Goal: Task Accomplishment & Management: Complete application form

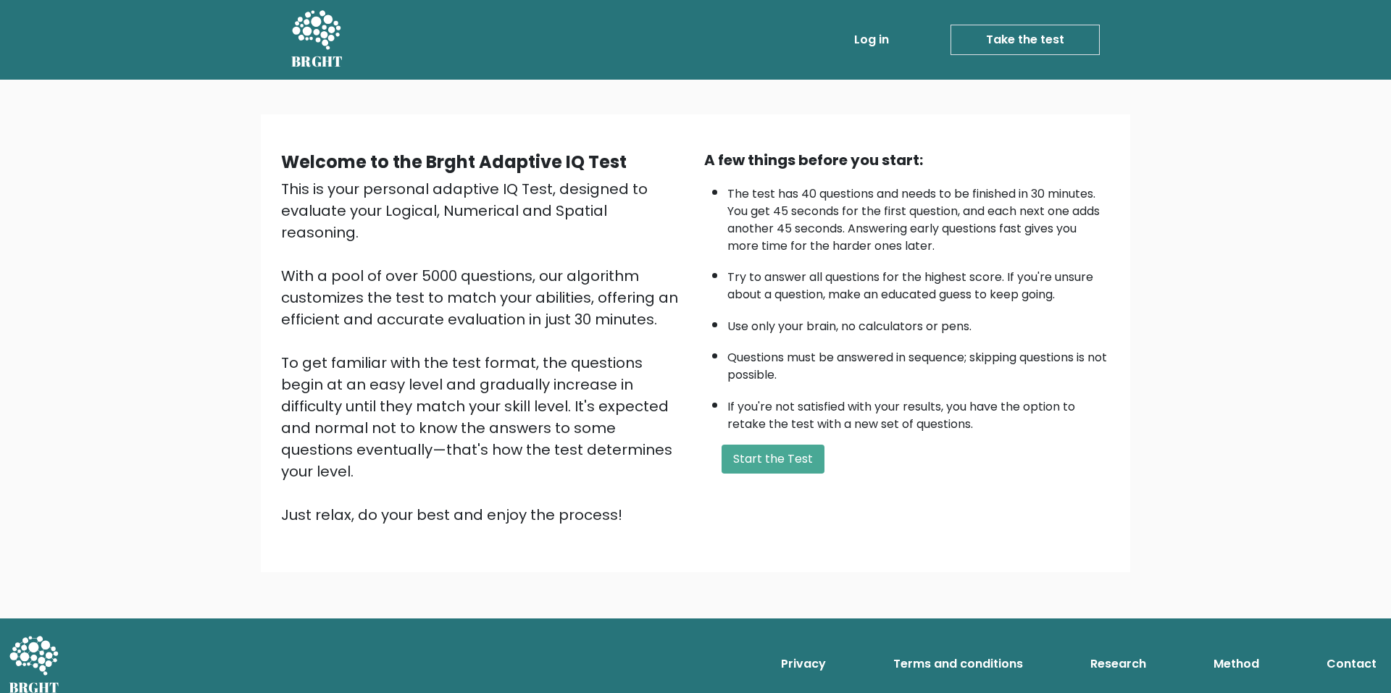
click at [923, 202] on li "The test has 40 questions and needs to be finished in 30 minutes. You get 45 se…" at bounding box center [918, 216] width 383 height 77
click at [850, 212] on li "The test has 40 questions and needs to be finished in 30 minutes. You get 45 se…" at bounding box center [918, 216] width 383 height 77
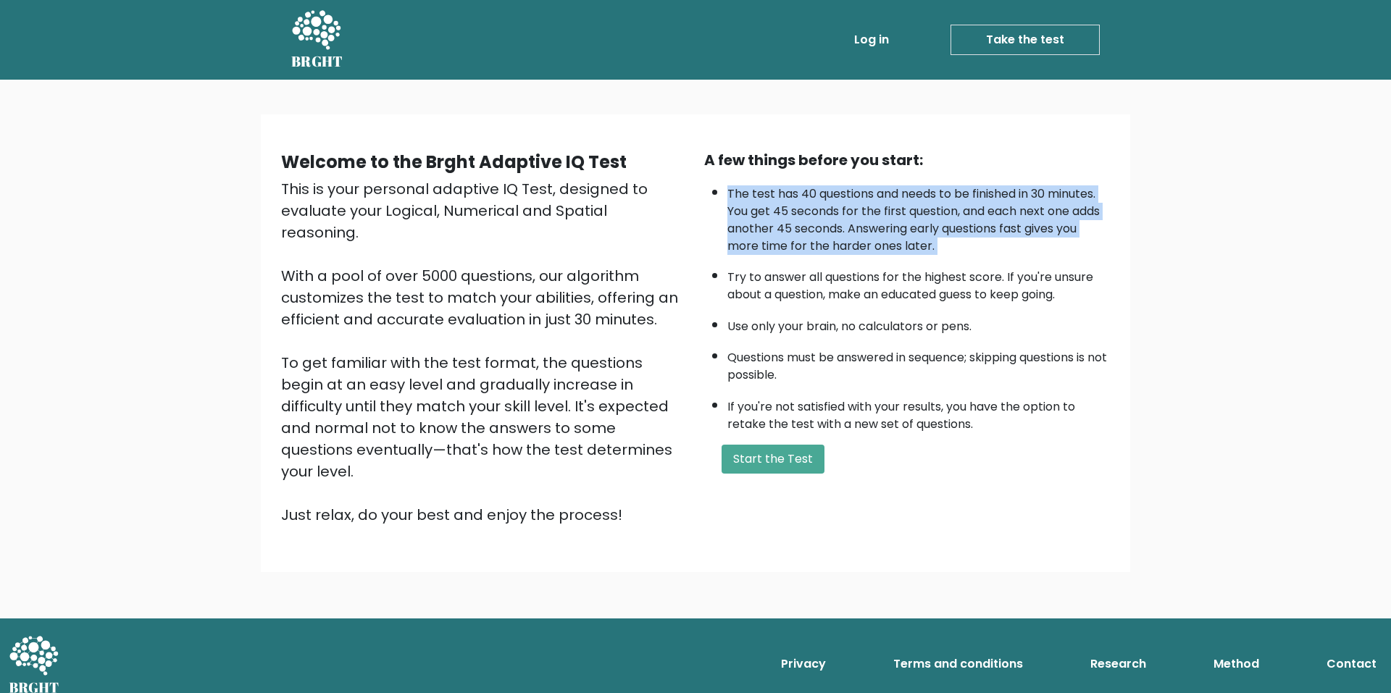
click at [850, 212] on li "The test has 40 questions and needs to be finished in 30 minutes. You get 45 se…" at bounding box center [918, 216] width 383 height 77
click at [889, 216] on li "The test has 40 questions and needs to be finished in 30 minutes. You get 45 se…" at bounding box center [918, 216] width 383 height 77
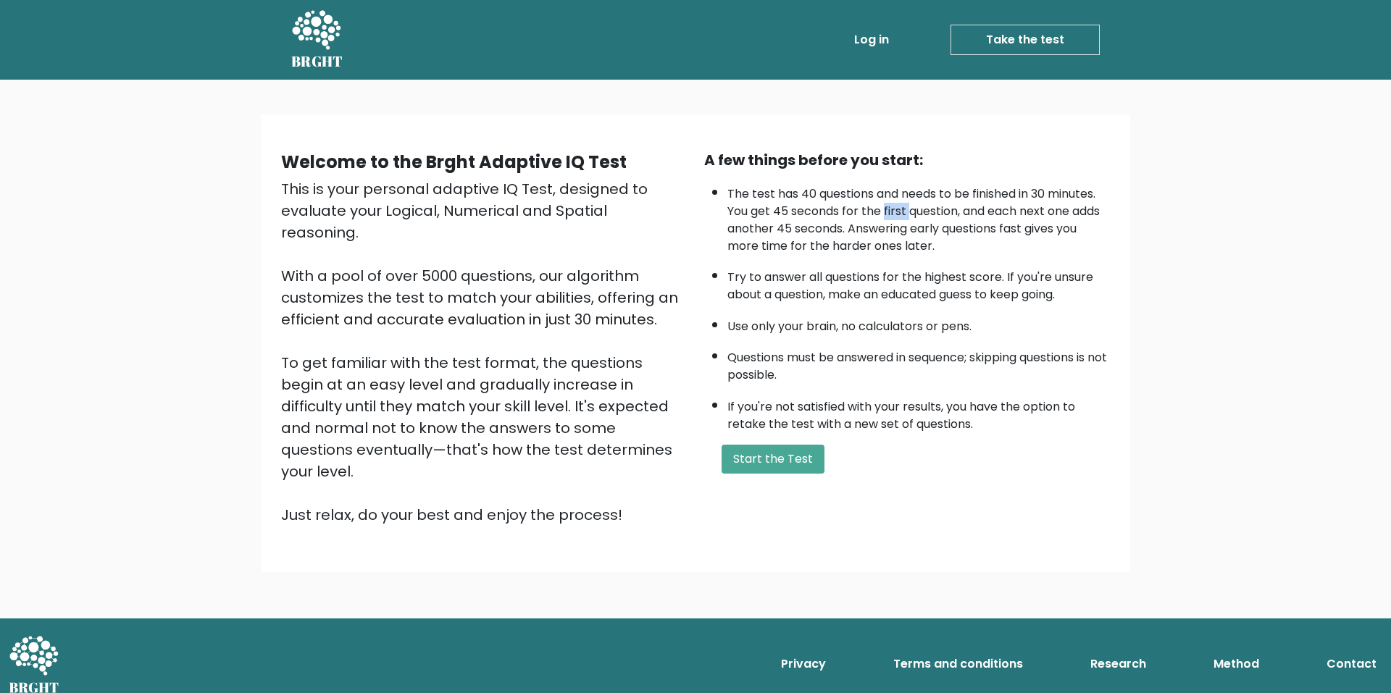
click at [889, 216] on li "The test has 40 questions and needs to be finished in 30 minutes. You get 45 se…" at bounding box center [918, 216] width 383 height 77
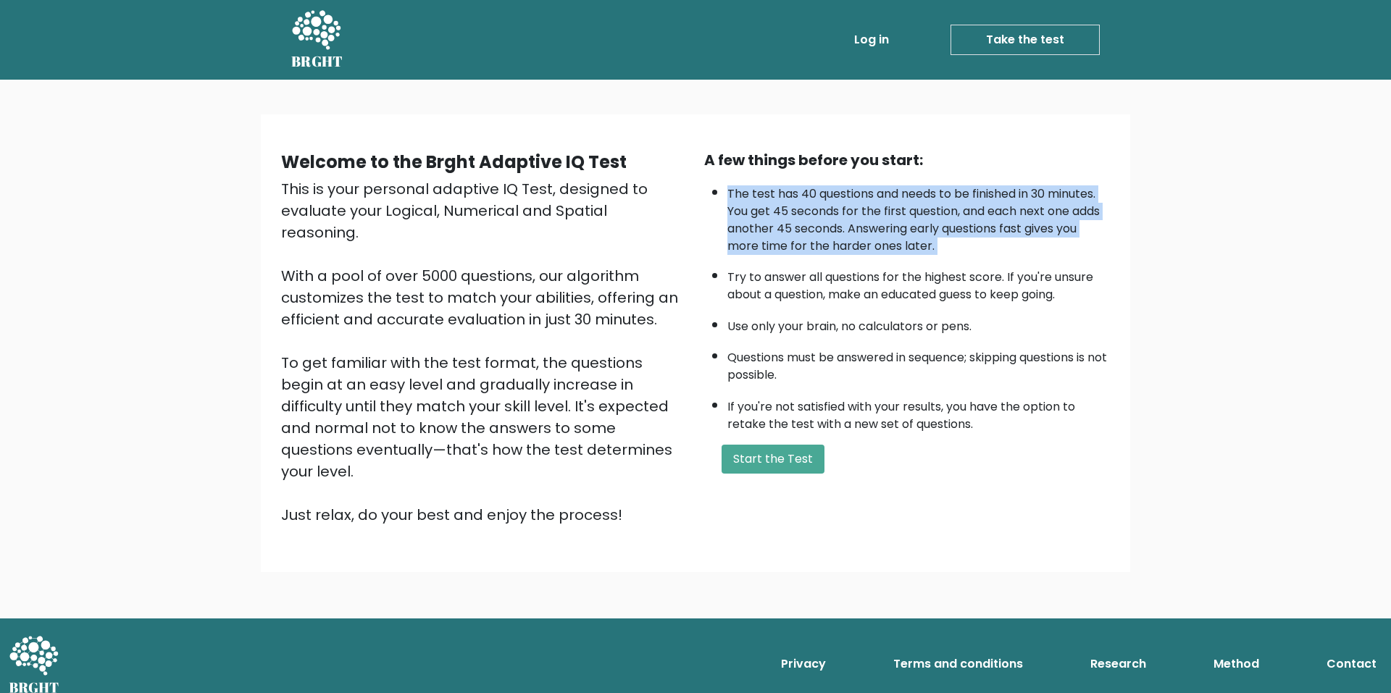
click at [890, 216] on li "The test has 40 questions and needs to be finished in 30 minutes. You get 45 se…" at bounding box center [918, 216] width 383 height 77
click at [833, 232] on li "The test has 40 questions and needs to be finished in 30 minutes. You get 45 se…" at bounding box center [918, 216] width 383 height 77
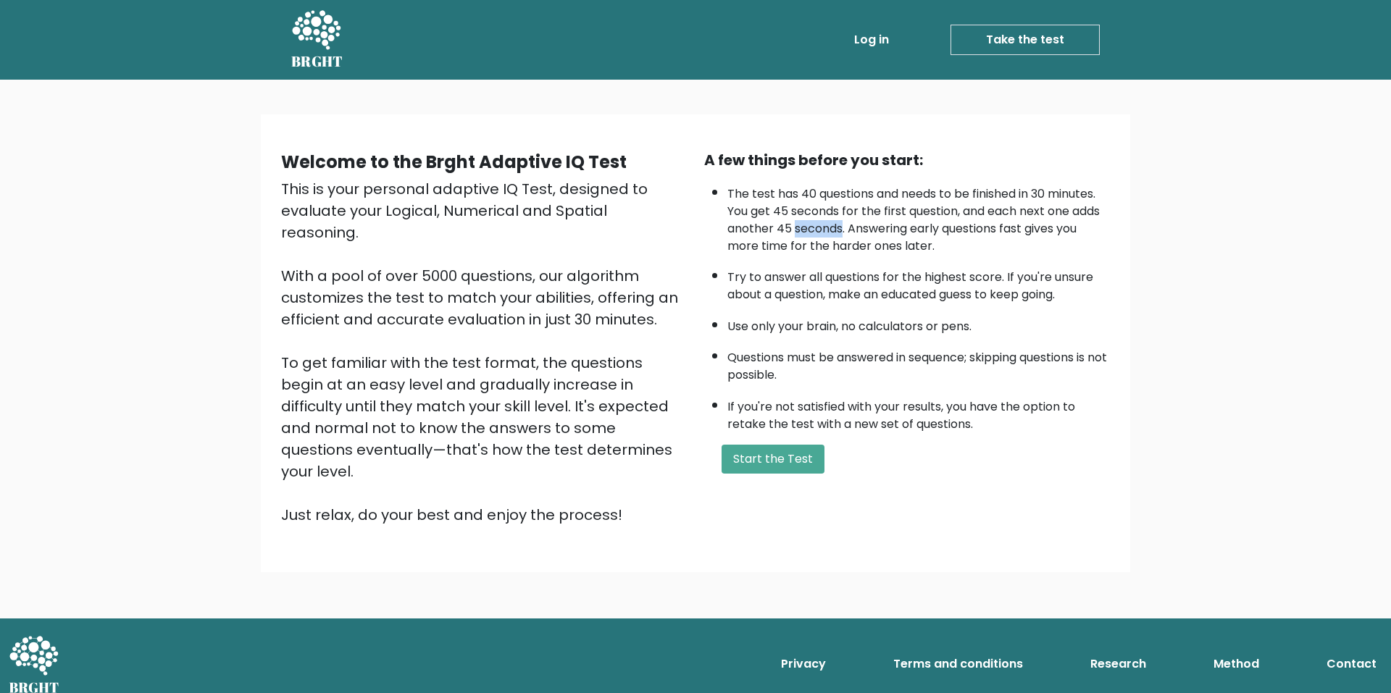
click at [833, 233] on li "The test has 40 questions and needs to be finished in 30 minutes. You get 45 se…" at bounding box center [918, 216] width 383 height 77
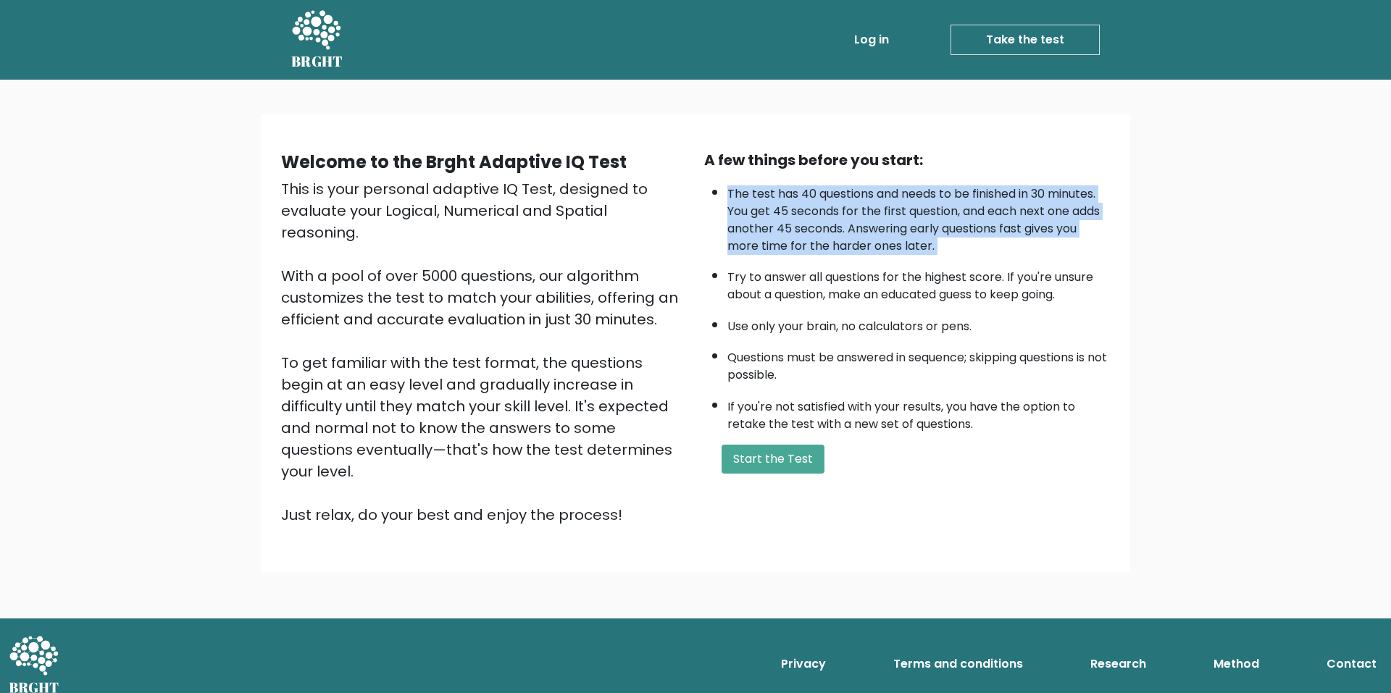
click at [833, 233] on li "The test has 40 questions and needs to be finished in 30 minutes. You get 45 se…" at bounding box center [918, 216] width 383 height 77
click at [889, 235] on li "The test has 40 questions and needs to be finished in 30 minutes. You get 45 se…" at bounding box center [918, 216] width 383 height 77
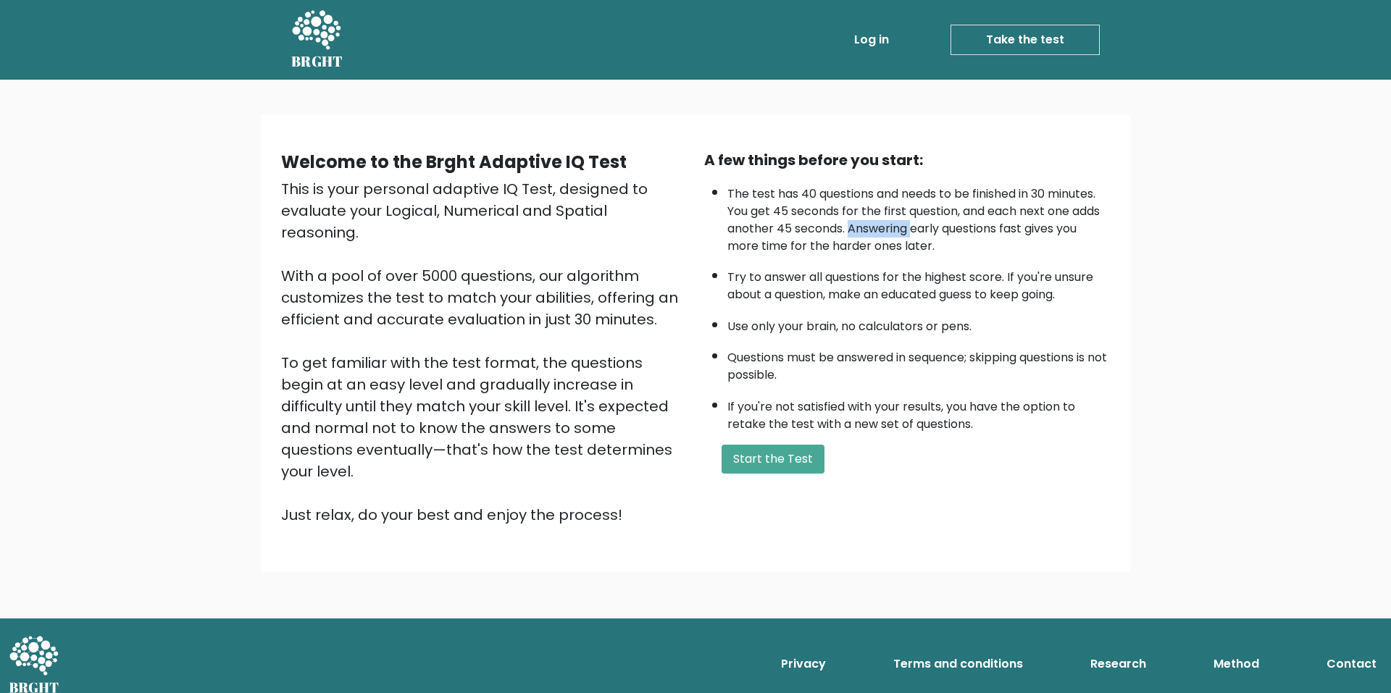
click at [889, 235] on li "The test has 40 questions and needs to be finished in 30 minutes. You get 45 se…" at bounding box center [918, 216] width 383 height 77
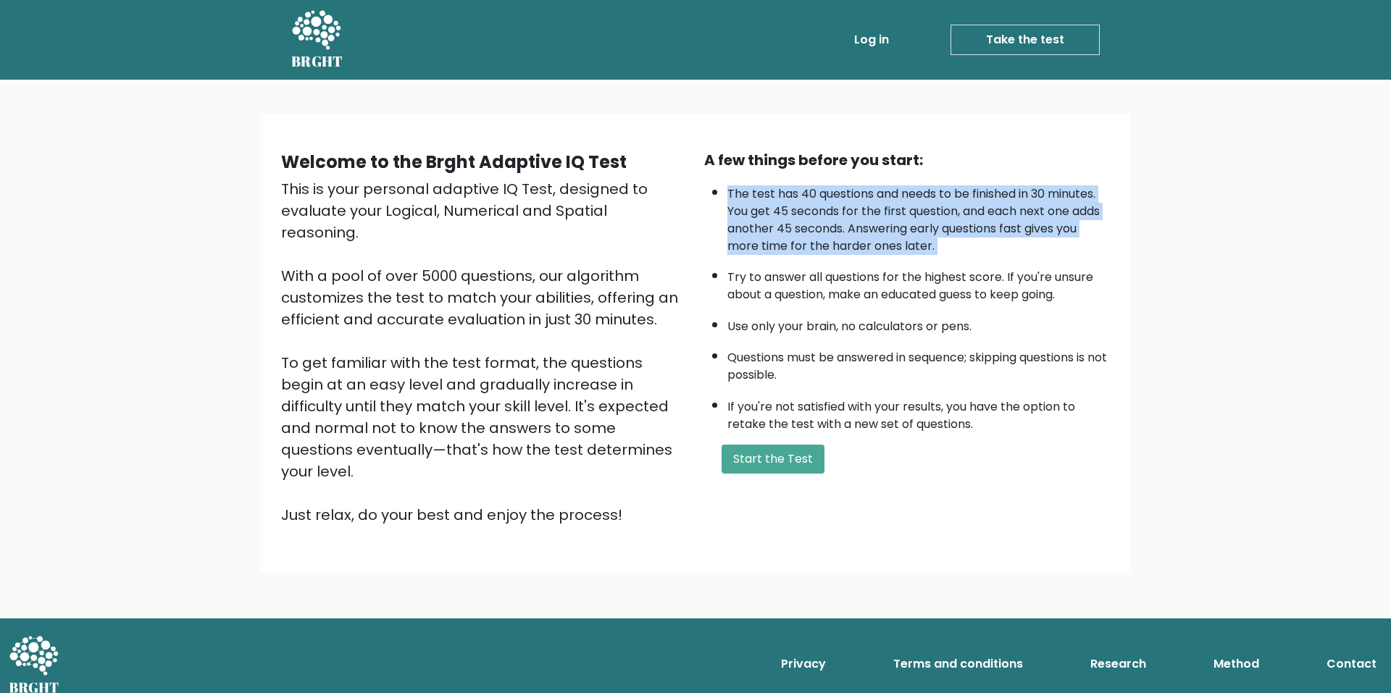
click at [889, 235] on li "The test has 40 questions and needs to be finished in 30 minutes. You get 45 se…" at bounding box center [918, 216] width 383 height 77
click at [894, 240] on li "The test has 40 questions and needs to be finished in 30 minutes. You get 45 se…" at bounding box center [918, 216] width 383 height 77
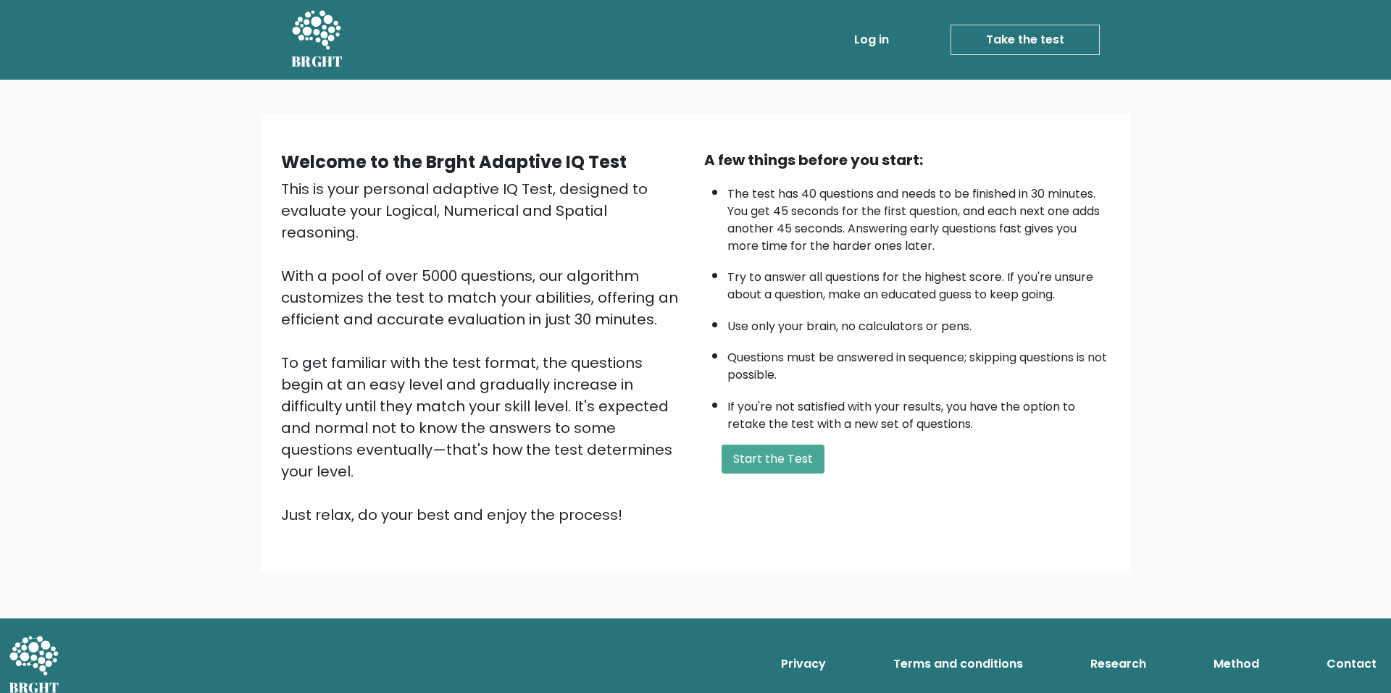
click at [894, 242] on li "The test has 40 questions and needs to be finished in 30 minutes. You get 45 se…" at bounding box center [918, 216] width 383 height 77
click at [893, 242] on li "The test has 40 questions and needs to be finished in 30 minutes. You get 45 se…" at bounding box center [918, 216] width 383 height 77
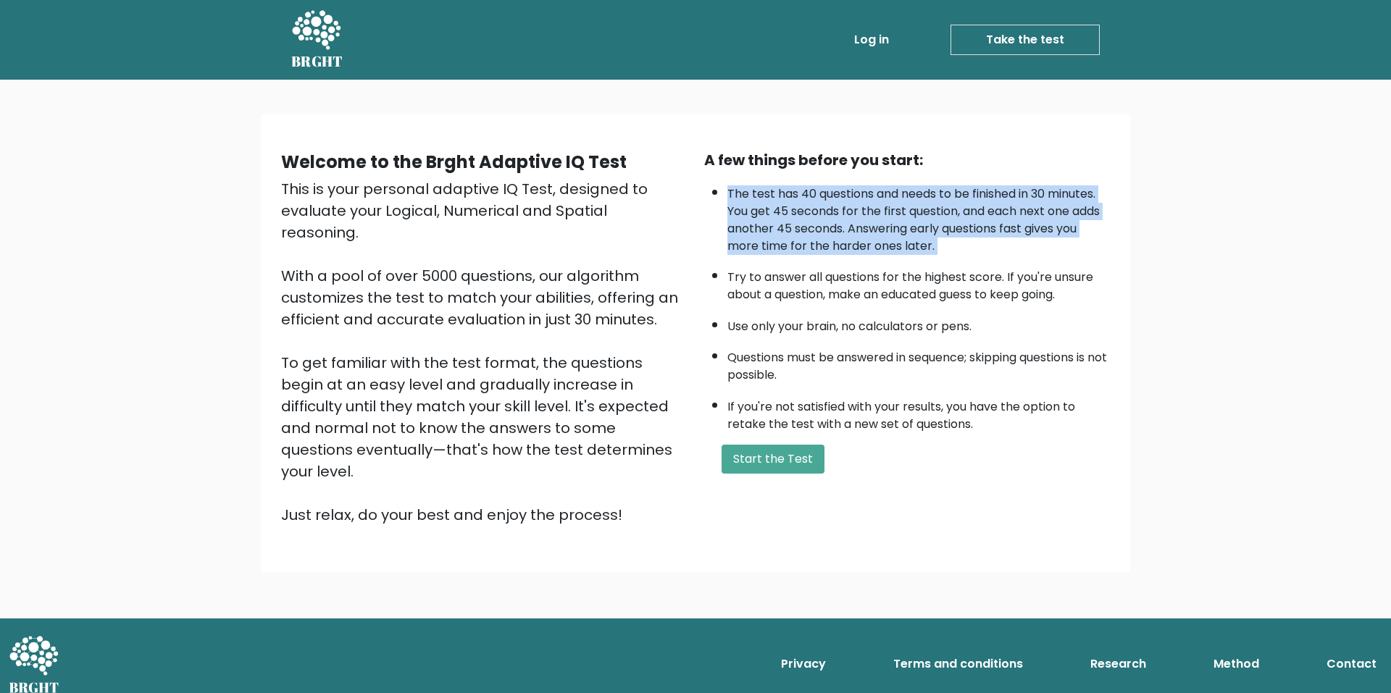
click at [893, 242] on li "The test has 40 questions and needs to be finished in 30 minutes. You get 45 se…" at bounding box center [918, 216] width 383 height 77
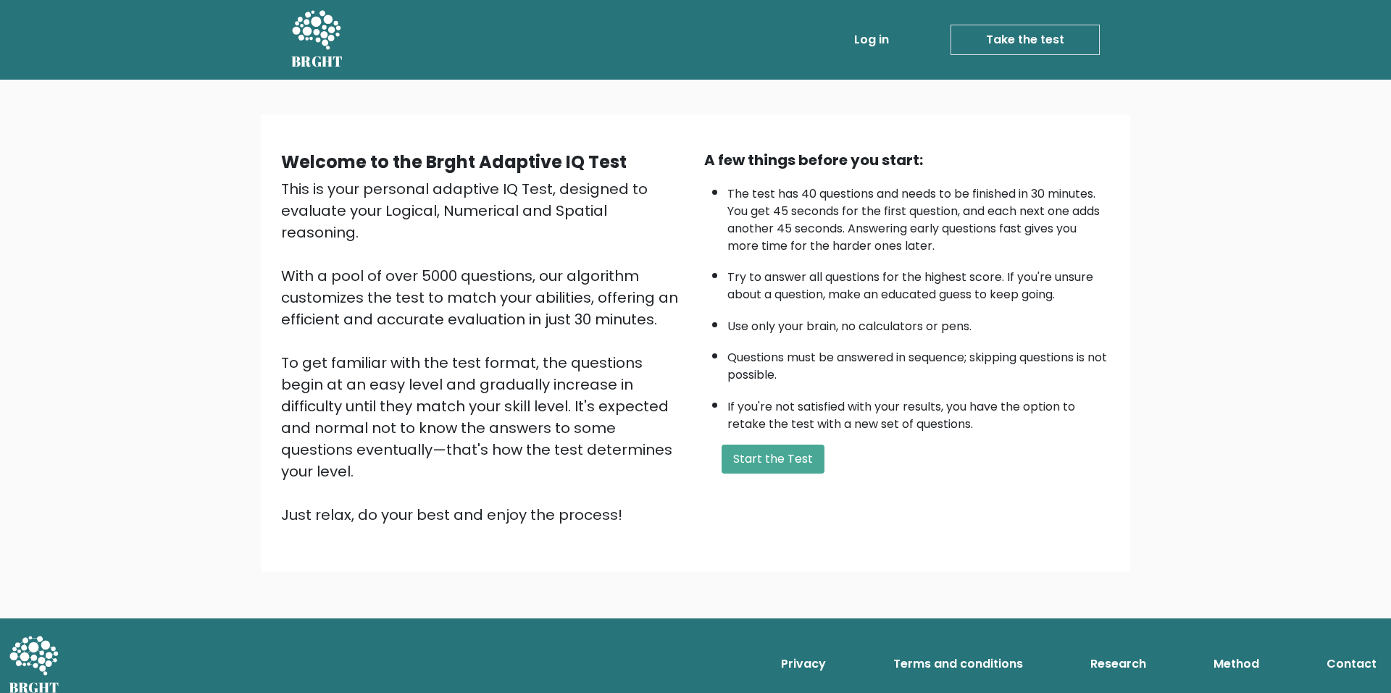
click at [885, 272] on li "Try to answer all questions for the highest score. If you're unsure about a que…" at bounding box center [918, 283] width 383 height 42
click at [811, 461] on button "Start the Test" at bounding box center [773, 459] width 103 height 29
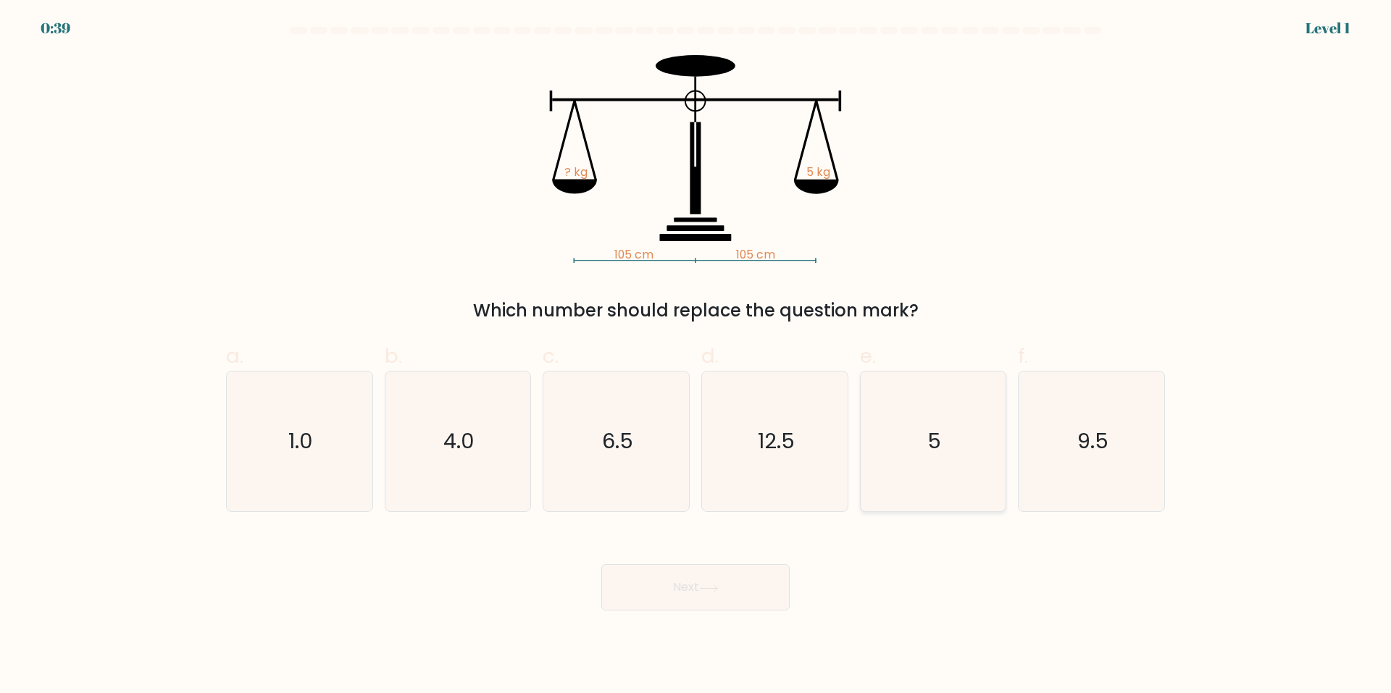
click at [949, 455] on icon "5" at bounding box center [933, 442] width 140 height 140
click at [696, 356] on input "e. 5" at bounding box center [696, 351] width 1 height 9
radio input "true"
click at [693, 598] on button "Next" at bounding box center [695, 587] width 188 height 46
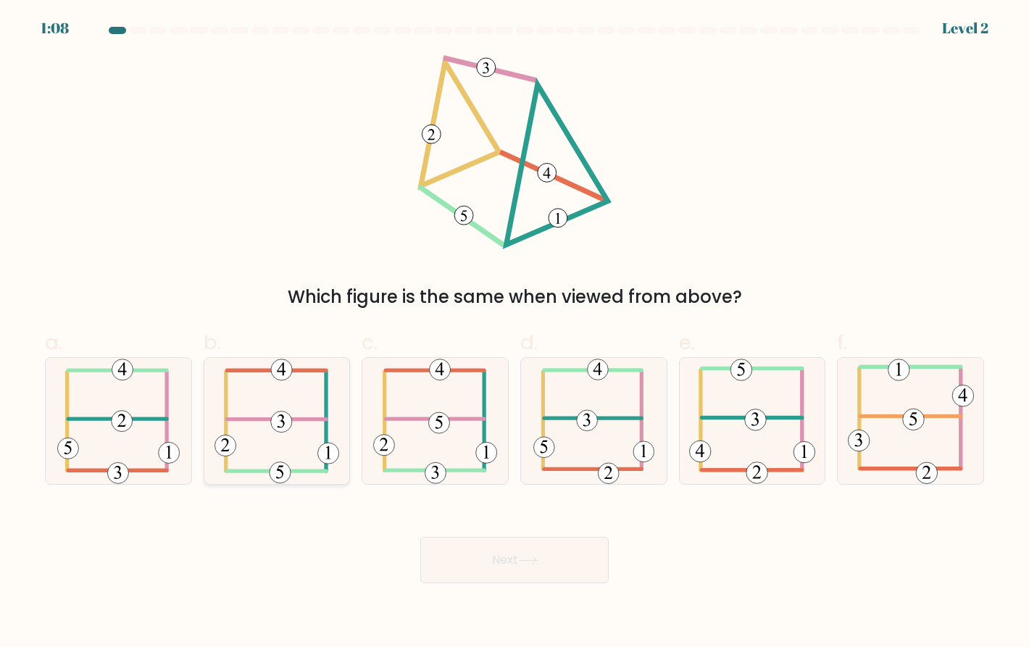
click at [285, 426] on 352 at bounding box center [281, 422] width 21 height 21
click at [514, 333] on input "b." at bounding box center [514, 328] width 1 height 9
radio input "true"
click at [487, 561] on button "Next" at bounding box center [514, 560] width 188 height 46
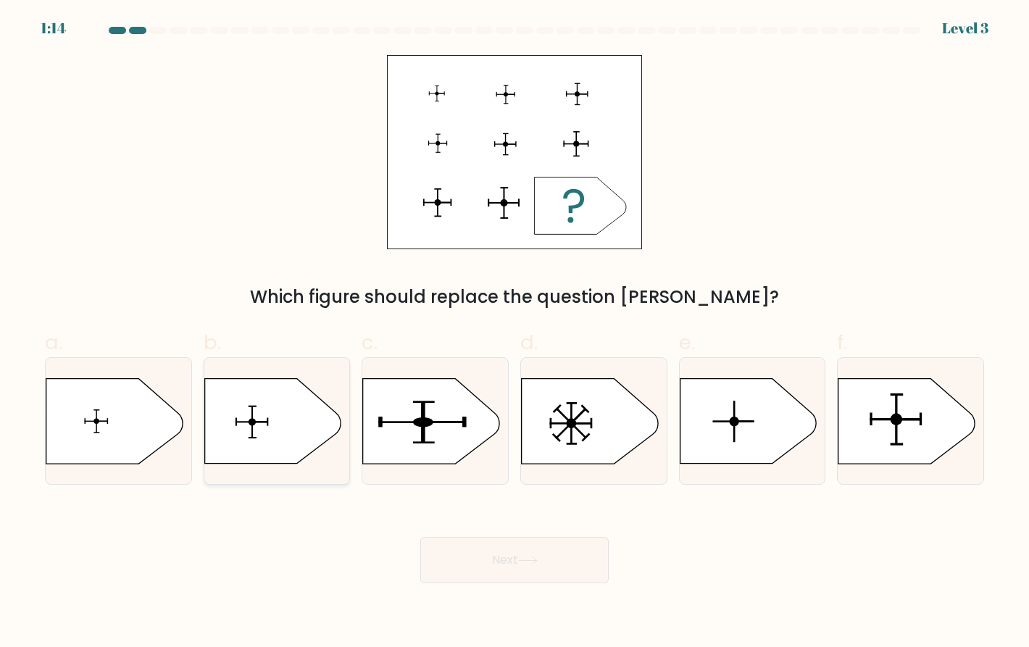
click at [277, 425] on icon at bounding box center [272, 421] width 136 height 85
click at [514, 333] on input "b." at bounding box center [514, 328] width 1 height 9
radio input "true"
click at [919, 425] on icon at bounding box center [906, 421] width 136 height 85
click at [515, 333] on input "f." at bounding box center [514, 328] width 1 height 9
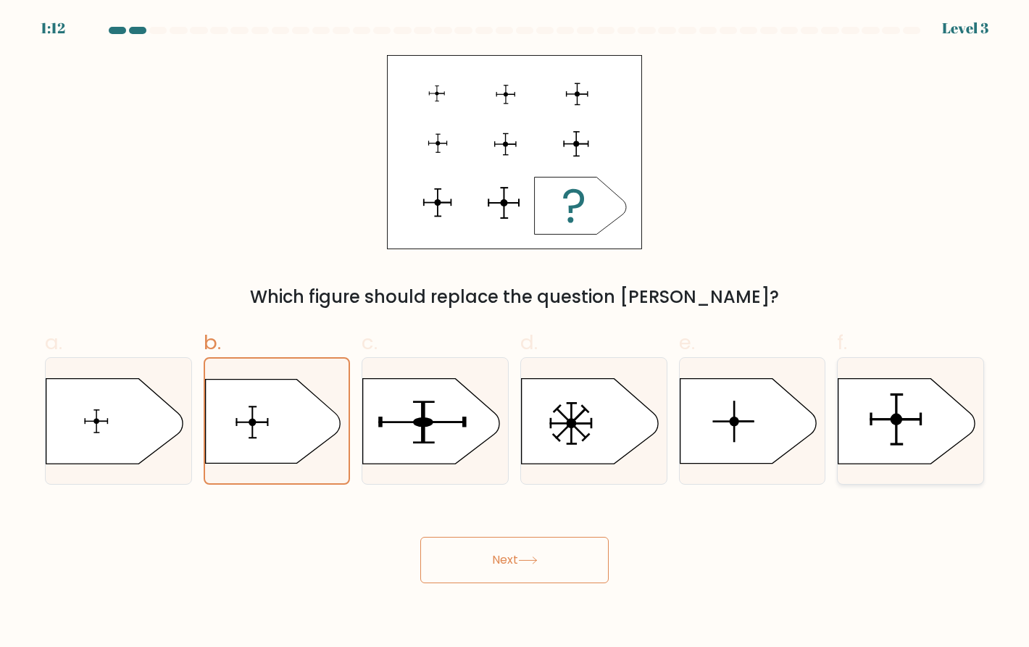
radio input "true"
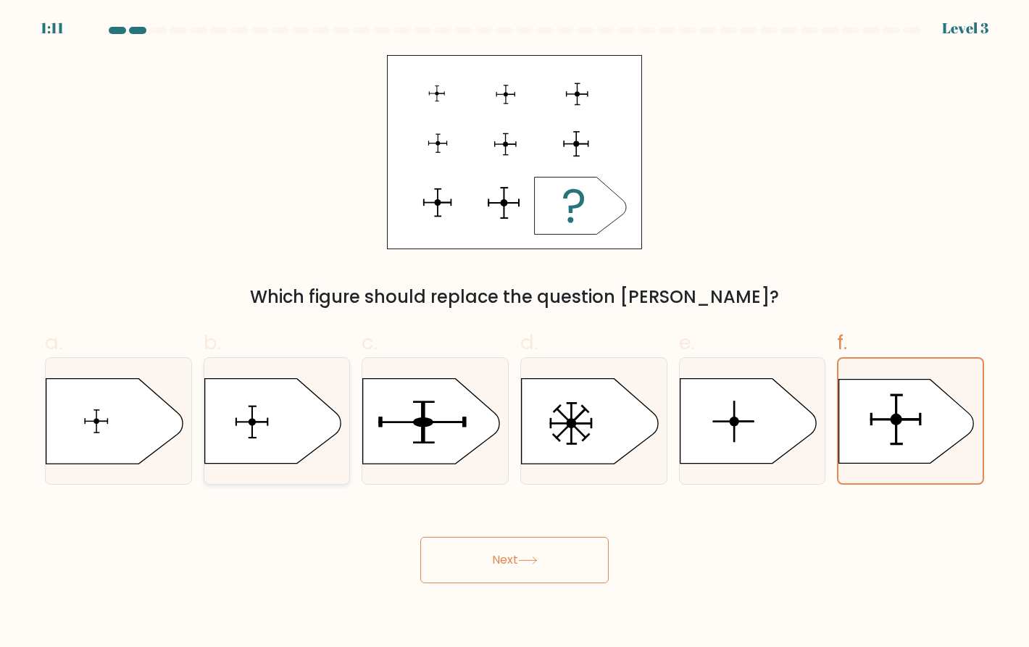
click at [233, 400] on icon at bounding box center [272, 421] width 136 height 85
click at [514, 333] on input "b." at bounding box center [514, 328] width 1 height 9
radio input "true"
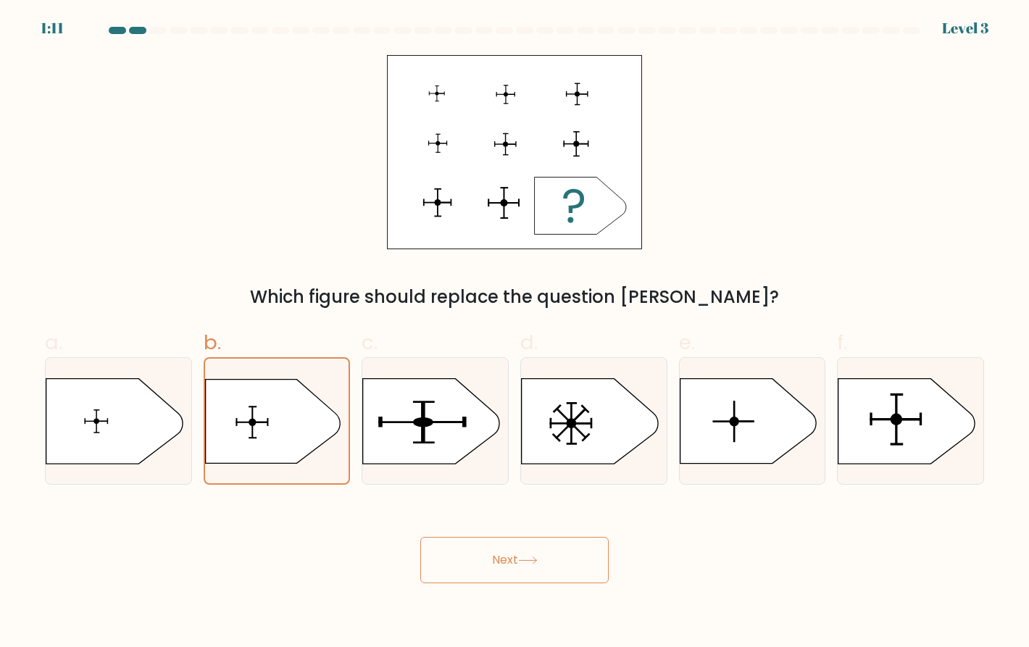
click at [485, 561] on button "Next" at bounding box center [514, 560] width 188 height 46
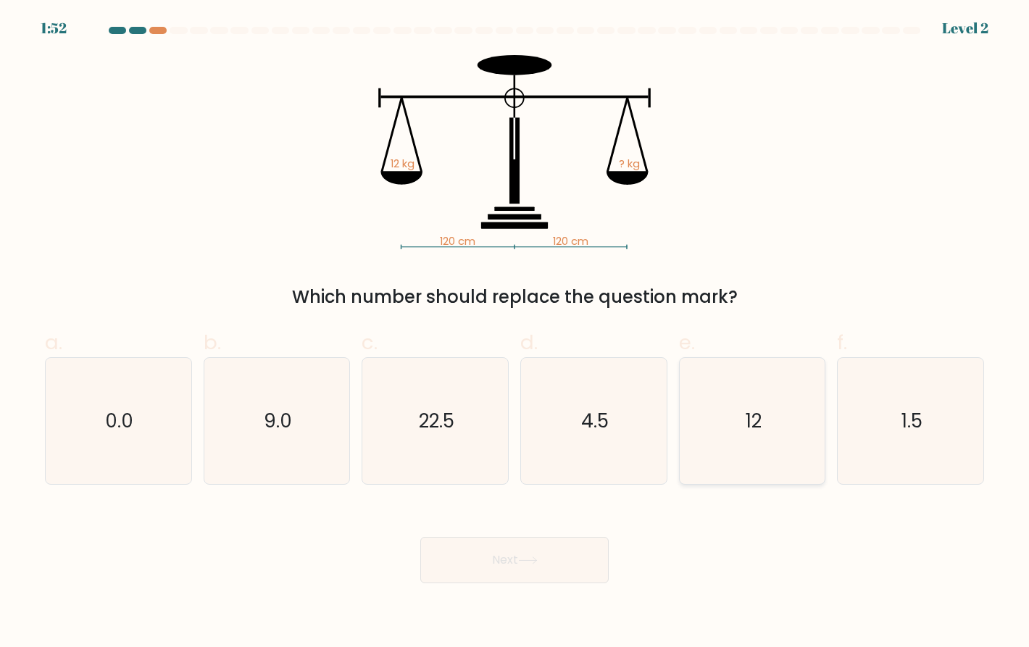
click at [756, 427] on text "12" at bounding box center [753, 421] width 16 height 26
click at [515, 333] on input "e. 12" at bounding box center [514, 328] width 1 height 9
radio input "true"
click at [506, 583] on button "Next" at bounding box center [514, 560] width 188 height 46
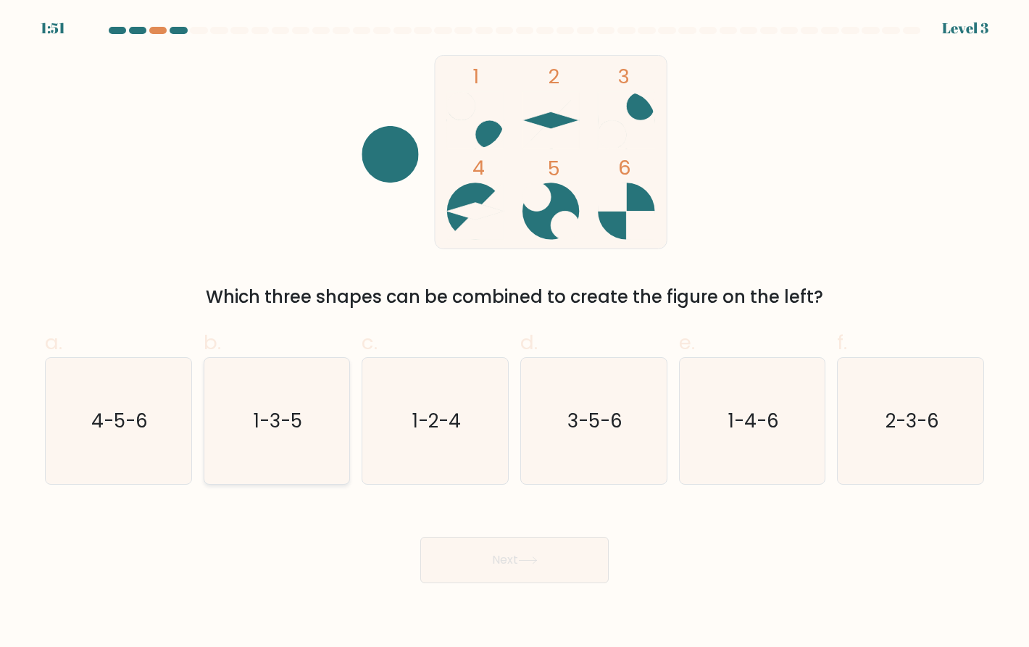
click at [293, 436] on icon "1-3-5" at bounding box center [277, 421] width 126 height 126
click at [514, 333] on input "b. 1-3-5" at bounding box center [514, 328] width 1 height 9
radio input "true"
click at [481, 565] on button "Next" at bounding box center [514, 560] width 188 height 46
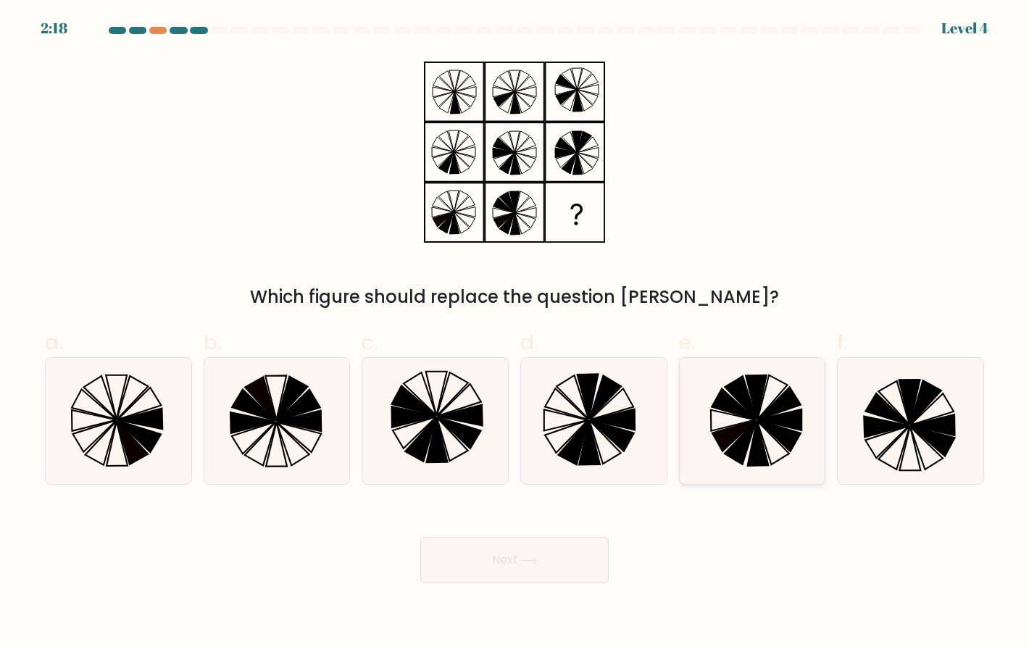
click at [774, 433] on icon at bounding box center [778, 435] width 43 height 31
click at [515, 333] on input "e." at bounding box center [514, 328] width 1 height 9
radio input "true"
click at [587, 553] on button "Next" at bounding box center [514, 560] width 188 height 46
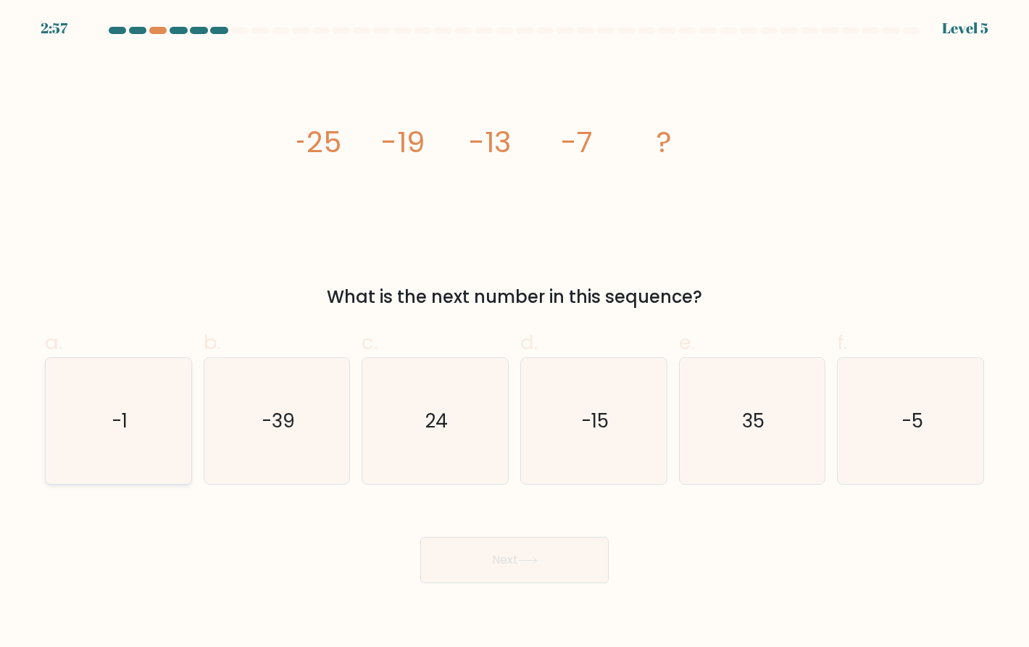
click at [114, 435] on icon "-1" at bounding box center [118, 421] width 126 height 126
click at [514, 333] on input "a. -1" at bounding box center [514, 328] width 1 height 9
radio input "true"
click at [503, 550] on button "Next" at bounding box center [514, 560] width 188 height 46
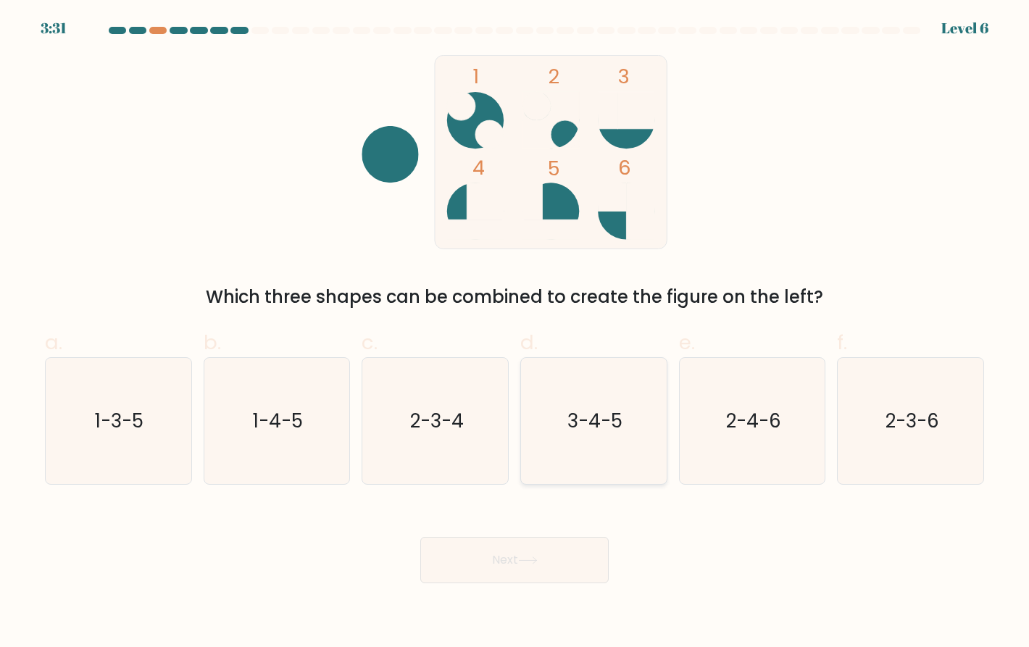
click at [605, 424] on text "3-4-5" at bounding box center [594, 421] width 55 height 26
click at [515, 333] on input "d. 3-4-5" at bounding box center [514, 328] width 1 height 9
radio input "true"
click at [495, 560] on button "Next" at bounding box center [514, 560] width 188 height 46
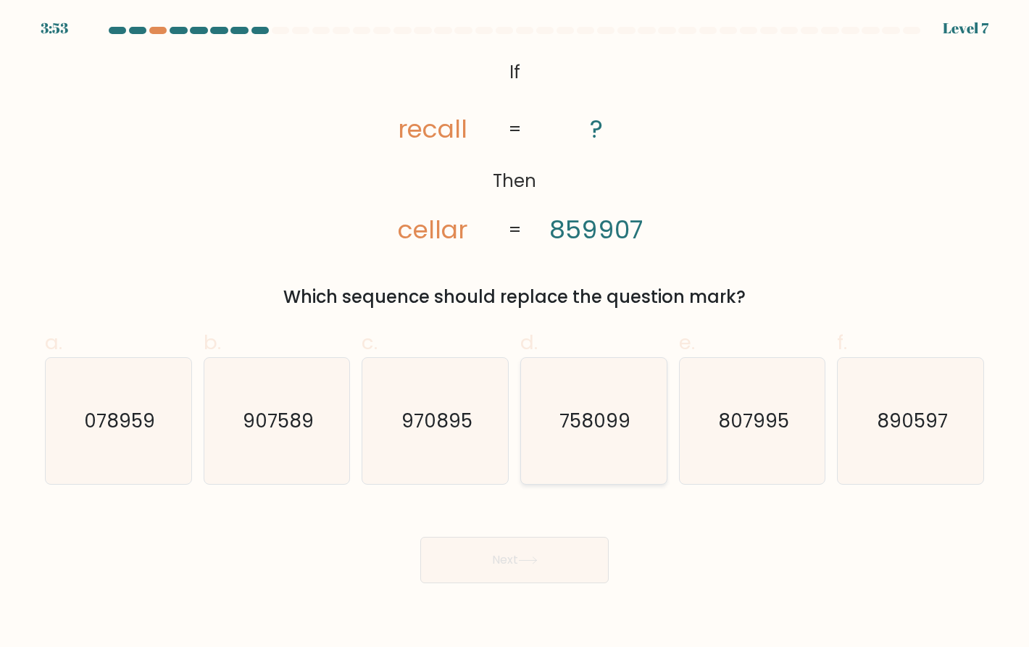
click at [594, 421] on text "758099" at bounding box center [594, 421] width 71 height 26
click at [515, 333] on input "d. 758099" at bounding box center [514, 328] width 1 height 9
radio input "true"
click at [516, 559] on button "Next" at bounding box center [514, 560] width 188 height 46
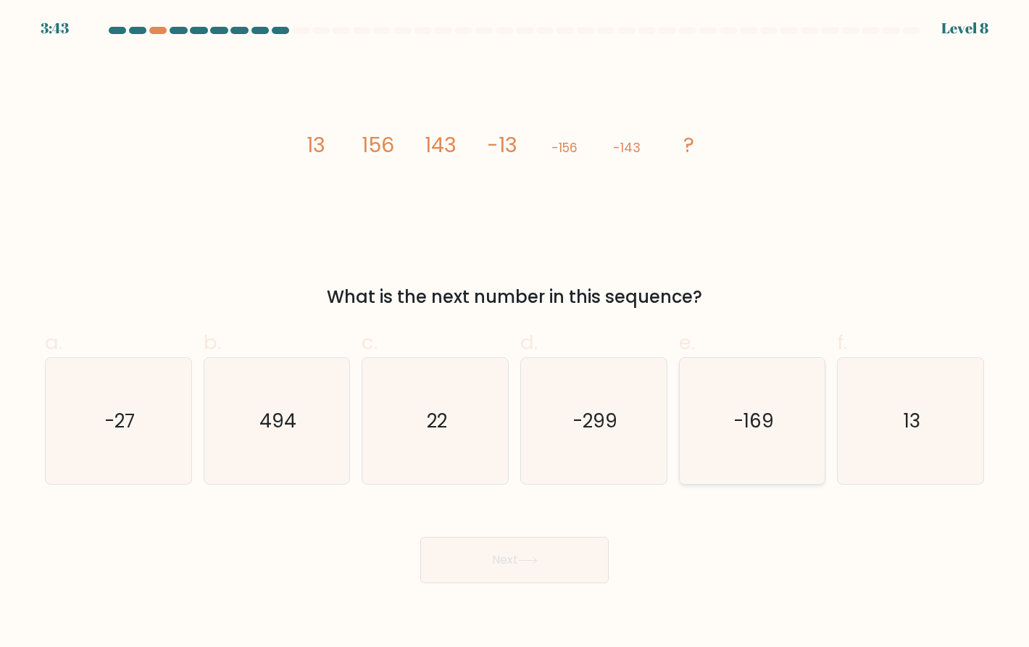
click at [770, 421] on text "-169" at bounding box center [753, 421] width 41 height 26
click at [515, 333] on input "e. -169" at bounding box center [514, 328] width 1 height 9
radio input "true"
click at [547, 553] on button "Next" at bounding box center [514, 560] width 188 height 46
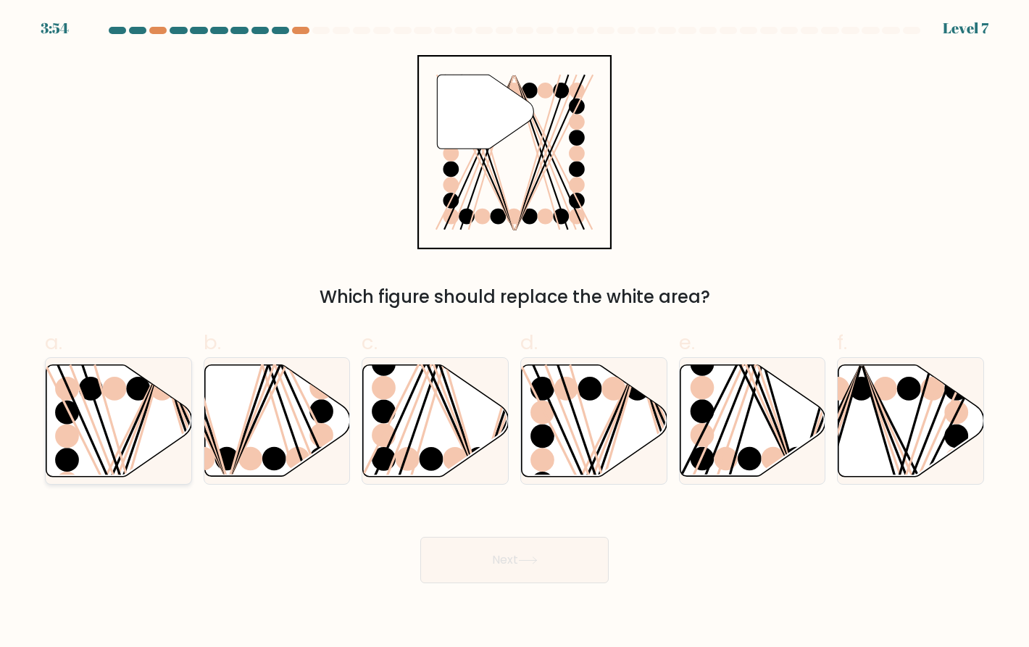
click at [148, 432] on icon at bounding box center [119, 421] width 146 height 112
click at [514, 333] on input "a." at bounding box center [514, 328] width 1 height 9
radio input "true"
click at [475, 557] on button "Next" at bounding box center [514, 560] width 188 height 46
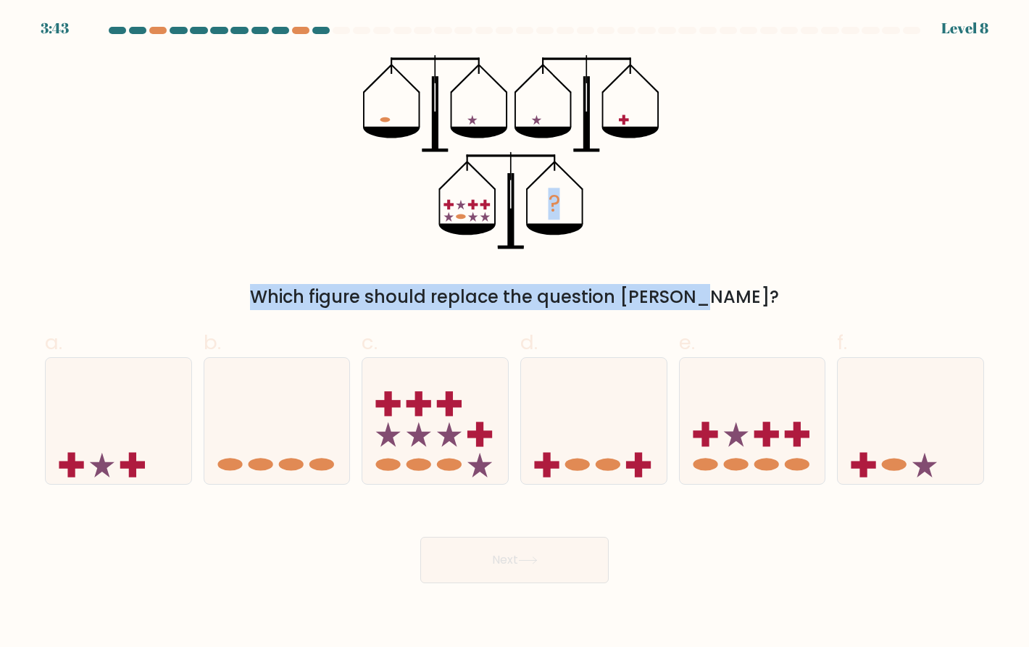
drag, startPoint x: 622, startPoint y: 271, endPoint x: 359, endPoint y: 72, distance: 328.9
click at [359, 72] on div "? Which figure should replace the question mark?" at bounding box center [514, 182] width 956 height 255
click at [658, 200] on icon "?" at bounding box center [515, 152] width 304 height 194
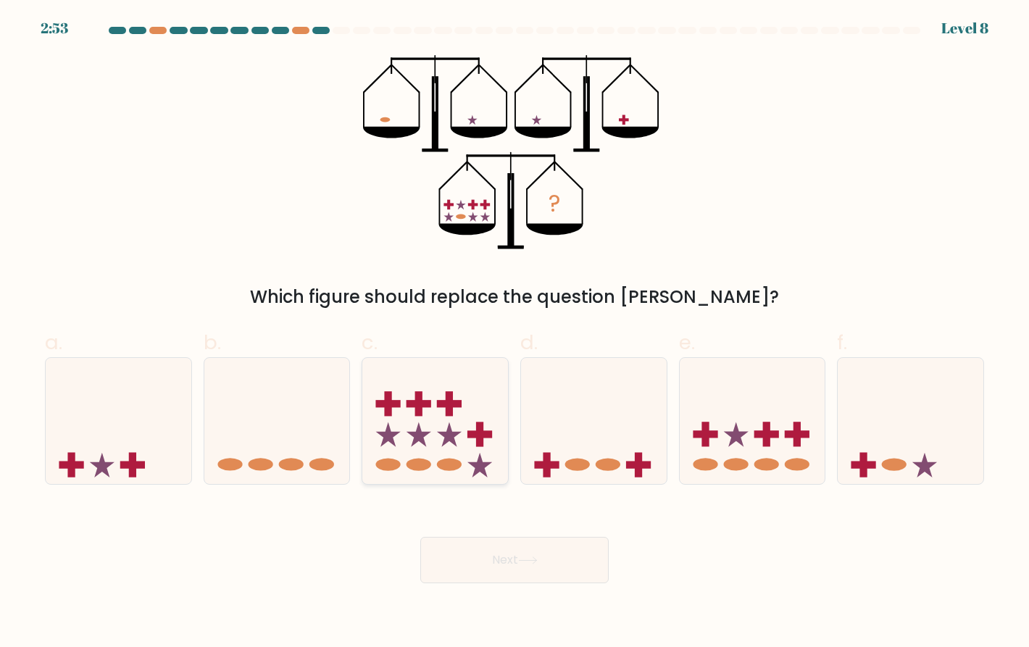
click at [471, 446] on icon at bounding box center [435, 421] width 146 height 120
click at [514, 333] on input "c." at bounding box center [514, 328] width 1 height 9
radio input "true"
click at [508, 566] on button "Next" at bounding box center [514, 560] width 188 height 46
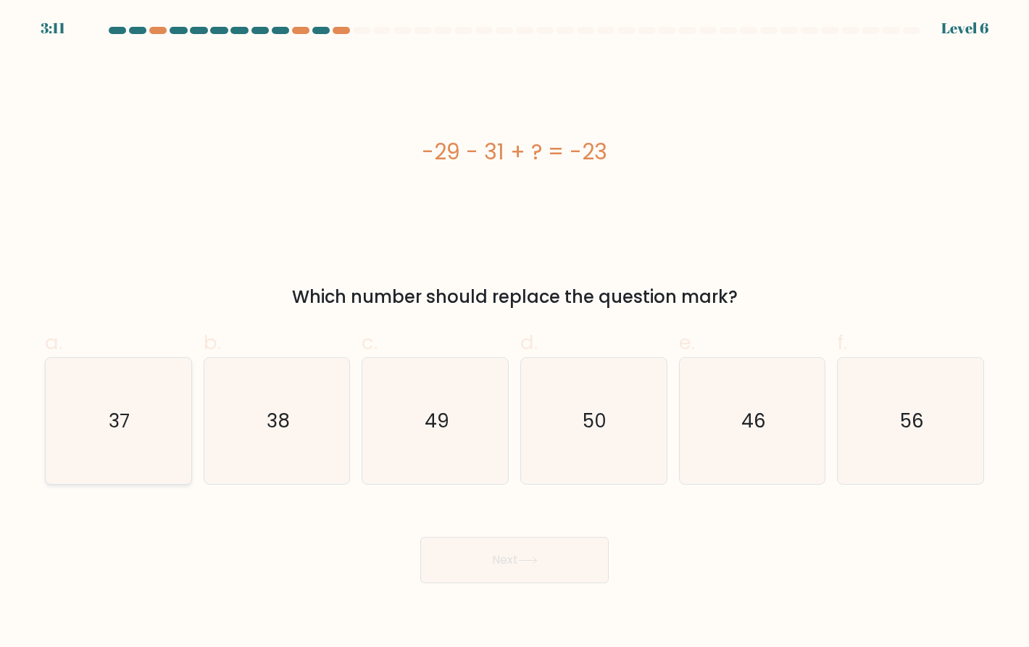
click at [150, 411] on icon "37" at bounding box center [118, 421] width 126 height 126
click at [514, 333] on input "a. 37" at bounding box center [514, 328] width 1 height 9
radio input "true"
click at [507, 561] on button "Next" at bounding box center [514, 560] width 188 height 46
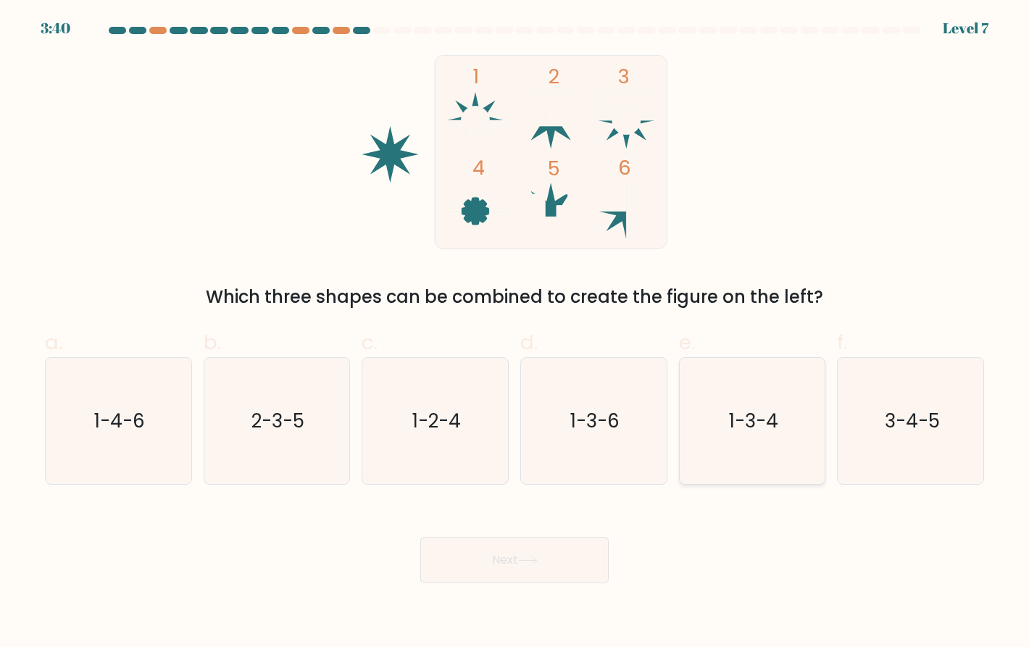
click at [771, 435] on icon "1-3-4" at bounding box center [752, 421] width 126 height 126
click at [515, 333] on input "e. 1-3-4" at bounding box center [514, 328] width 1 height 9
radio input "true"
click at [522, 553] on button "Next" at bounding box center [514, 560] width 188 height 46
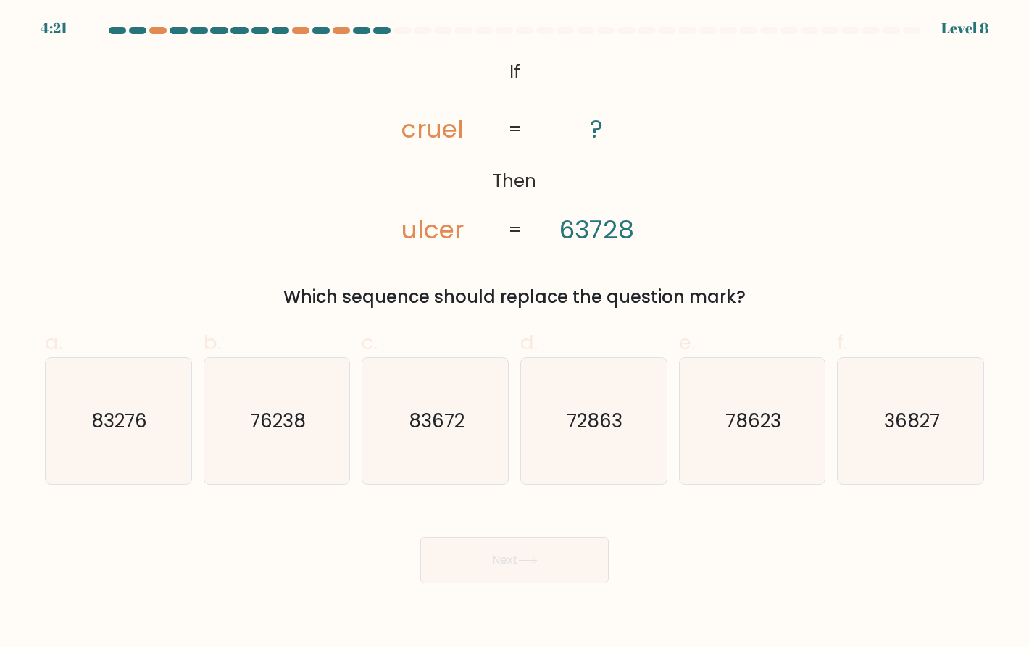
click at [780, 51] on form "If ?" at bounding box center [514, 305] width 1029 height 556
click at [730, 440] on icon "78623" at bounding box center [752, 421] width 126 height 126
click at [515, 333] on input "e. 78623" at bounding box center [514, 328] width 1 height 9
radio input "true"
click at [542, 552] on button "Next" at bounding box center [514, 560] width 188 height 46
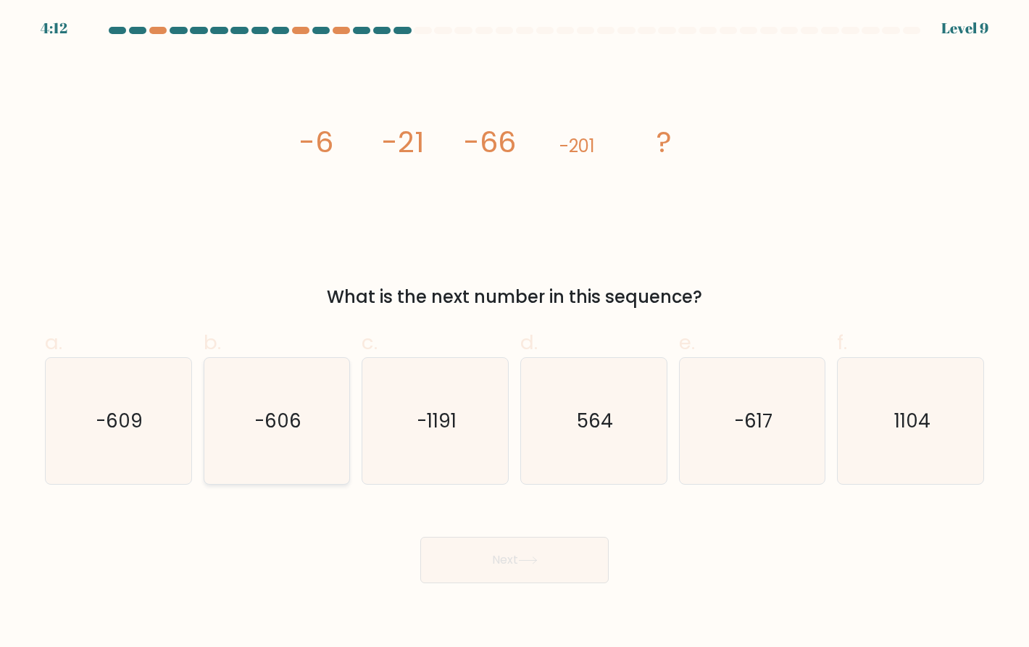
click at [260, 412] on text "-606" at bounding box center [277, 421] width 47 height 26
click at [483, 564] on button "Next" at bounding box center [514, 560] width 188 height 46
click at [293, 433] on text "-606" at bounding box center [277, 421] width 47 height 26
click at [514, 333] on input "b. -606" at bounding box center [514, 328] width 1 height 9
radio input "true"
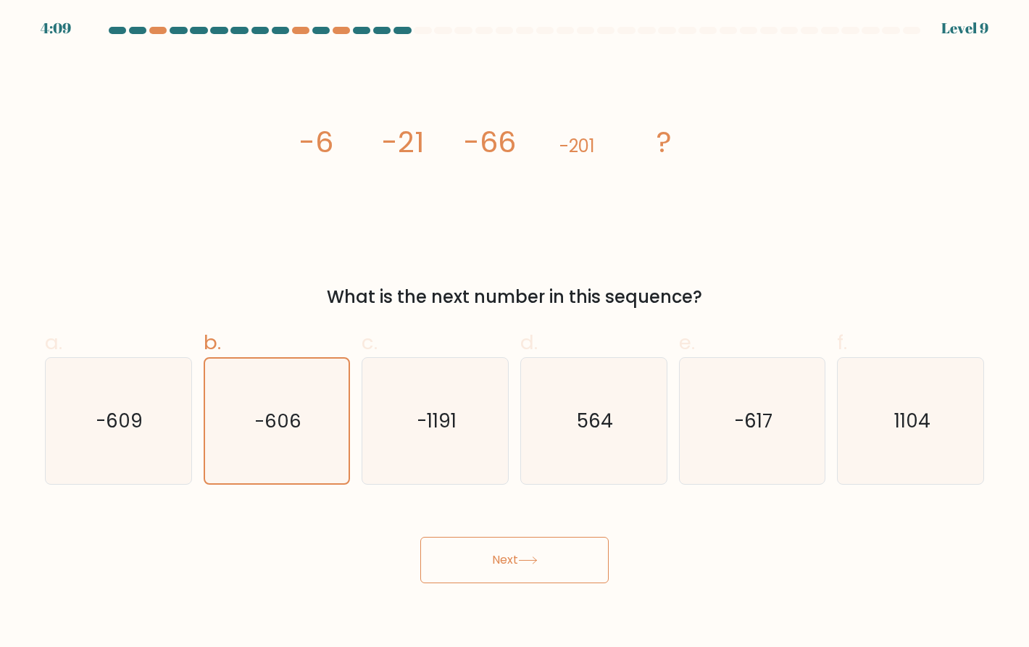
click at [532, 575] on button "Next" at bounding box center [514, 560] width 188 height 46
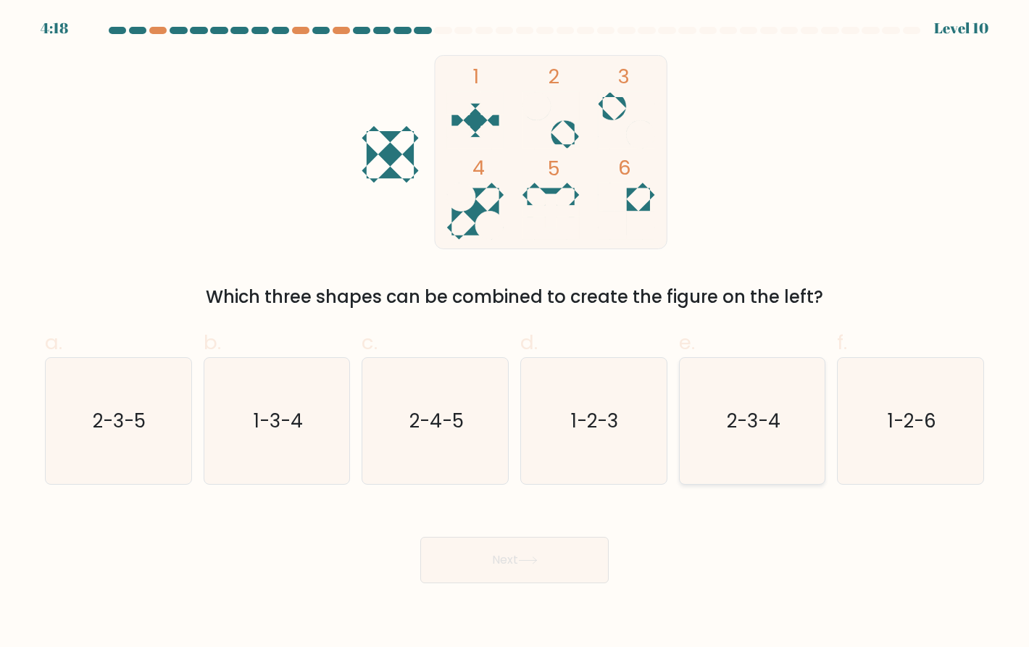
click at [755, 422] on text "2-3-4" at bounding box center [754, 421] width 54 height 26
click at [515, 333] on input "e. 2-3-4" at bounding box center [514, 328] width 1 height 9
radio input "true"
click at [553, 564] on button "Next" at bounding box center [514, 560] width 188 height 46
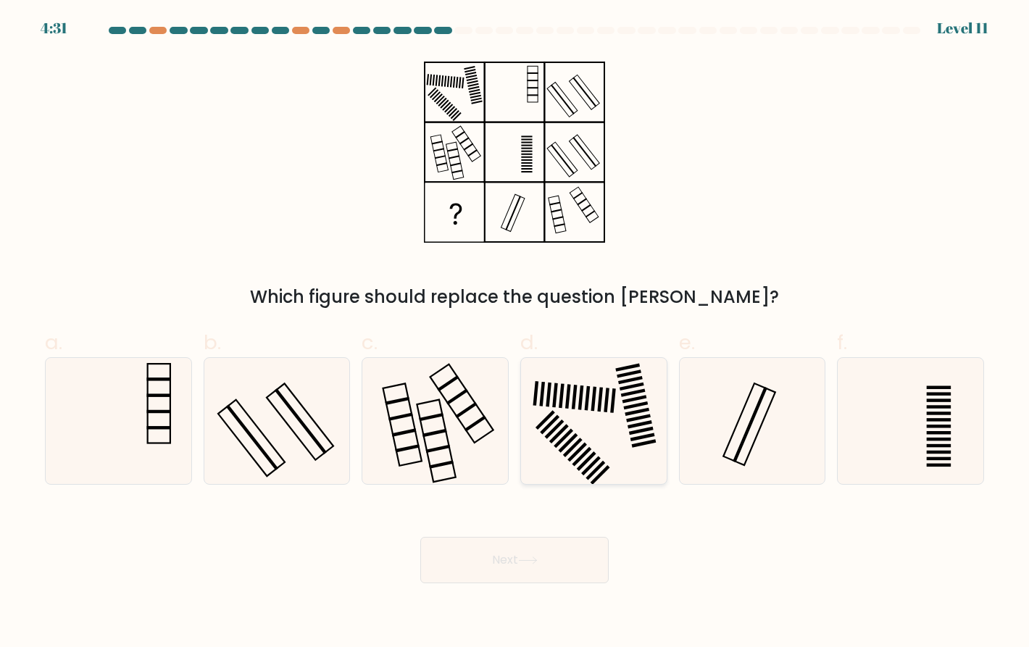
click at [580, 408] on rect at bounding box center [581, 397] width 6 height 25
click at [515, 333] on input "d." at bounding box center [514, 328] width 1 height 9
radio input "true"
click at [506, 561] on button "Next" at bounding box center [514, 560] width 188 height 46
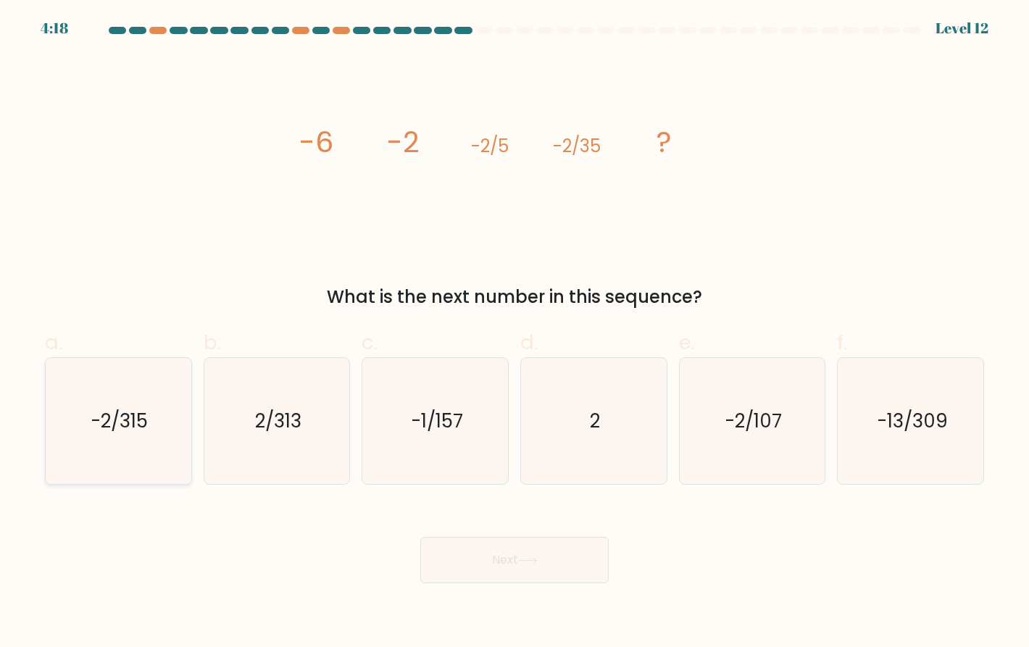
click at [122, 430] on text "-2/315" at bounding box center [119, 421] width 57 height 26
click at [514, 333] on input "a. -2/315" at bounding box center [514, 328] width 1 height 9
radio input "true"
click at [514, 560] on button "Next" at bounding box center [514, 560] width 188 height 46
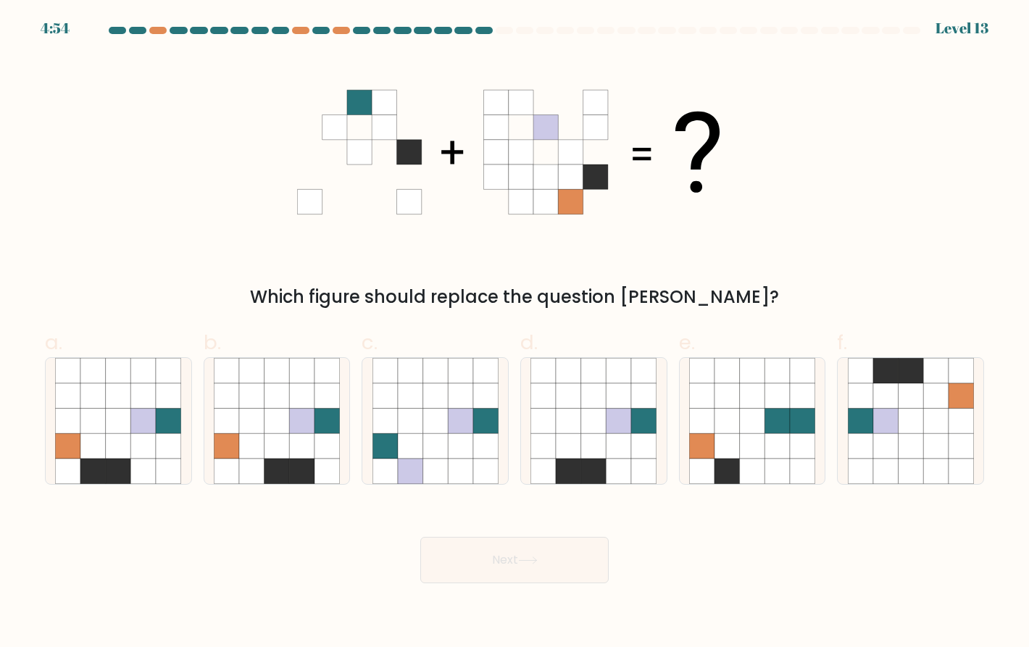
click at [886, 120] on div "Which figure should replace the question mark?" at bounding box center [514, 182] width 956 height 255
click at [78, 437] on icon at bounding box center [68, 446] width 25 height 25
click at [514, 333] on input "a." at bounding box center [514, 328] width 1 height 9
radio input "true"
click at [517, 574] on button "Next" at bounding box center [514, 560] width 188 height 46
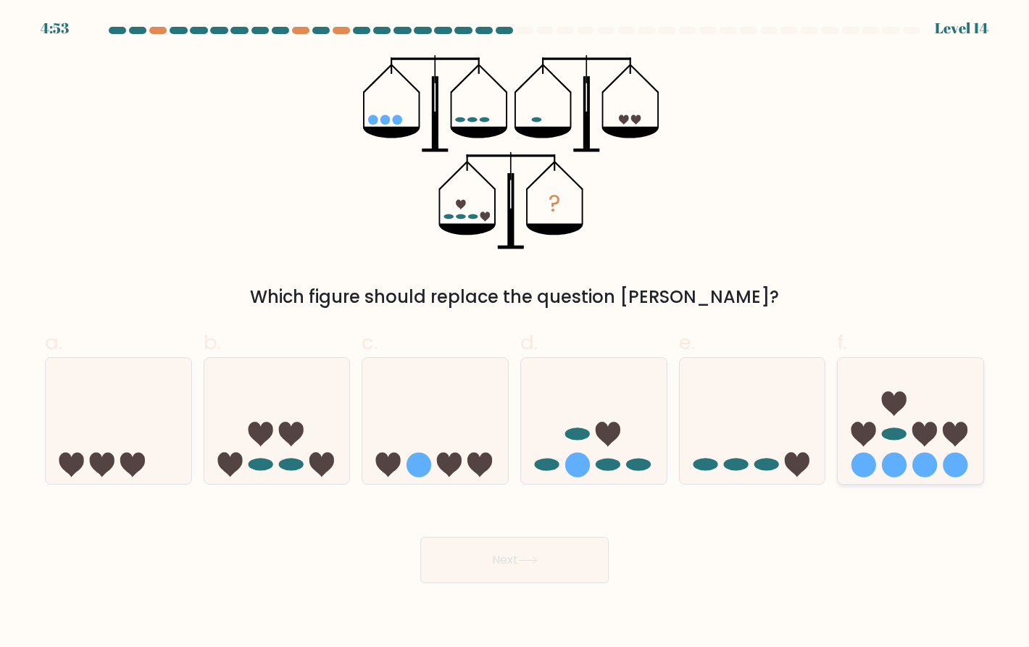
click at [925, 468] on circle at bounding box center [925, 465] width 25 height 25
click at [515, 333] on input "f." at bounding box center [514, 328] width 1 height 9
radio input "true"
click at [558, 575] on button "Next" at bounding box center [514, 560] width 188 height 46
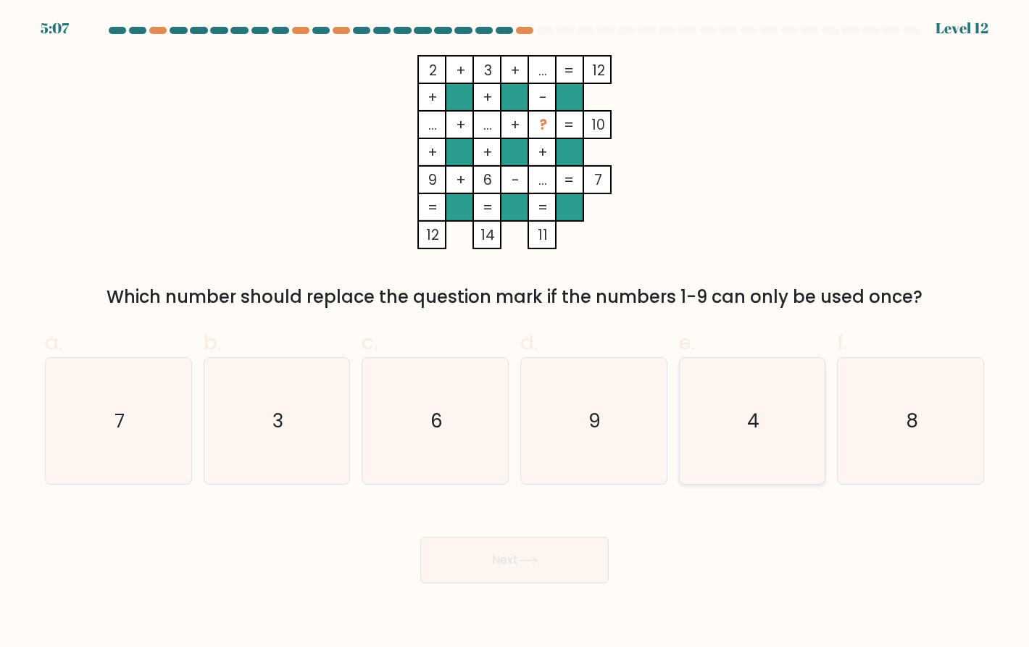
click at [770, 407] on icon "4" at bounding box center [752, 421] width 126 height 126
click at [515, 333] on input "e. 4" at bounding box center [514, 328] width 1 height 9
radio input "true"
click at [547, 555] on button "Next" at bounding box center [514, 560] width 188 height 46
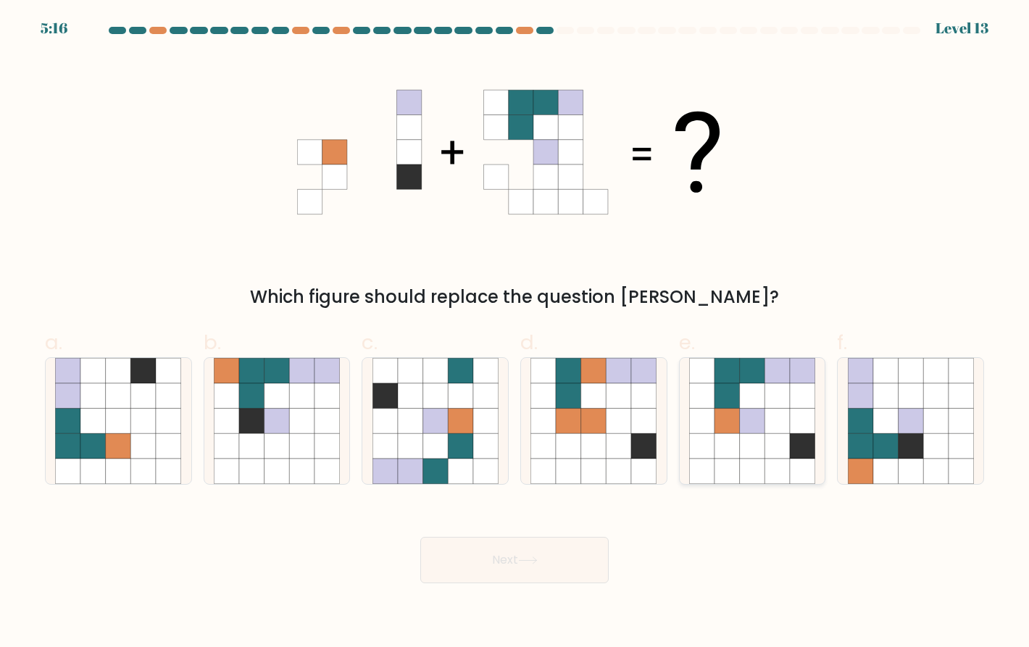
click at [782, 425] on icon at bounding box center [776, 421] width 25 height 25
click at [515, 333] on input "e." at bounding box center [514, 328] width 1 height 9
radio input "true"
click at [526, 553] on button "Next" at bounding box center [514, 560] width 188 height 46
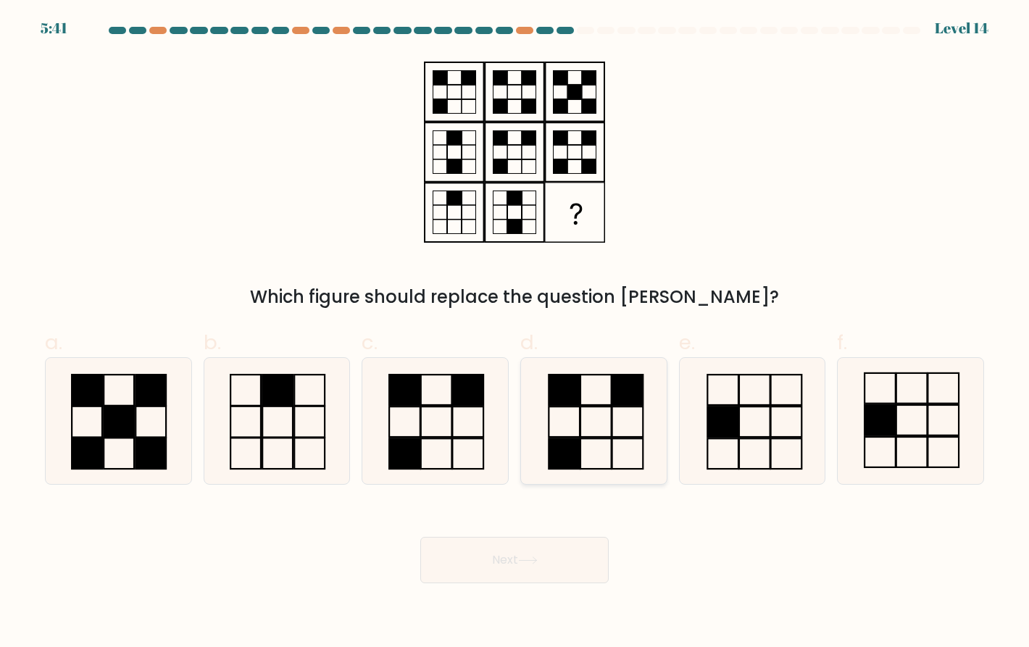
click at [590, 420] on icon at bounding box center [593, 421] width 126 height 126
click at [515, 333] on input "d." at bounding box center [514, 328] width 1 height 9
radio input "true"
click at [485, 454] on icon at bounding box center [435, 421] width 126 height 126
click at [514, 333] on input "c." at bounding box center [514, 328] width 1 height 9
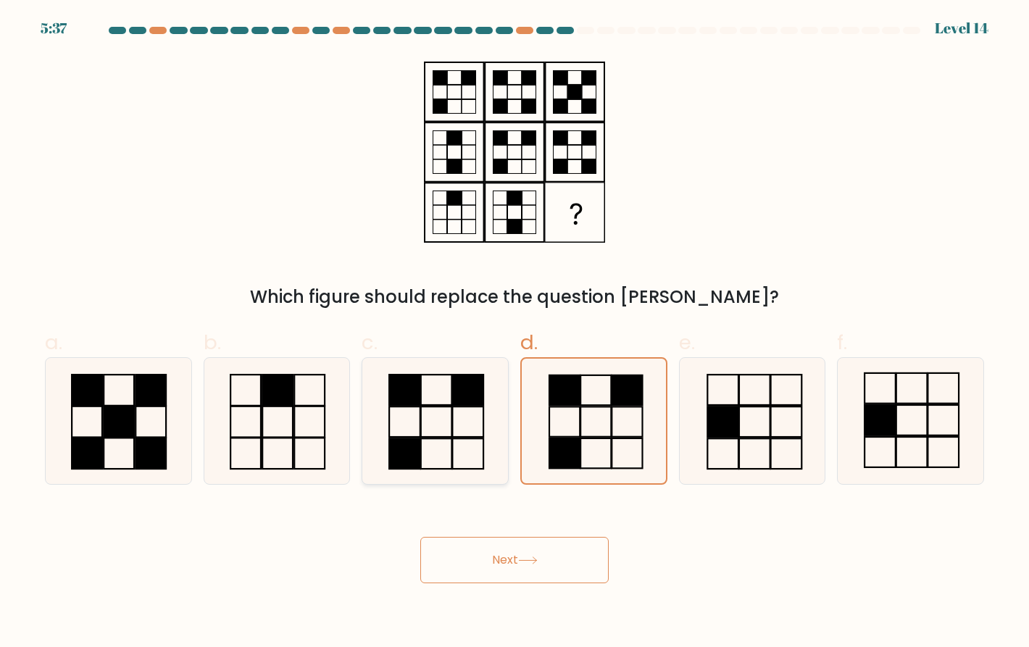
radio input "true"
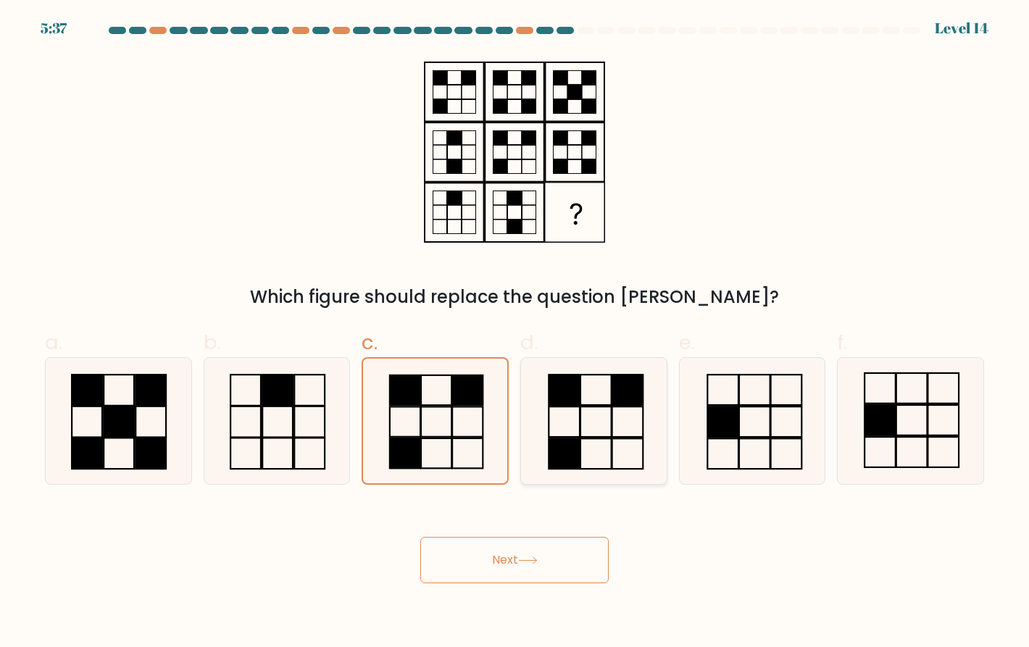
click at [591, 445] on icon at bounding box center [593, 421] width 126 height 126
click at [515, 333] on input "d." at bounding box center [514, 328] width 1 height 9
radio input "true"
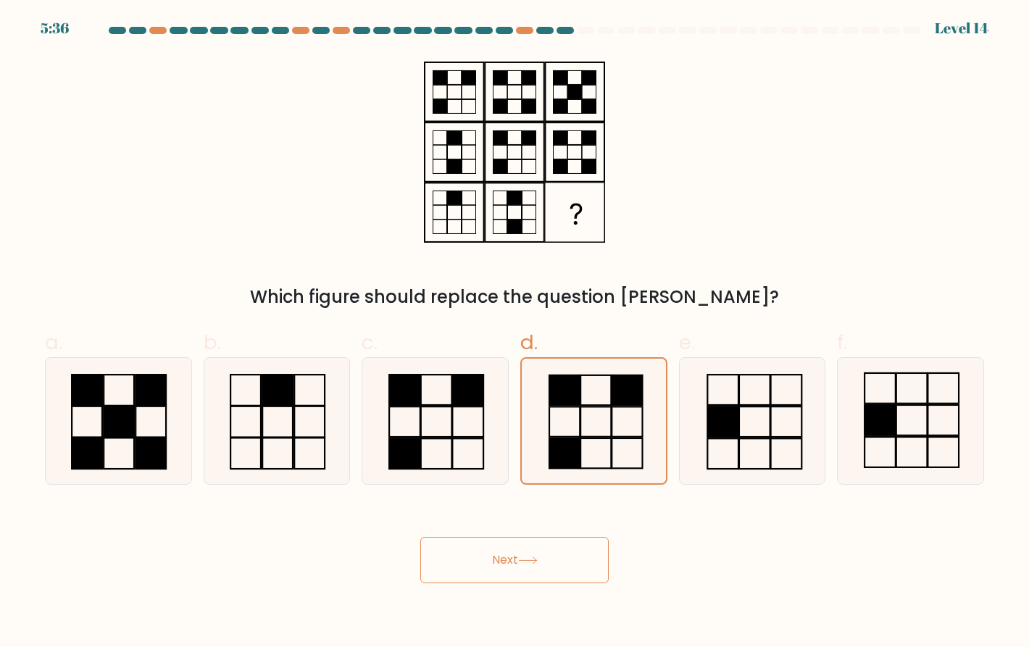
drag, startPoint x: 480, startPoint y: 425, endPoint x: 671, endPoint y: 454, distance: 192.7
click at [480, 424] on icon at bounding box center [435, 421] width 126 height 126
click at [514, 333] on input "c." at bounding box center [514, 328] width 1 height 9
radio input "true"
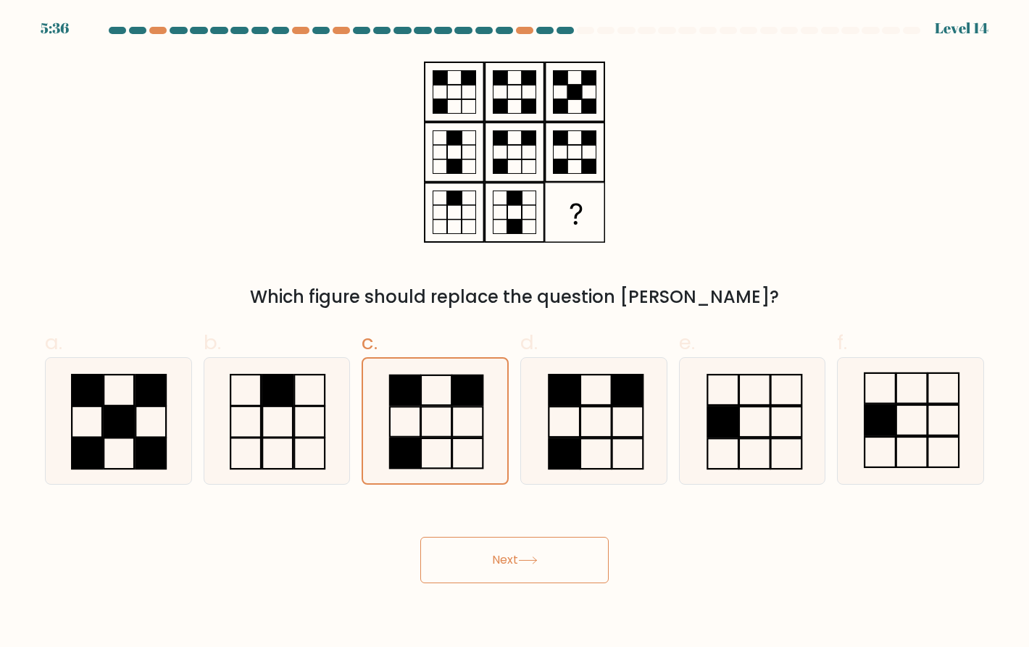
drag, startPoint x: 677, startPoint y: 454, endPoint x: 669, endPoint y: 456, distance: 8.3
click at [669, 456] on div "a. b. c." at bounding box center [514, 400] width 951 height 169
click at [510, 450] on div "c." at bounding box center [435, 405] width 159 height 157
click at [585, 440] on icon at bounding box center [593, 421] width 126 height 126
click at [515, 333] on input "d." at bounding box center [514, 328] width 1 height 9
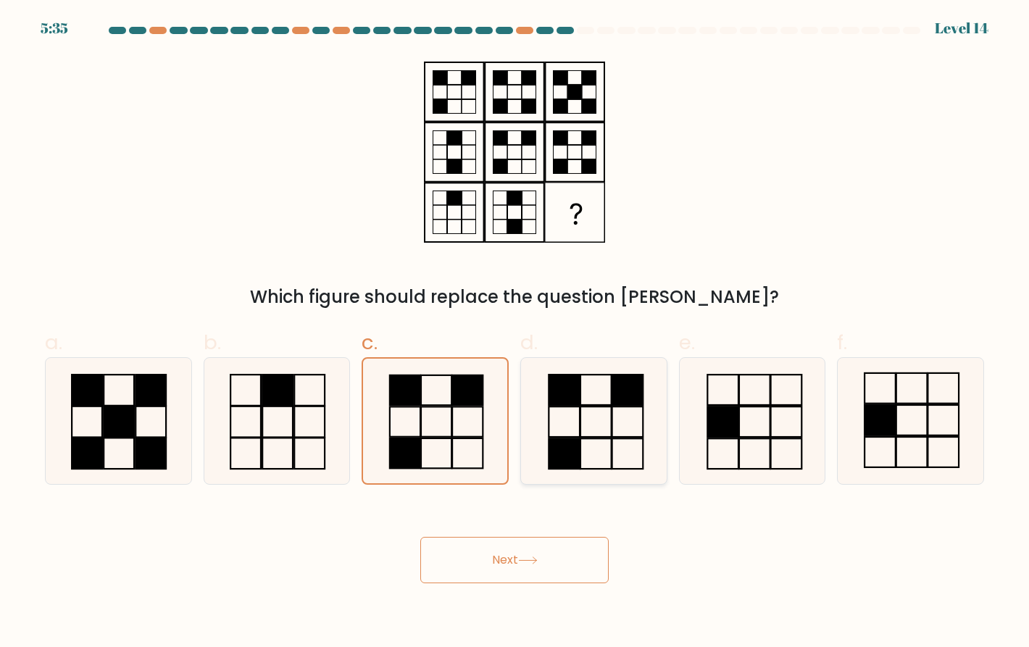
radio input "true"
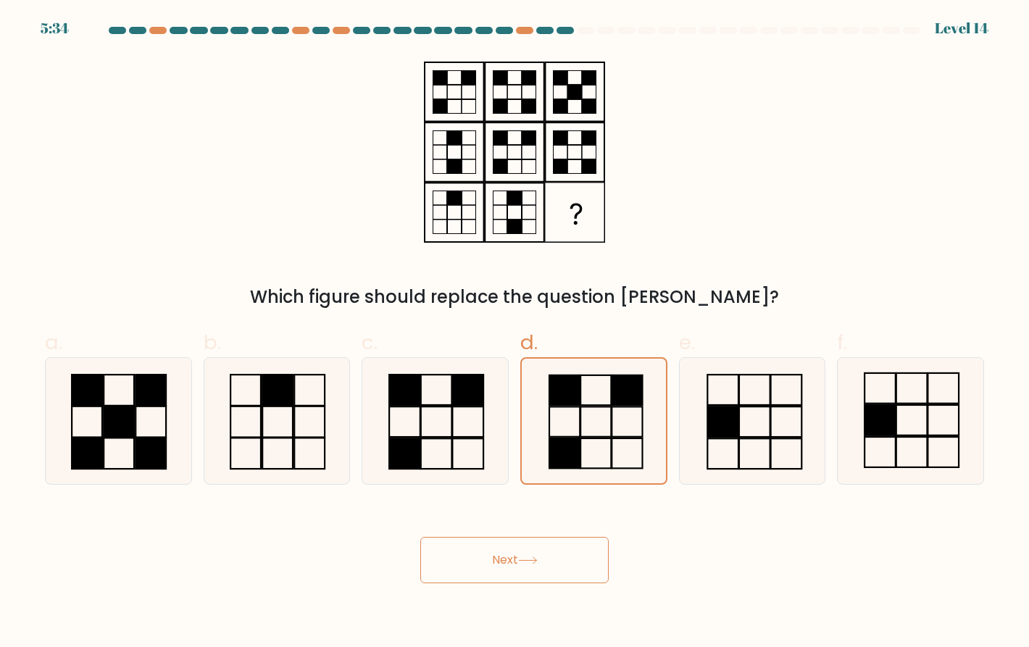
drag, startPoint x: 415, startPoint y: 425, endPoint x: 532, endPoint y: 509, distance: 144.2
click at [415, 427] on icon at bounding box center [435, 421] width 126 height 126
click at [514, 333] on input "c." at bounding box center [514, 328] width 1 height 9
radio input "true"
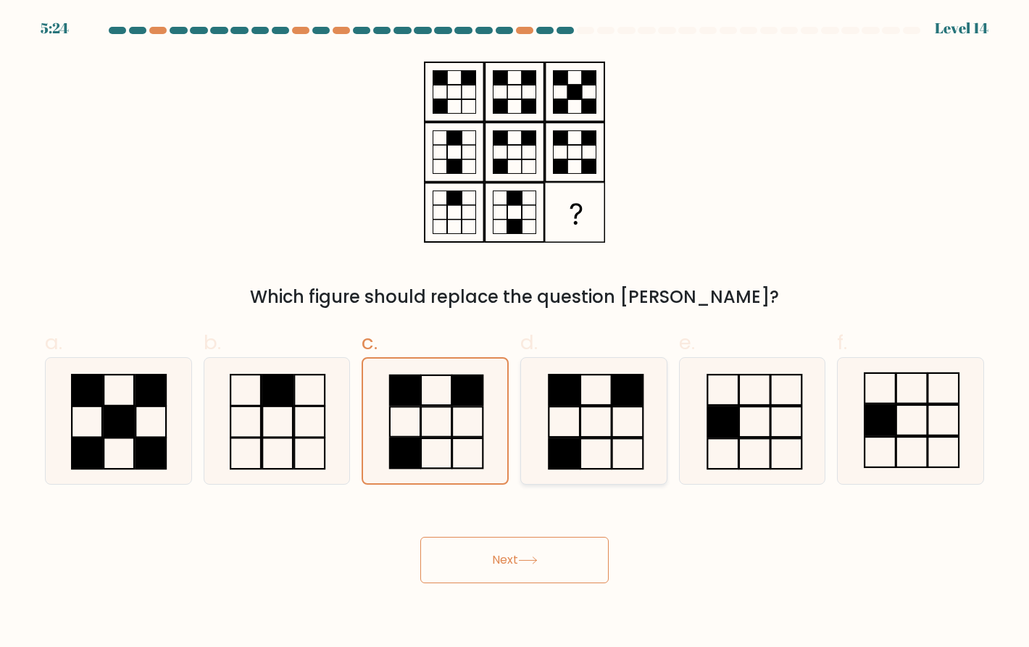
click at [593, 433] on icon at bounding box center [593, 421] width 126 height 126
click at [515, 333] on input "d." at bounding box center [514, 328] width 1 height 9
radio input "true"
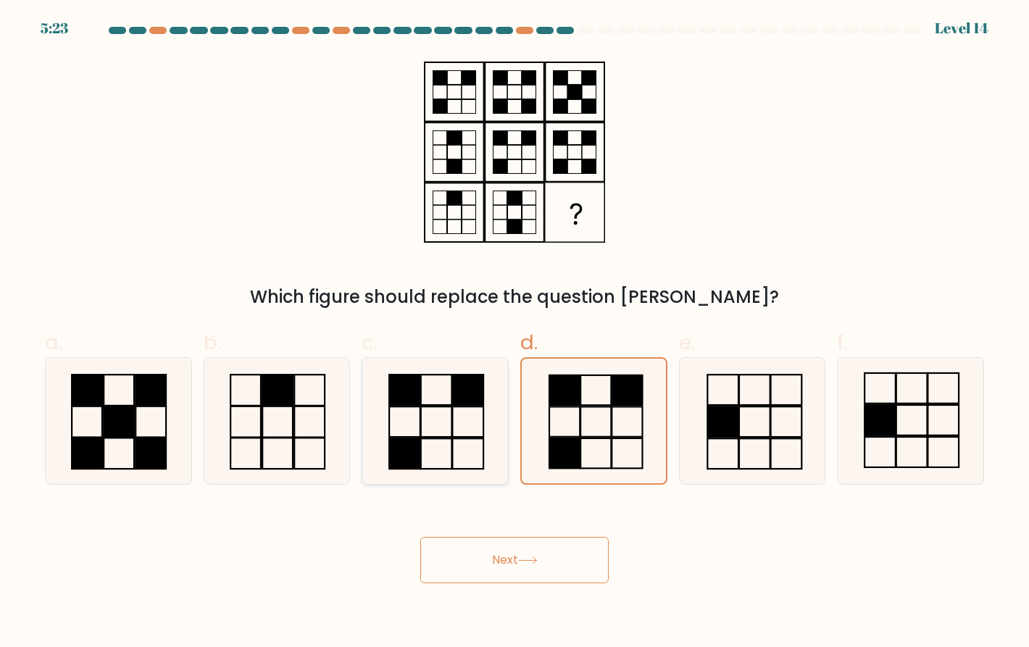
click at [493, 427] on icon at bounding box center [435, 421] width 126 height 126
click at [514, 333] on input "c." at bounding box center [514, 328] width 1 height 9
radio input "true"
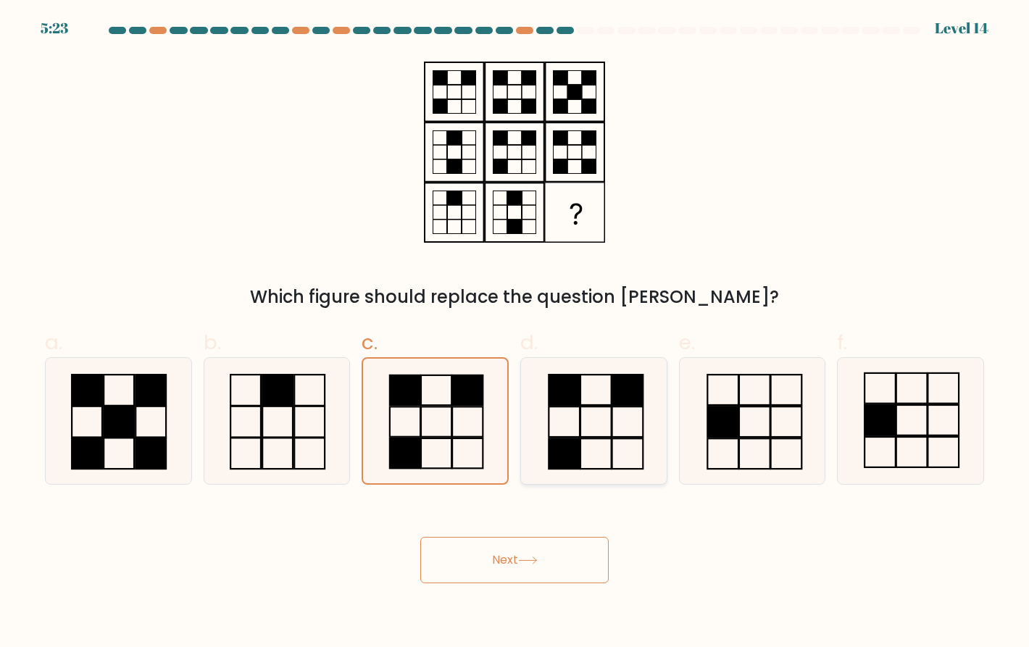
click at [592, 427] on icon at bounding box center [593, 421] width 126 height 126
click at [515, 333] on input "d." at bounding box center [514, 328] width 1 height 9
radio input "true"
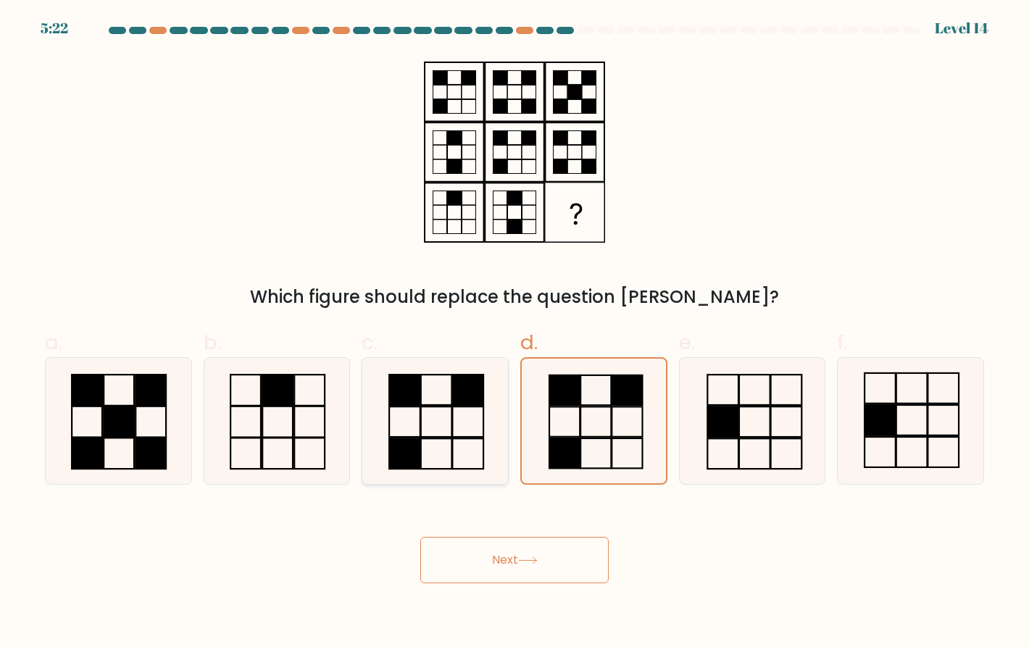
click at [500, 434] on div at bounding box center [435, 421] width 147 height 128
click at [514, 333] on input "c." at bounding box center [514, 328] width 1 height 9
radio input "true"
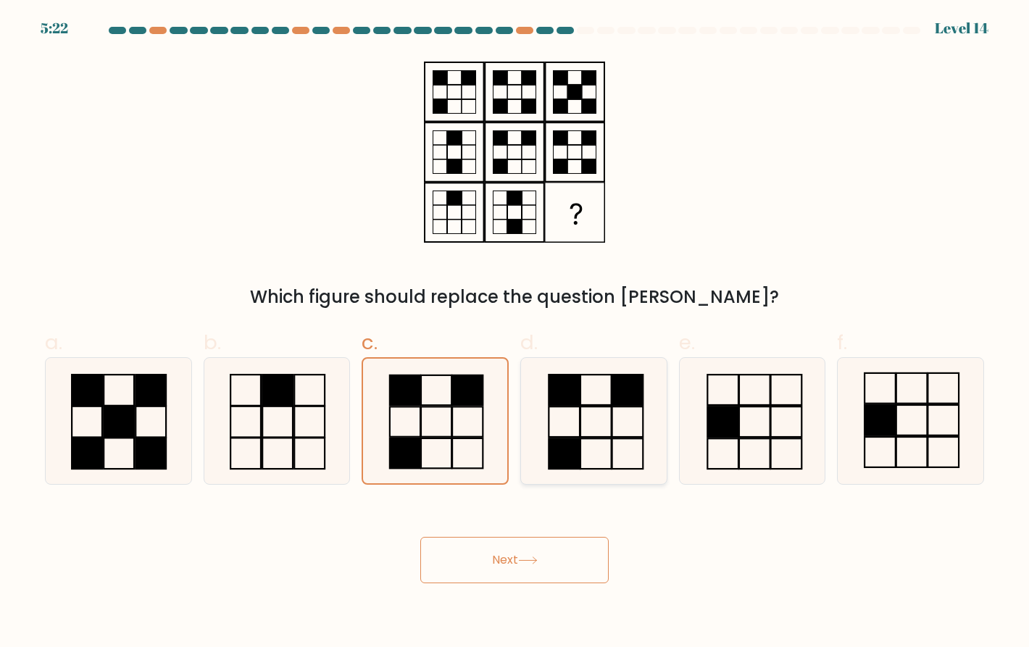
drag, startPoint x: 590, startPoint y: 433, endPoint x: 490, endPoint y: 420, distance: 100.7
click at [589, 431] on icon at bounding box center [593, 421] width 126 height 126
click at [515, 333] on input "d." at bounding box center [514, 328] width 1 height 9
radio input "true"
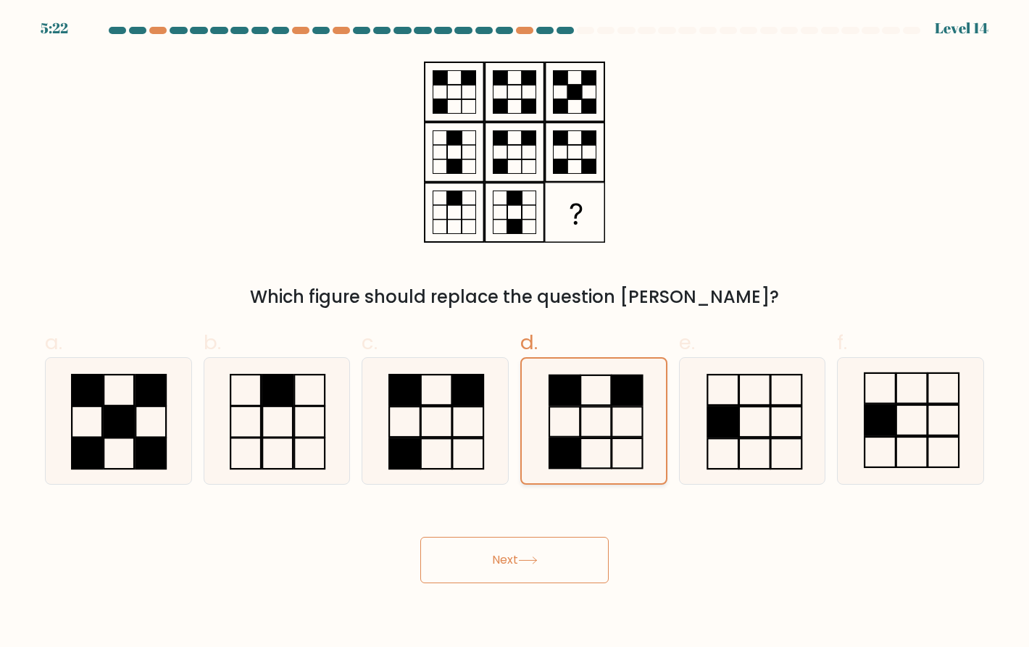
drag, startPoint x: 470, startPoint y: 420, endPoint x: 563, endPoint y: 427, distance: 93.0
click at [475, 419] on icon at bounding box center [435, 421] width 126 height 126
click at [514, 333] on input "c." at bounding box center [514, 328] width 1 height 9
radio input "true"
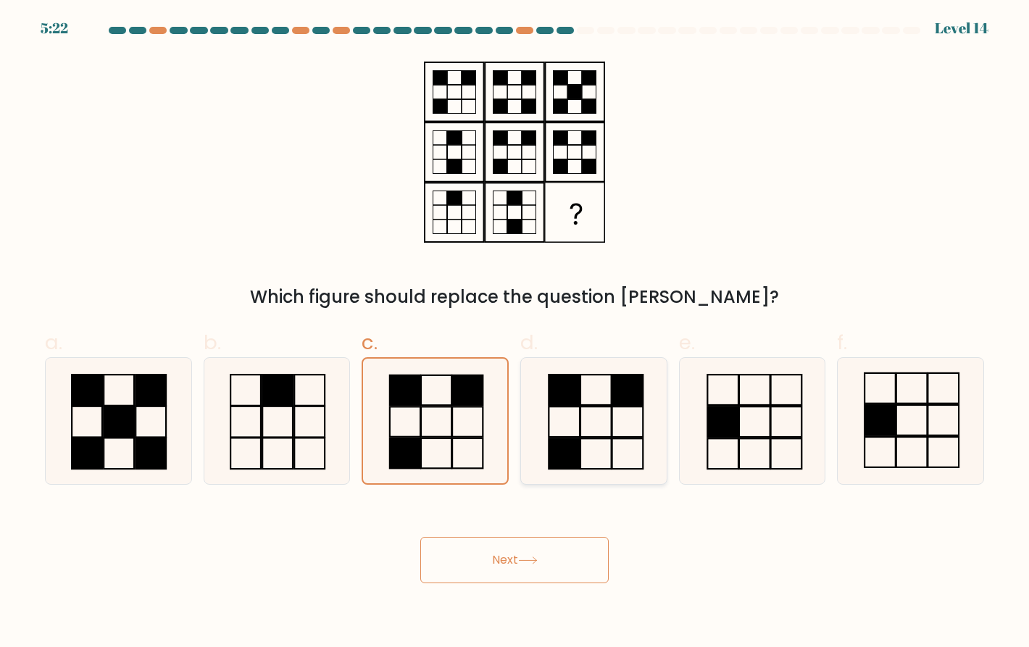
click at [572, 424] on icon at bounding box center [593, 421] width 126 height 126
click at [515, 333] on input "d." at bounding box center [514, 328] width 1 height 9
radio input "true"
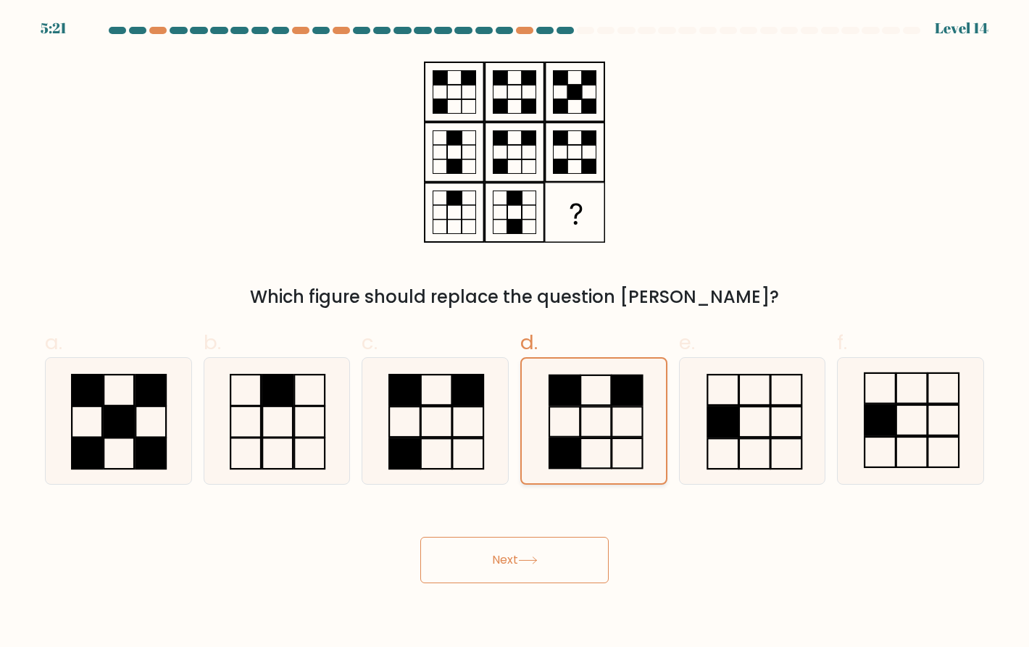
drag, startPoint x: 438, startPoint y: 418, endPoint x: 527, endPoint y: 420, distance: 89.1
click at [438, 418] on icon at bounding box center [435, 421] width 126 height 126
click at [514, 333] on input "c." at bounding box center [514, 328] width 1 height 9
radio input "true"
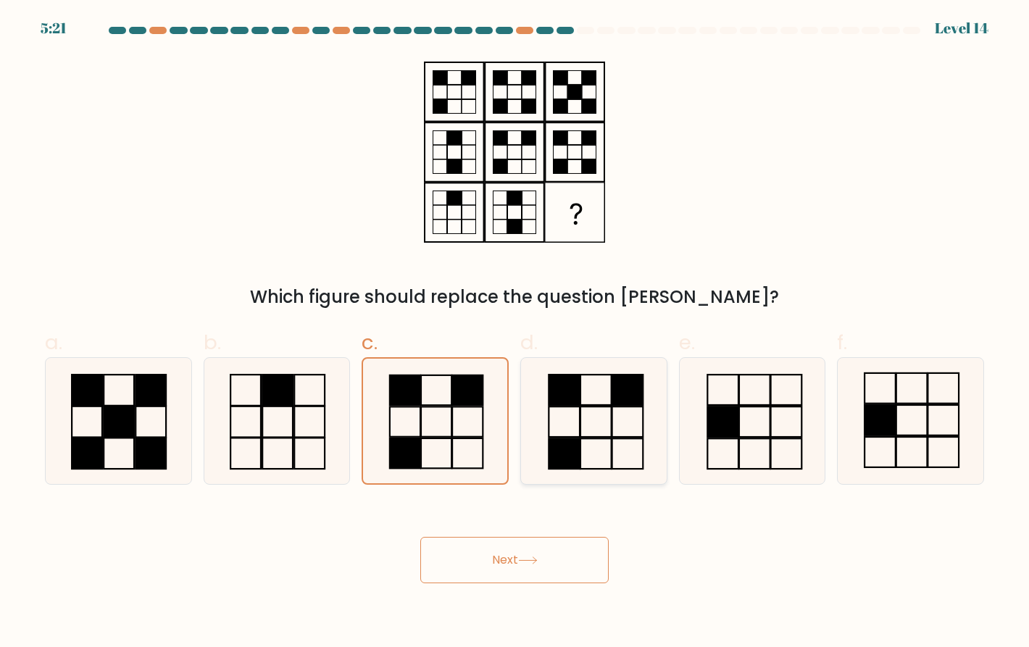
drag, startPoint x: 531, startPoint y: 420, endPoint x: 482, endPoint y: 427, distance: 49.7
click at [532, 420] on icon at bounding box center [593, 421] width 126 height 126
click at [515, 333] on input "d." at bounding box center [514, 328] width 1 height 9
radio input "true"
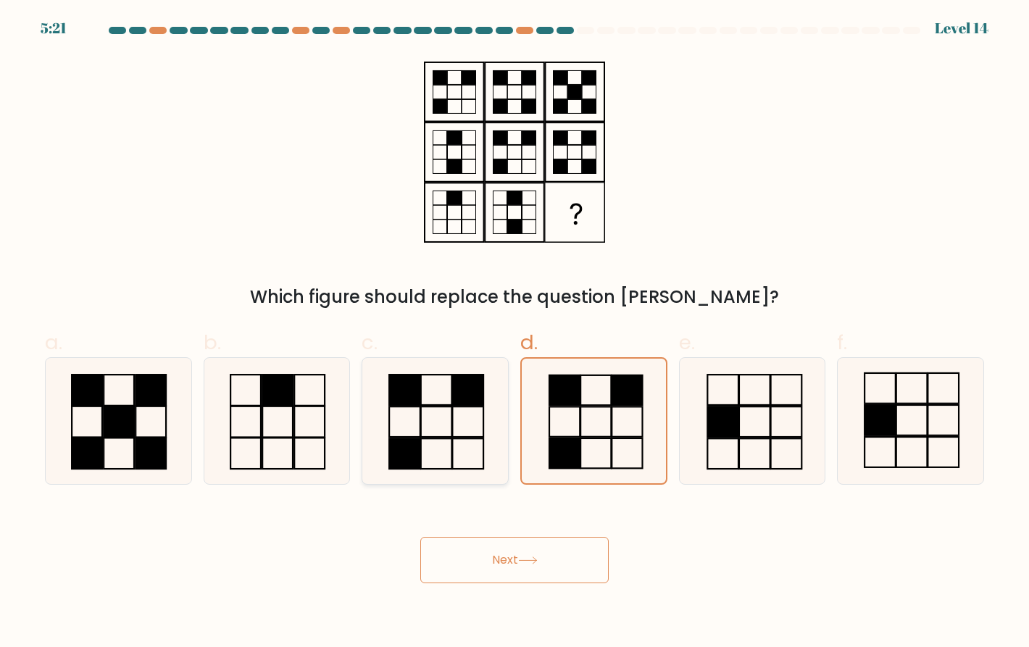
click at [467, 426] on icon at bounding box center [435, 421] width 126 height 126
click at [514, 333] on input "c." at bounding box center [514, 328] width 1 height 9
radio input "true"
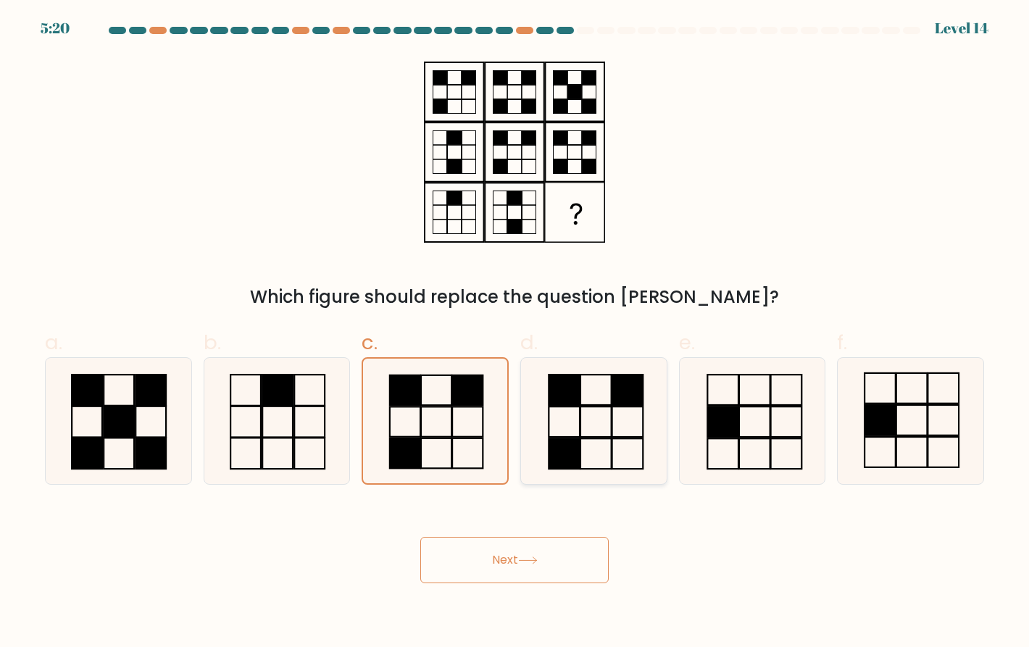
click at [598, 428] on icon at bounding box center [593, 421] width 126 height 126
click at [515, 333] on input "d." at bounding box center [514, 328] width 1 height 9
radio input "true"
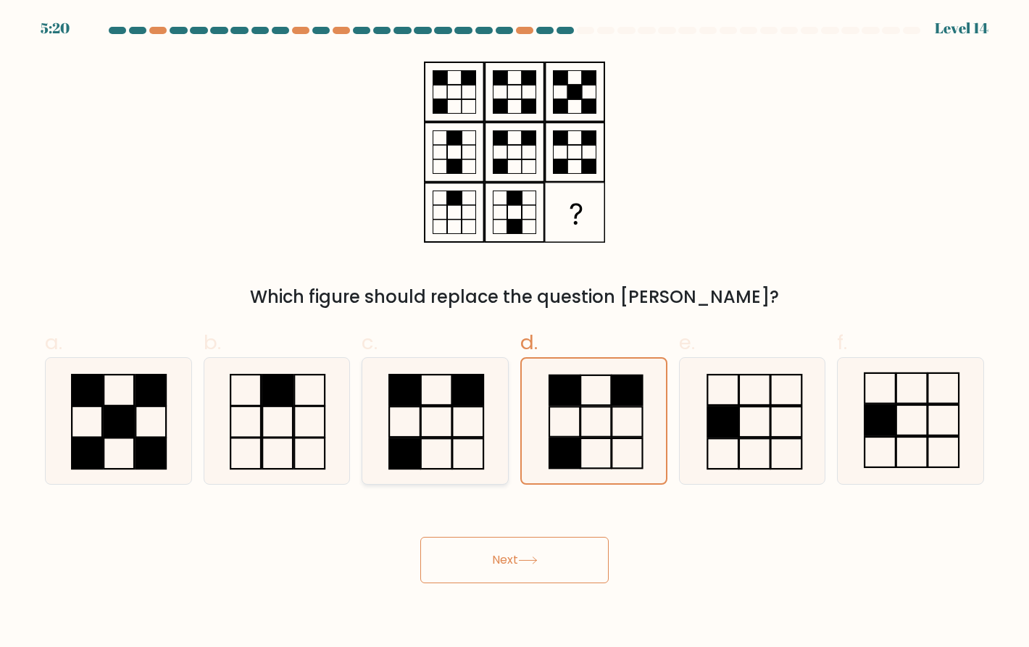
click at [485, 425] on icon at bounding box center [435, 421] width 126 height 126
click at [514, 333] on input "c." at bounding box center [514, 328] width 1 height 9
radio input "true"
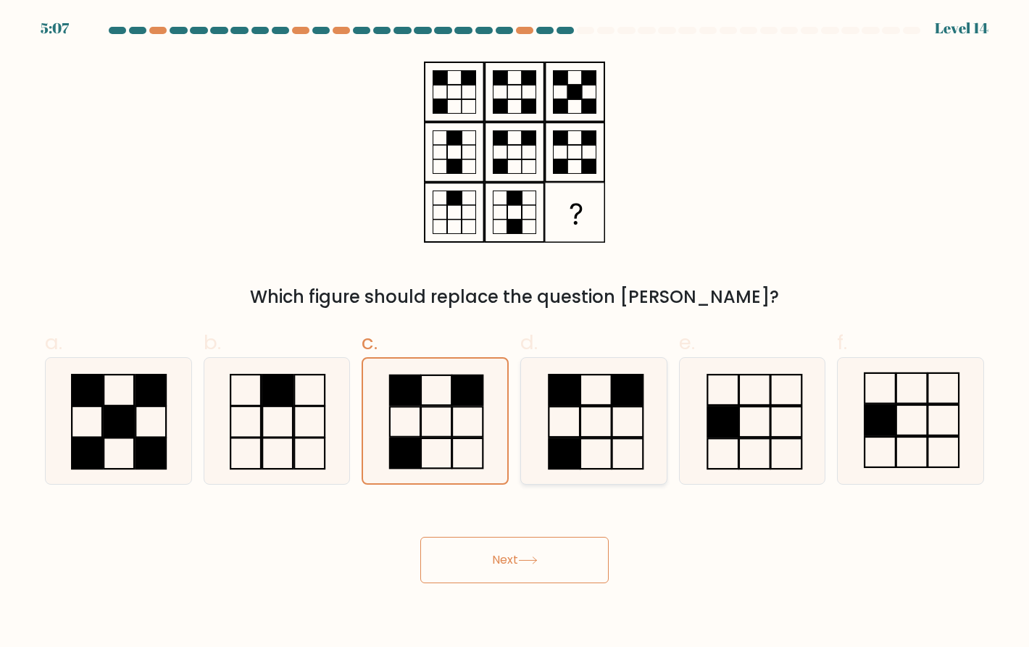
click at [578, 406] on rect at bounding box center [564, 421] width 31 height 30
click at [515, 333] on input "d." at bounding box center [514, 328] width 1 height 9
radio input "true"
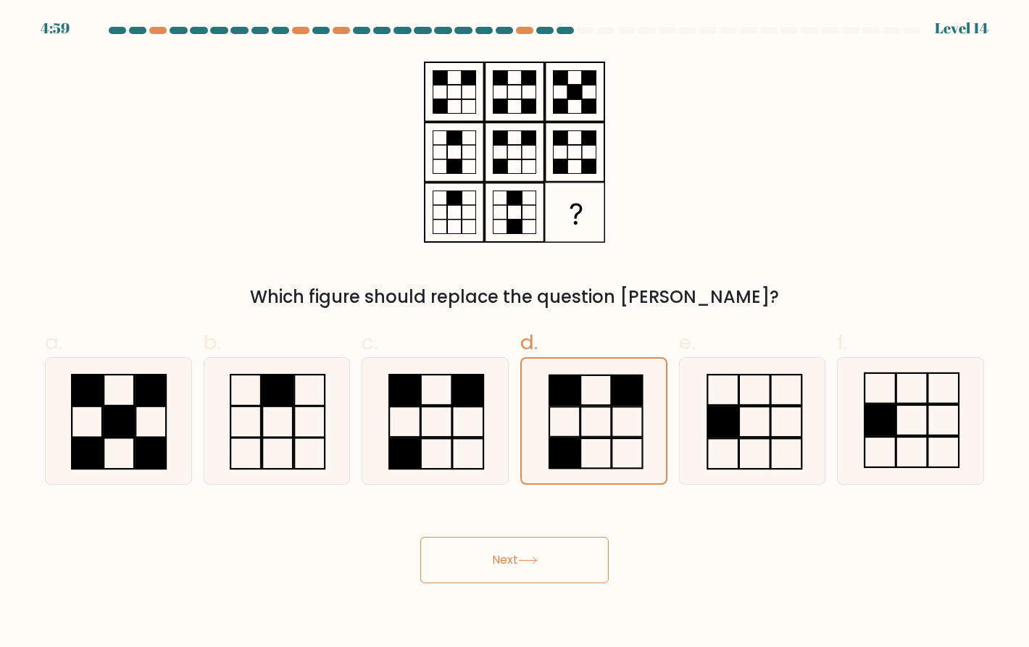
click at [493, 585] on body "4:59 Level 14" at bounding box center [514, 323] width 1029 height 647
click at [497, 564] on button "Next" at bounding box center [514, 560] width 188 height 46
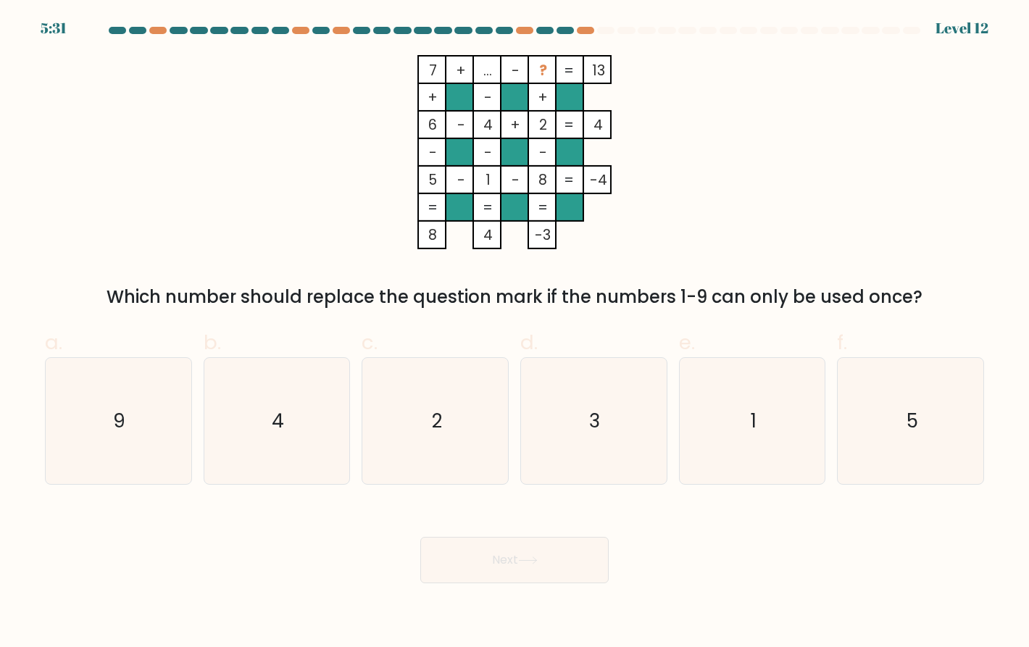
drag, startPoint x: 550, startPoint y: 233, endPoint x: 534, endPoint y: 232, distance: 16.0
click at [535, 232] on tspan "-3" at bounding box center [543, 235] width 16 height 20
click at [544, 205] on tspan "=" at bounding box center [543, 208] width 10 height 20
click at [533, 184] on rect at bounding box center [542, 180] width 28 height 28
click at [539, 125] on tspan "2" at bounding box center [543, 125] width 8 height 20
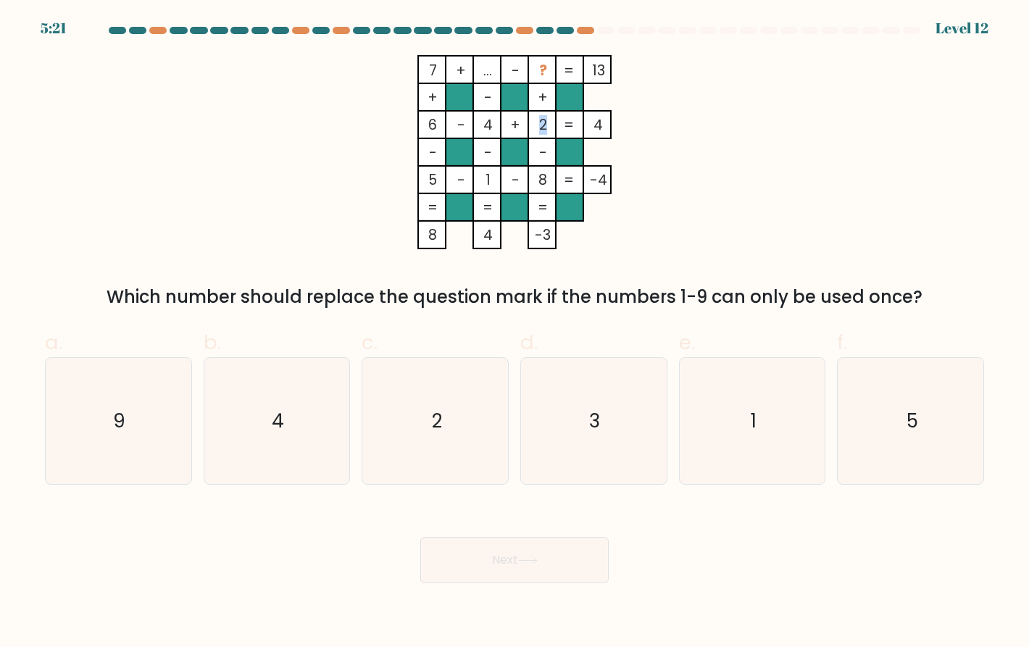
click at [543, 125] on tspan "2" at bounding box center [543, 125] width 8 height 20
click at [540, 126] on tspan "2" at bounding box center [543, 125] width 8 height 20
click at [636, 430] on icon "3" at bounding box center [593, 421] width 126 height 126
click at [515, 333] on input "d. 3" at bounding box center [514, 328] width 1 height 9
radio input "true"
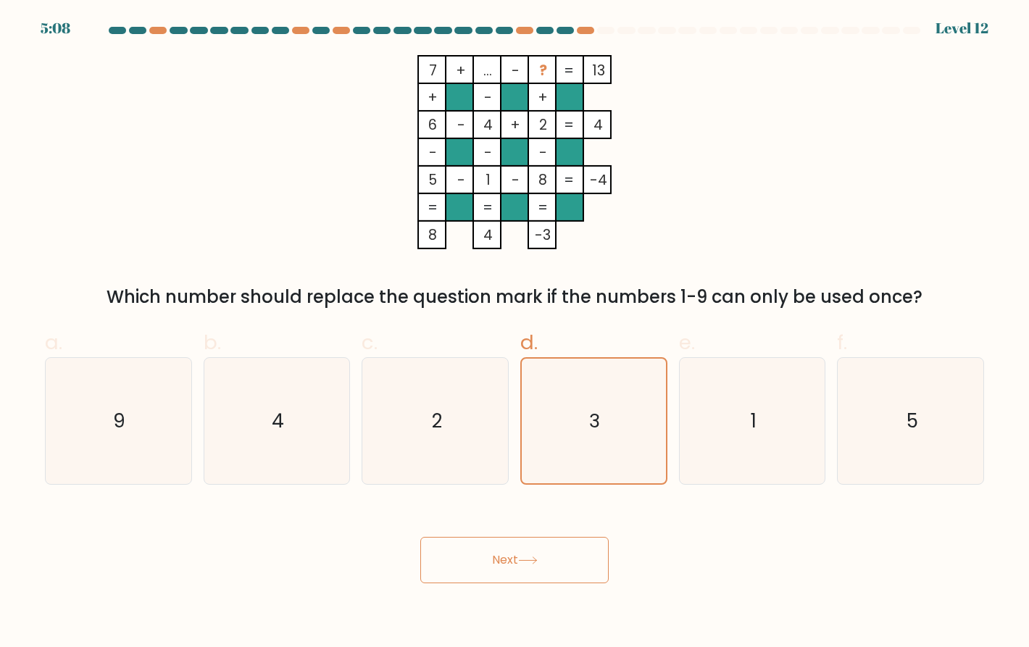
click at [520, 565] on button "Next" at bounding box center [514, 560] width 188 height 46
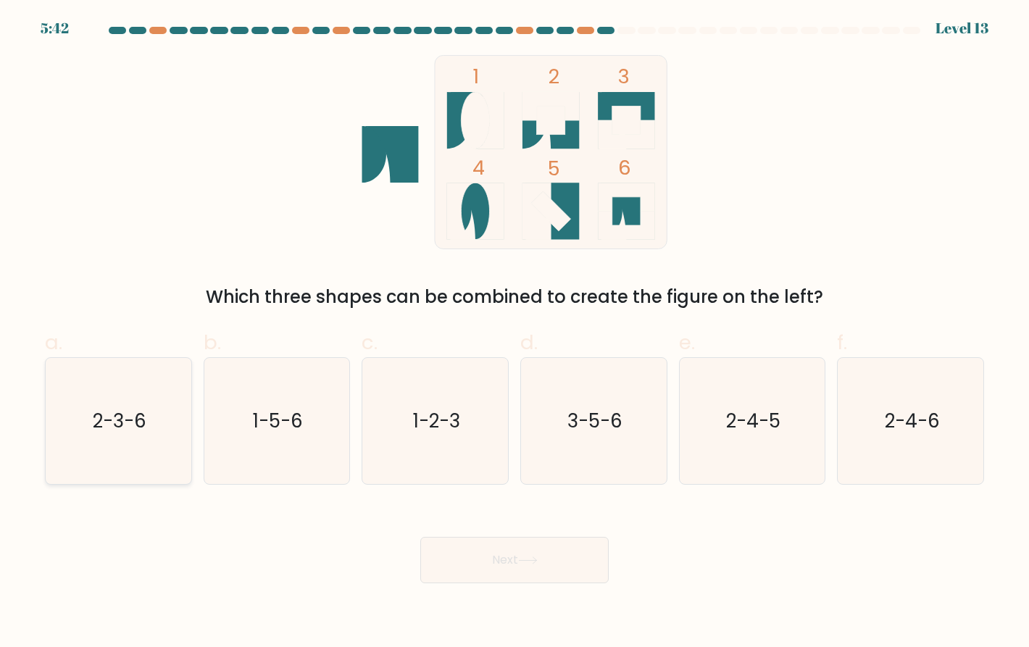
click at [141, 422] on text "2-3-6" at bounding box center [120, 421] width 54 height 26
click at [514, 333] on input "a. 2-3-6" at bounding box center [514, 328] width 1 height 9
radio input "true"
click at [538, 554] on button "Next" at bounding box center [514, 560] width 188 height 46
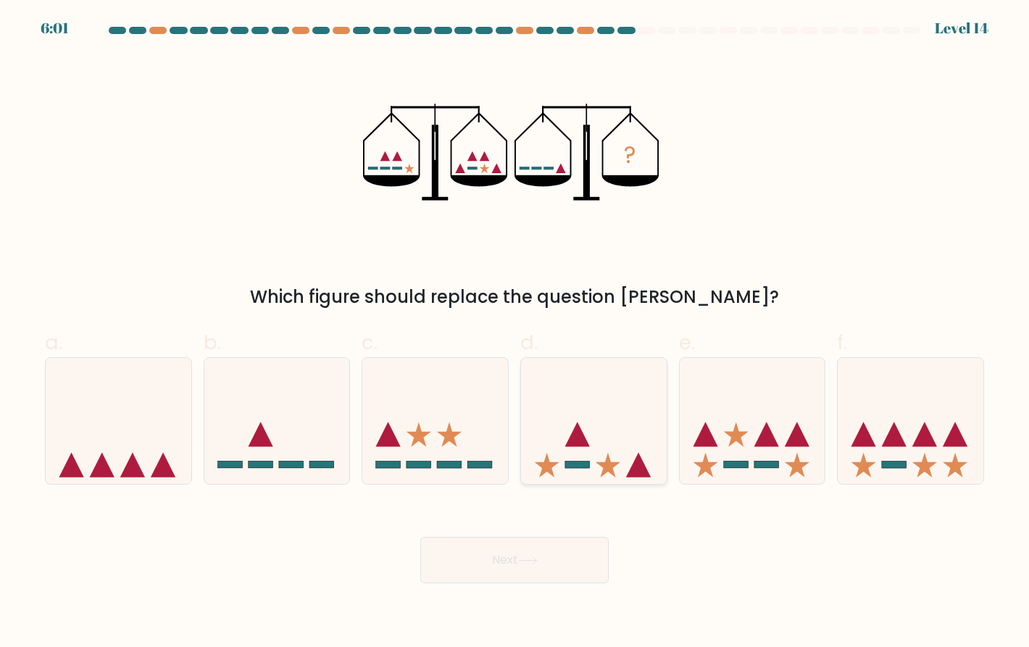
click at [587, 413] on icon at bounding box center [594, 421] width 146 height 120
click at [515, 333] on input "d." at bounding box center [514, 328] width 1 height 9
radio input "true"
click at [543, 572] on button "Next" at bounding box center [514, 560] width 188 height 46
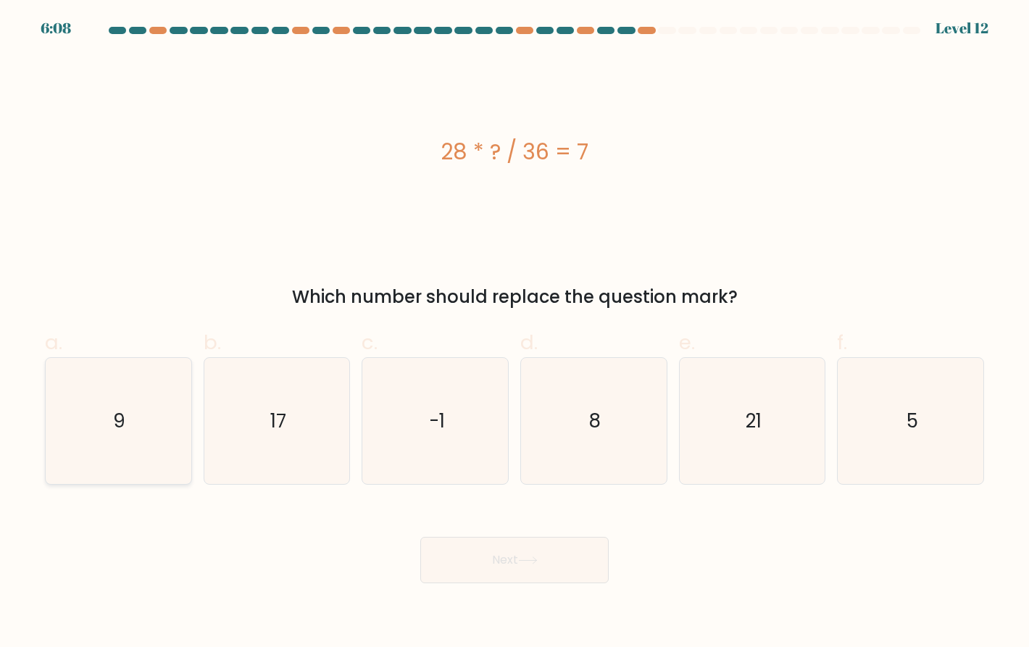
click at [169, 401] on icon "9" at bounding box center [118, 421] width 126 height 126
click at [514, 333] on input "a. 9" at bounding box center [514, 328] width 1 height 9
radio input "true"
click at [555, 568] on button "Next" at bounding box center [514, 560] width 188 height 46
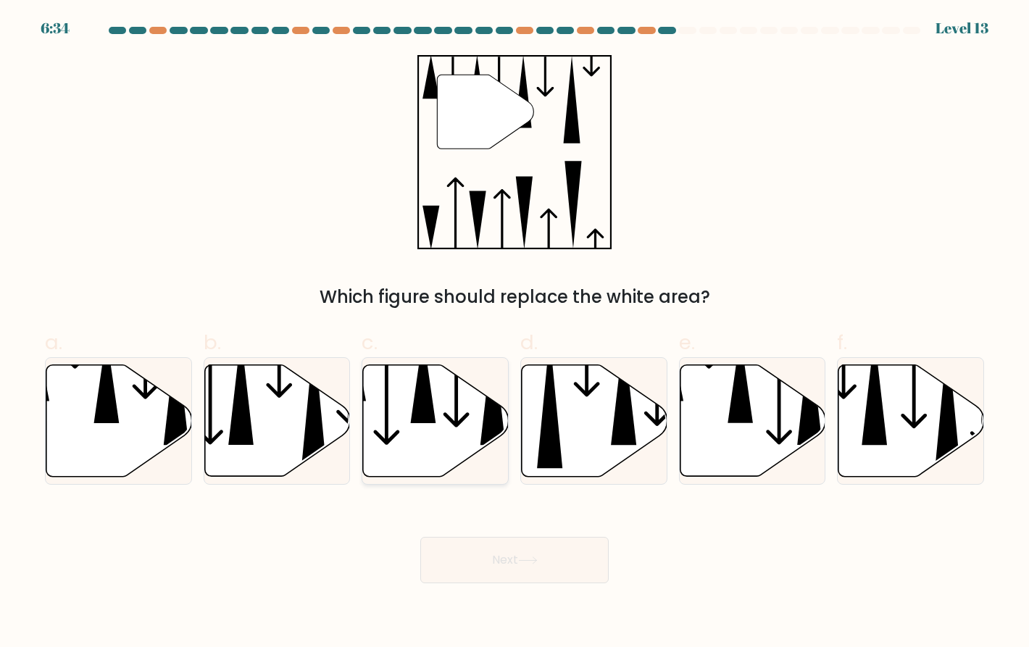
click at [440, 439] on icon at bounding box center [436, 421] width 146 height 112
click at [514, 333] on input "c." at bounding box center [514, 328] width 1 height 9
radio input "true"
click at [535, 548] on button "Next" at bounding box center [514, 560] width 188 height 46
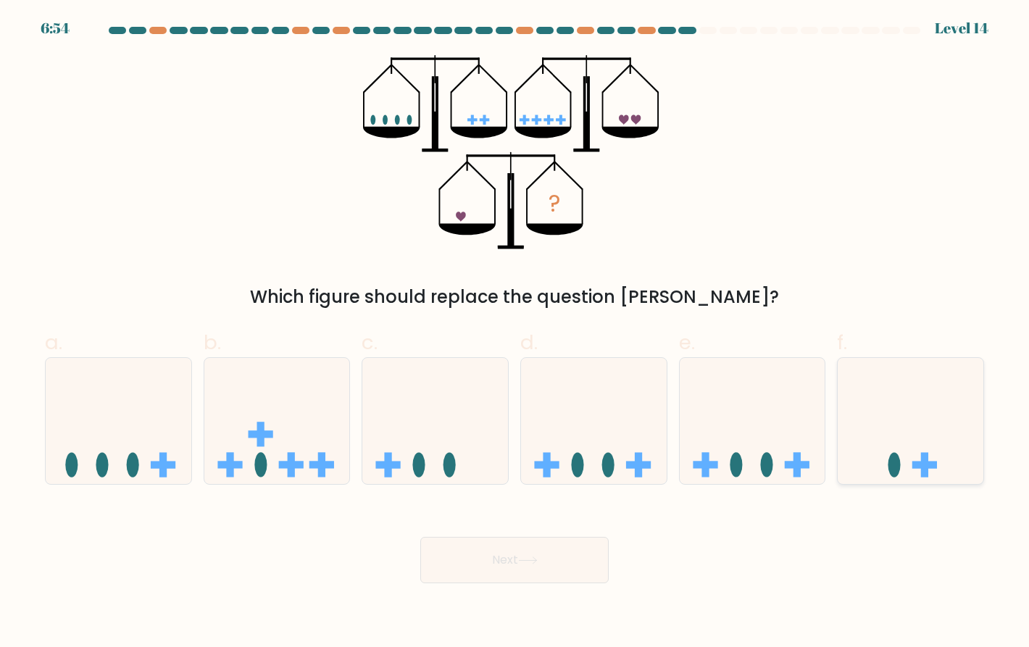
click at [924, 459] on rect at bounding box center [924, 465] width 7 height 25
click at [515, 333] on input "f." at bounding box center [514, 328] width 1 height 9
radio input "true"
click at [504, 561] on button "Next" at bounding box center [514, 560] width 188 height 46
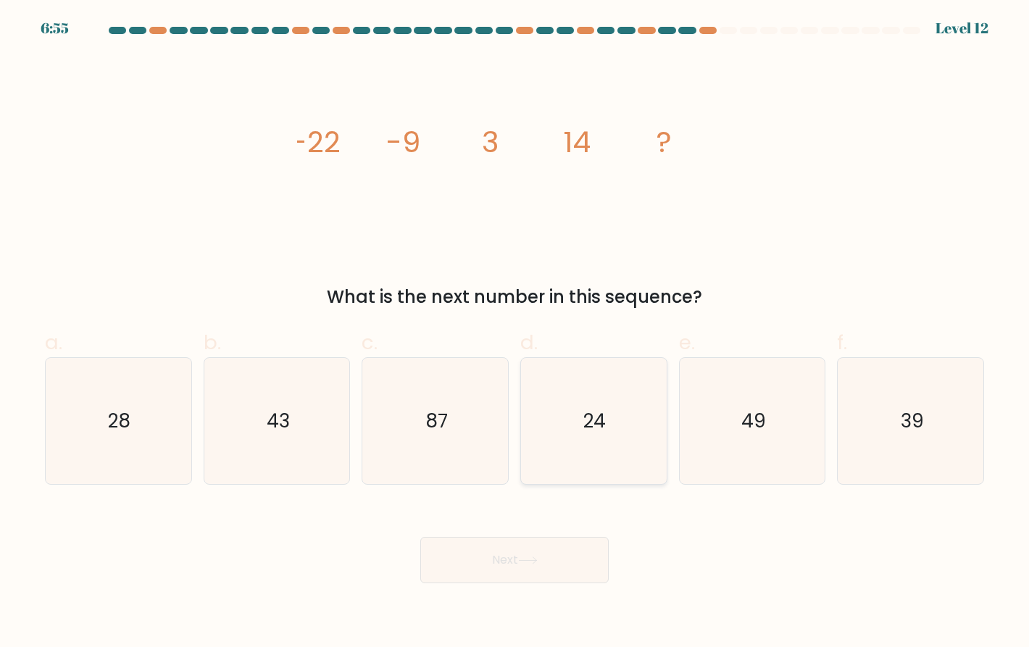
click at [589, 440] on icon "24" at bounding box center [593, 421] width 126 height 126
click at [515, 333] on input "d. 24" at bounding box center [514, 328] width 1 height 9
radio input "true"
click at [528, 551] on button "Next" at bounding box center [514, 560] width 188 height 46
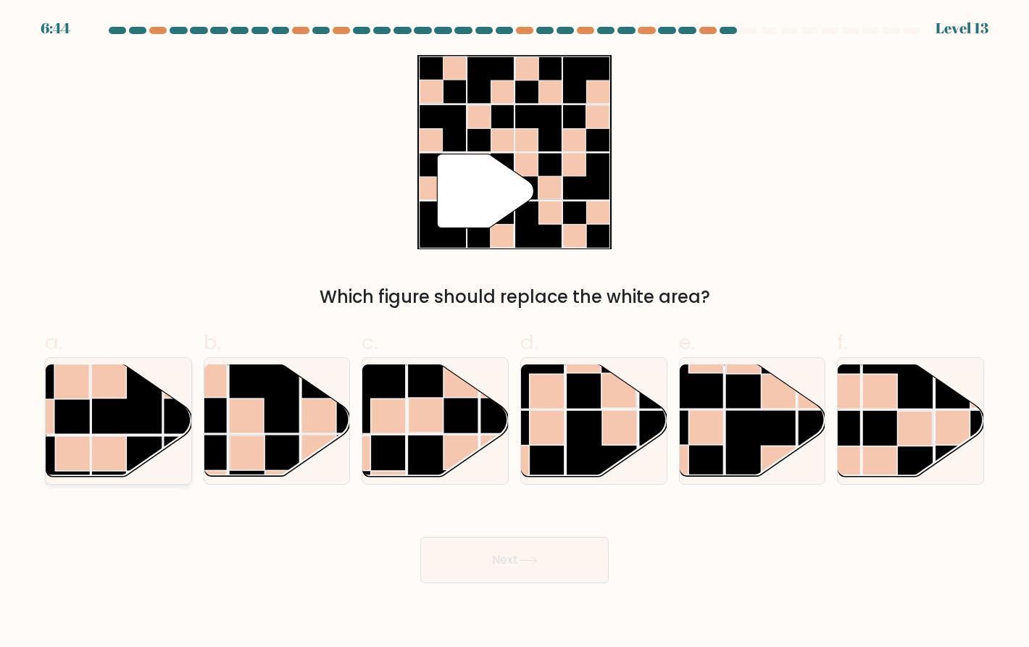
click at [112, 396] on rect at bounding box center [108, 380] width 35 height 35
click at [514, 333] on input "a." at bounding box center [514, 328] width 1 height 9
radio input "true"
click at [499, 552] on button "Next" at bounding box center [514, 560] width 188 height 46
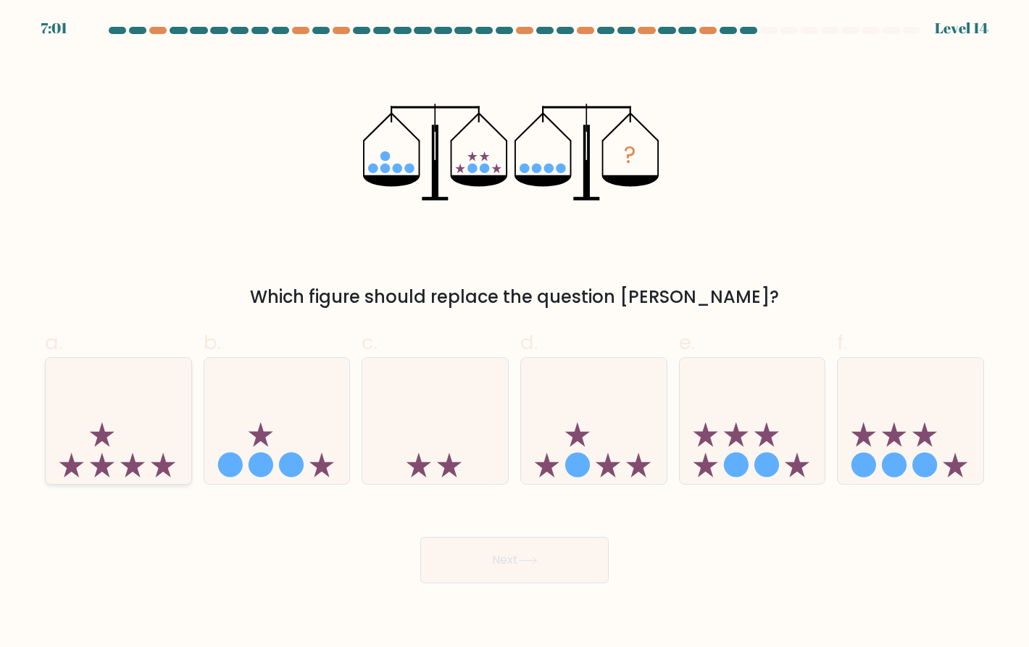
click at [152, 460] on icon at bounding box center [119, 421] width 146 height 120
click at [514, 333] on input "a." at bounding box center [514, 328] width 1 height 9
radio input "true"
click at [519, 544] on button "Next" at bounding box center [514, 560] width 188 height 46
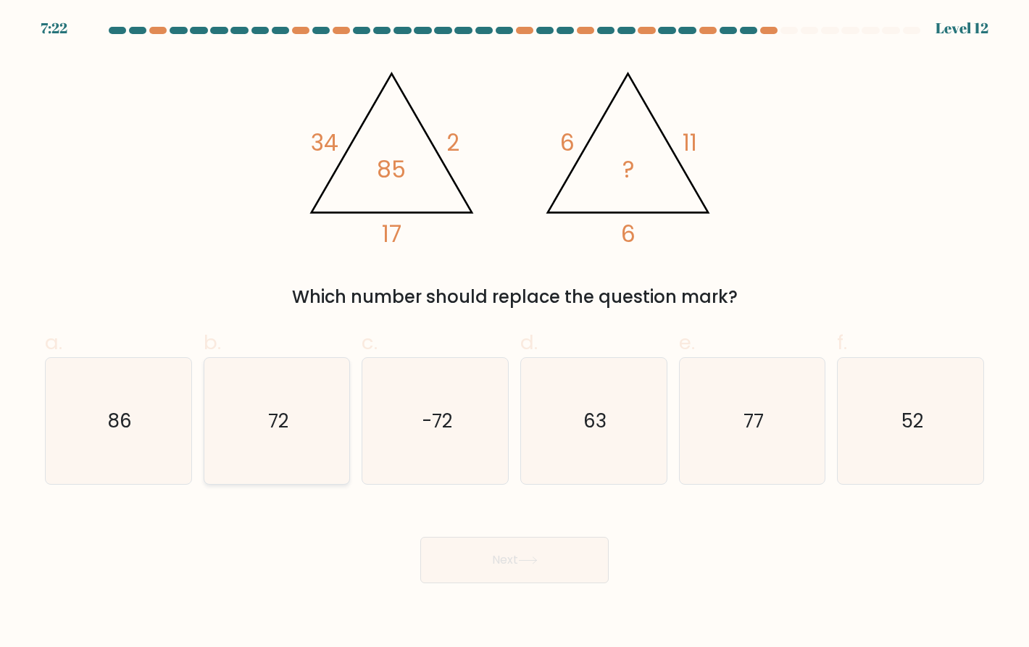
click at [278, 421] on text "72" at bounding box center [278, 421] width 20 height 26
click at [514, 333] on input "b. 72" at bounding box center [514, 328] width 1 height 9
radio input "true"
click at [564, 559] on button "Next" at bounding box center [514, 560] width 188 height 46
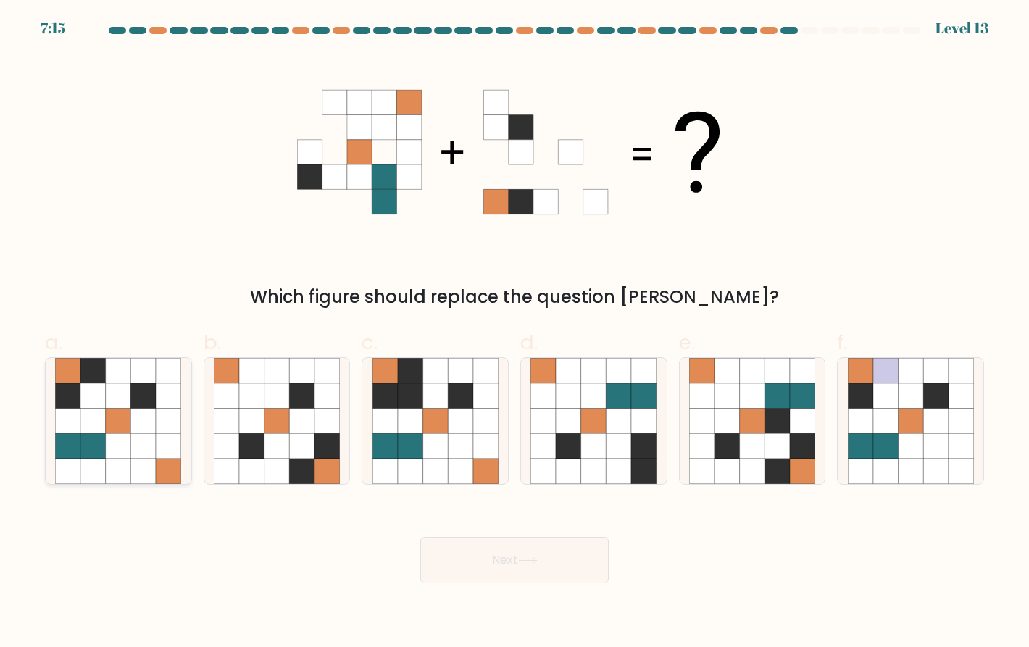
click at [138, 438] on icon at bounding box center [143, 446] width 25 height 25
click at [514, 333] on input "a." at bounding box center [514, 328] width 1 height 9
radio input "true"
click at [527, 569] on button "Next" at bounding box center [514, 560] width 188 height 46
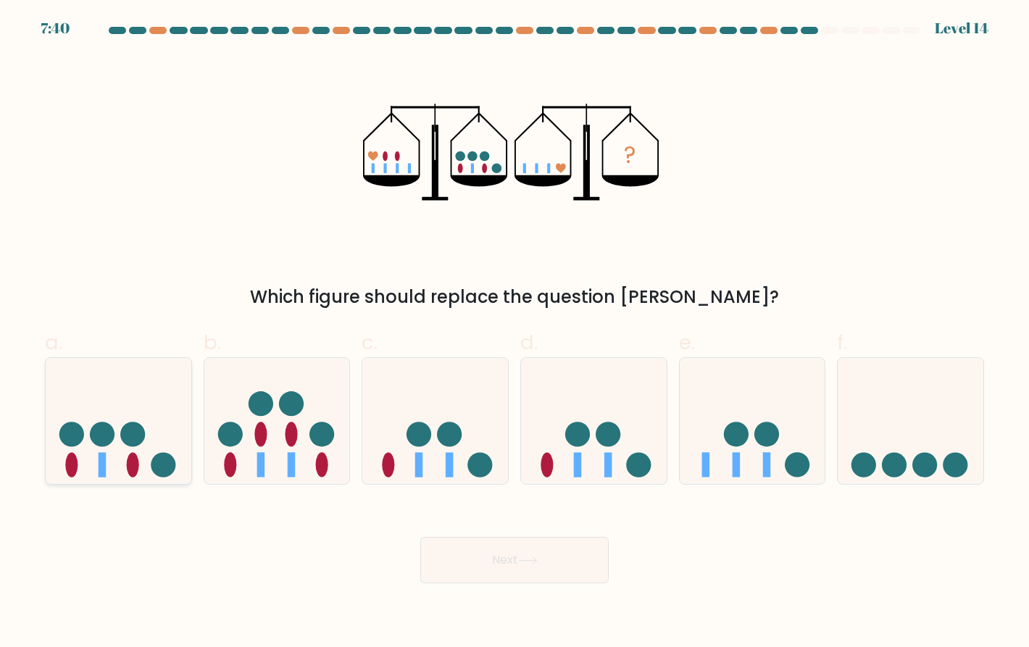
click at [138, 457] on icon at bounding box center [119, 421] width 146 height 120
click at [514, 333] on input "a." at bounding box center [514, 328] width 1 height 9
radio input "true"
click at [508, 571] on button "Next" at bounding box center [514, 560] width 188 height 46
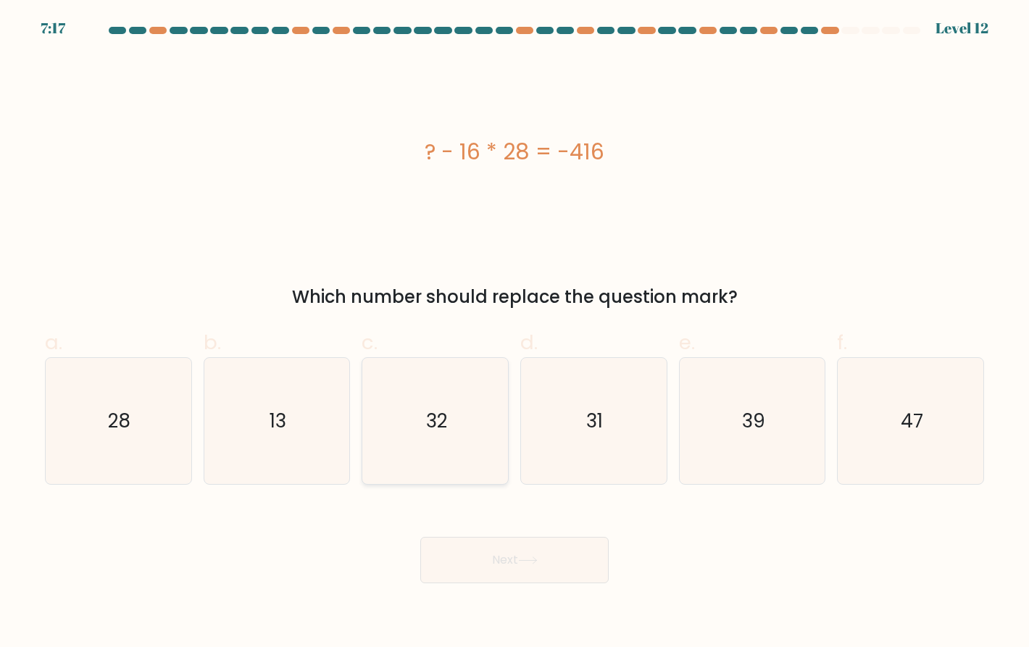
click at [406, 433] on icon "32" at bounding box center [435, 421] width 126 height 126
click at [514, 333] on input "c. 32" at bounding box center [514, 328] width 1 height 9
radio input "true"
click at [507, 547] on button "Next" at bounding box center [514, 560] width 188 height 46
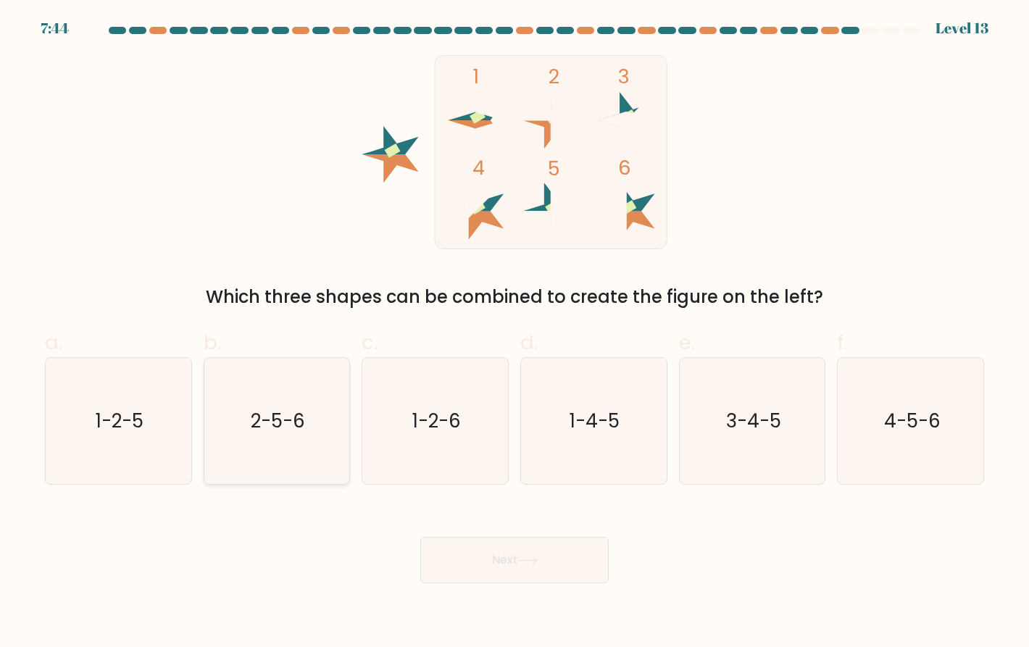
click at [296, 441] on icon "2-5-6" at bounding box center [277, 421] width 126 height 126
click at [514, 333] on input "b. 2-5-6" at bounding box center [514, 328] width 1 height 9
radio input "true"
click at [552, 561] on button "Next" at bounding box center [514, 560] width 188 height 46
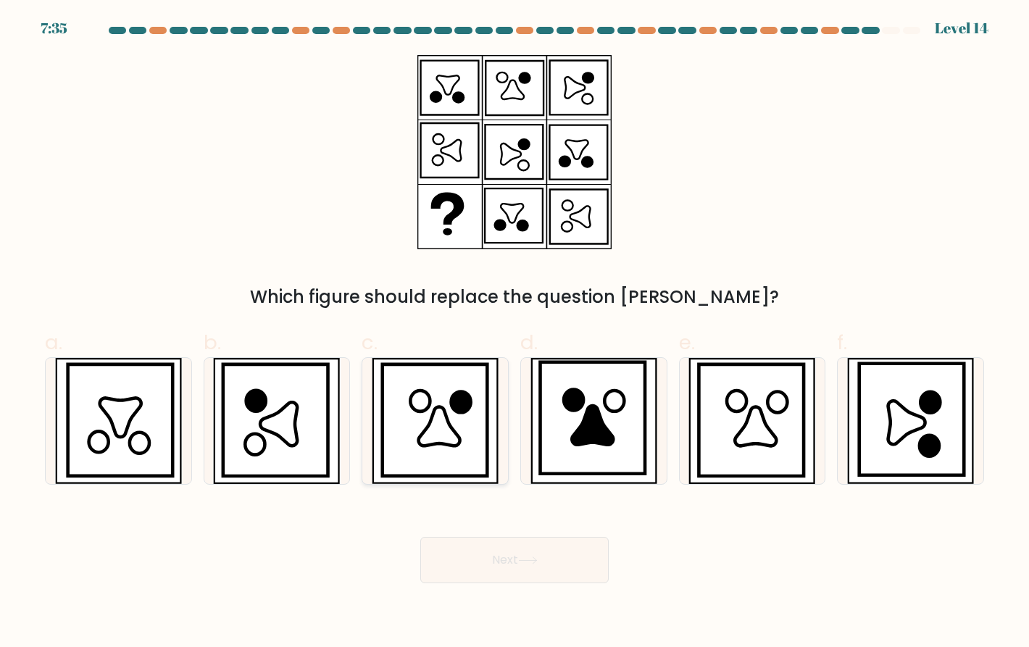
click at [417, 437] on icon at bounding box center [435, 420] width 105 height 112
click at [514, 333] on input "c." at bounding box center [514, 328] width 1 height 9
radio input "true"
click at [526, 567] on button "Next" at bounding box center [514, 560] width 188 height 46
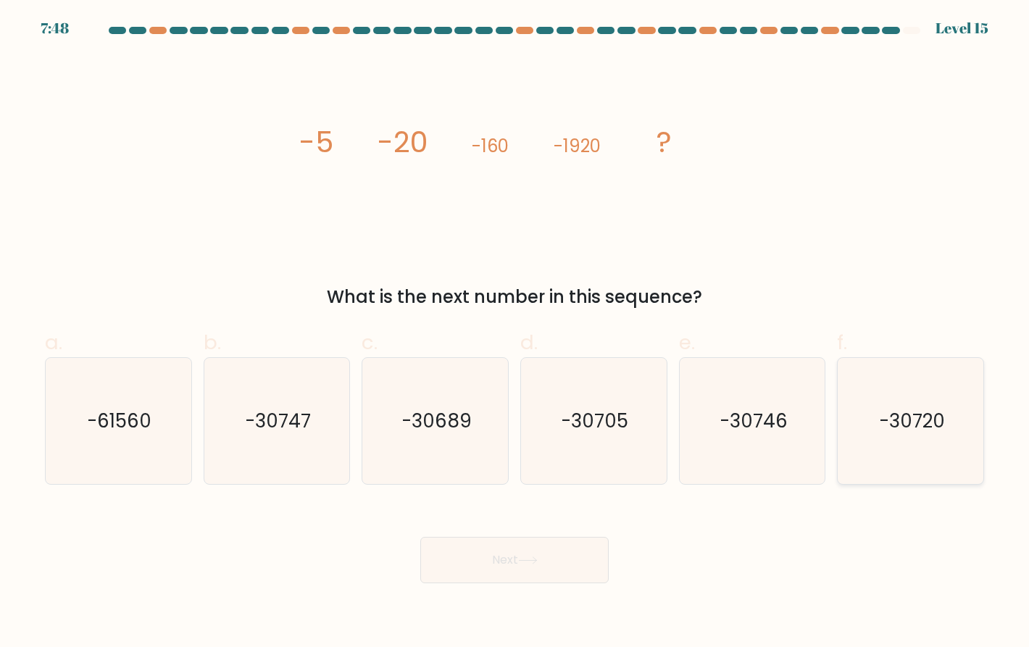
click at [913, 439] on icon "-30720" at bounding box center [911, 421] width 126 height 126
click at [515, 333] on input "f. -30720" at bounding box center [514, 328] width 1 height 9
radio input "true"
click at [549, 552] on button "Next" at bounding box center [514, 560] width 188 height 46
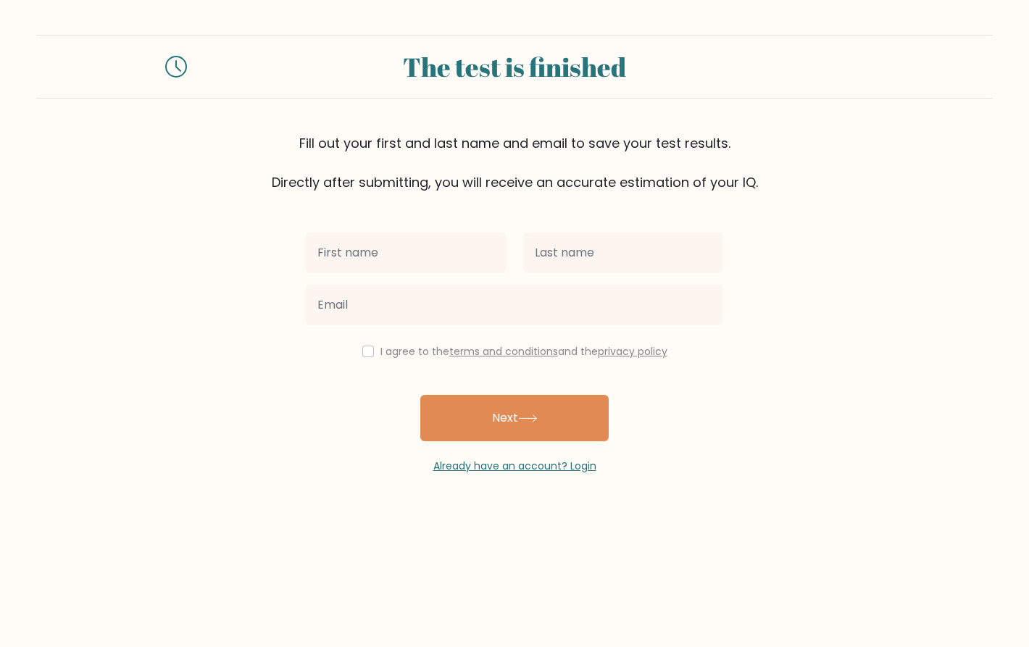
click at [385, 235] on input "text" at bounding box center [406, 253] width 200 height 41
type input "[PERSON_NAME] [PERSON_NAME]"
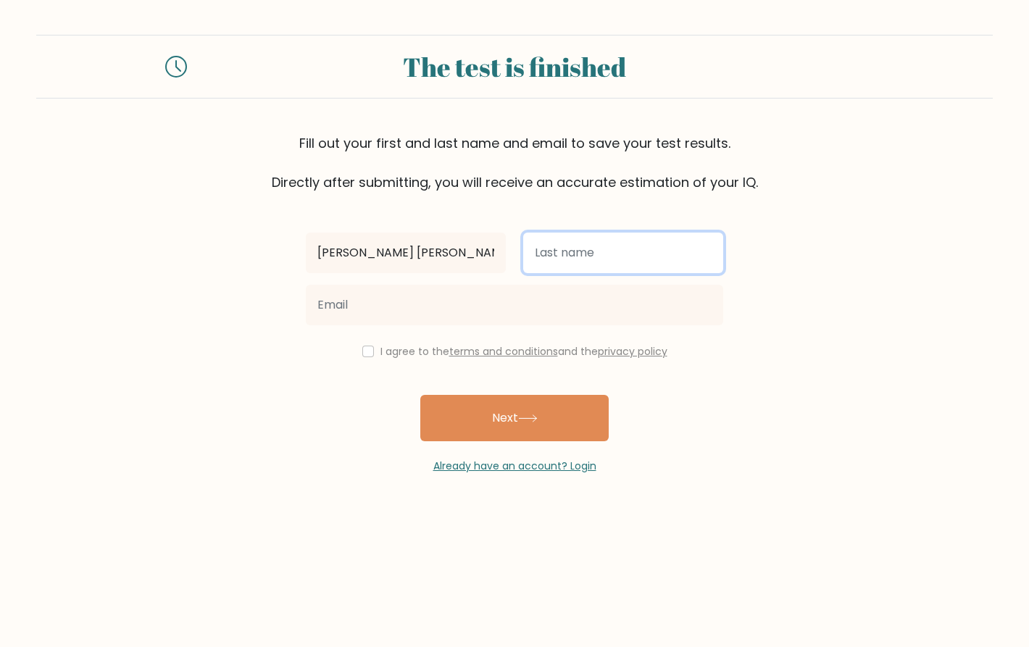
click at [584, 259] on input "text" at bounding box center [623, 253] width 200 height 41
type input "[PERSON_NAME]"
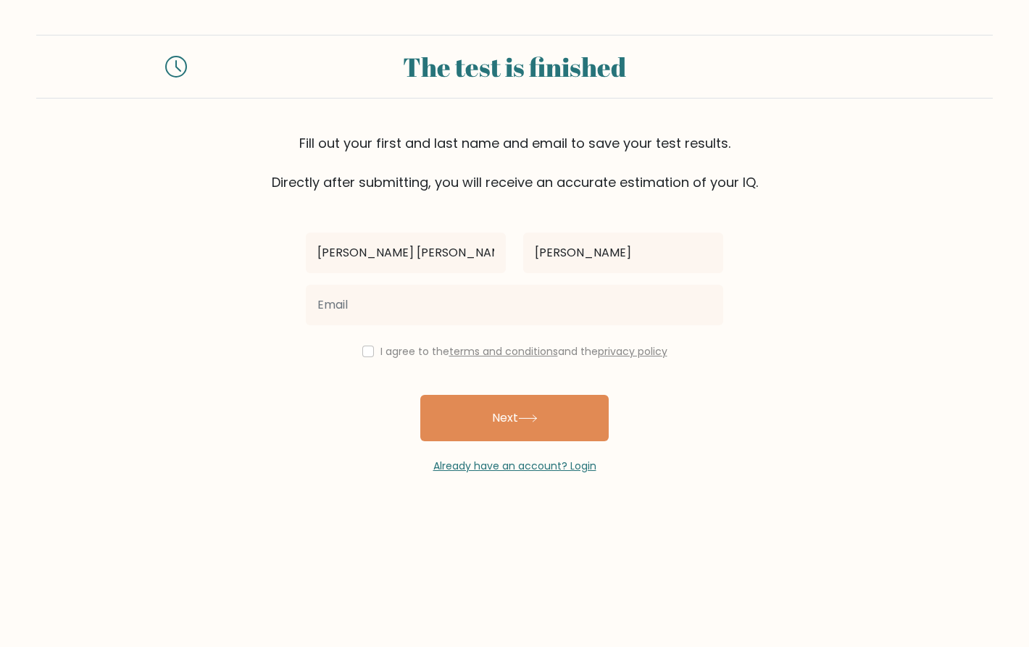
click at [522, 334] on div "Gabrielle Marie Pulido I agree to the terms and conditions and the privacy poli…" at bounding box center [514, 333] width 435 height 282
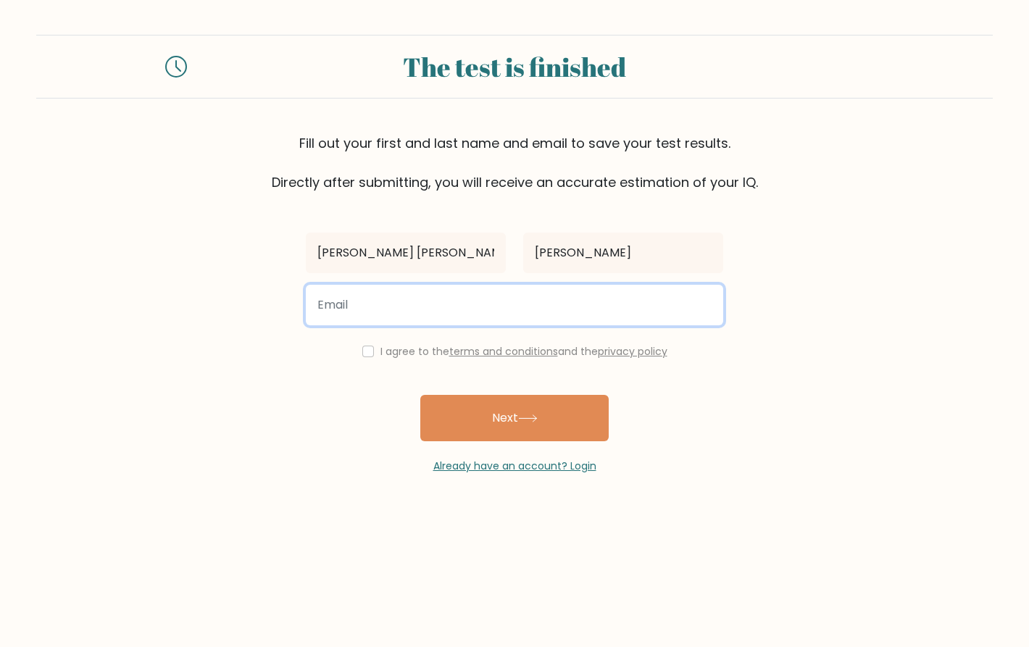
click at [527, 322] on input "email" at bounding box center [514, 305] width 417 height 41
type input "gabriellemariepulido@gmail.com"
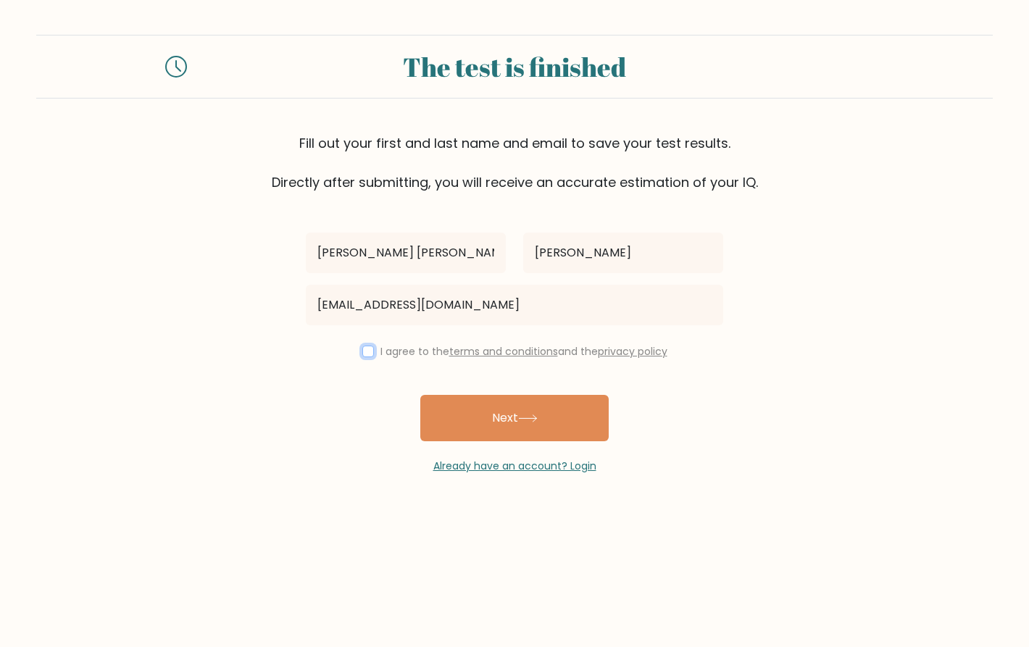
click at [368, 348] on input "checkbox" at bounding box center [368, 352] width 12 height 12
checkbox input "true"
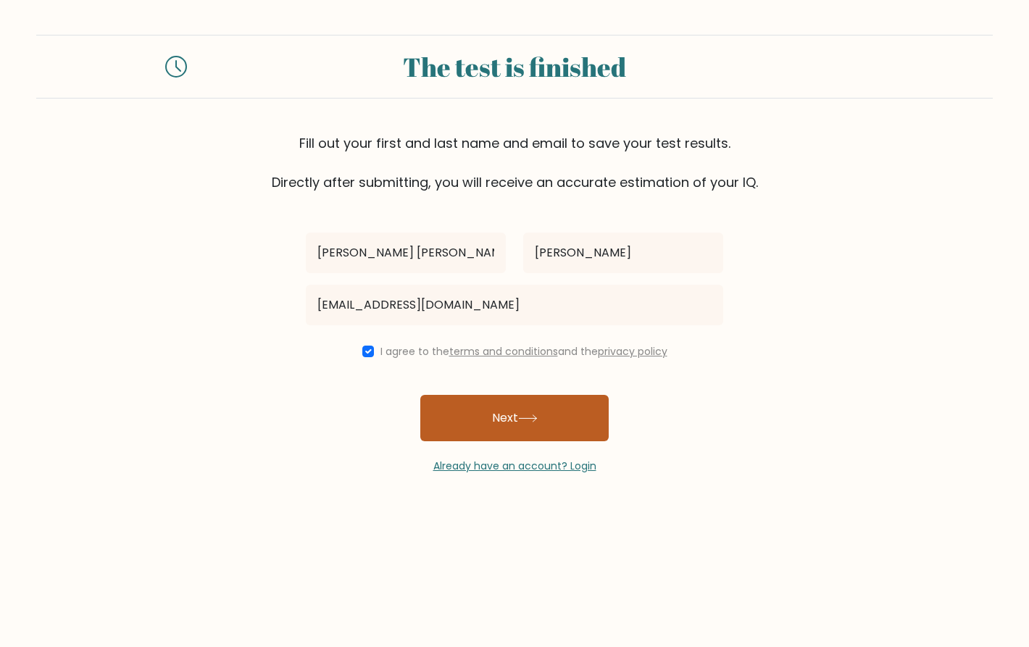
click at [536, 436] on button "Next" at bounding box center [514, 418] width 188 height 46
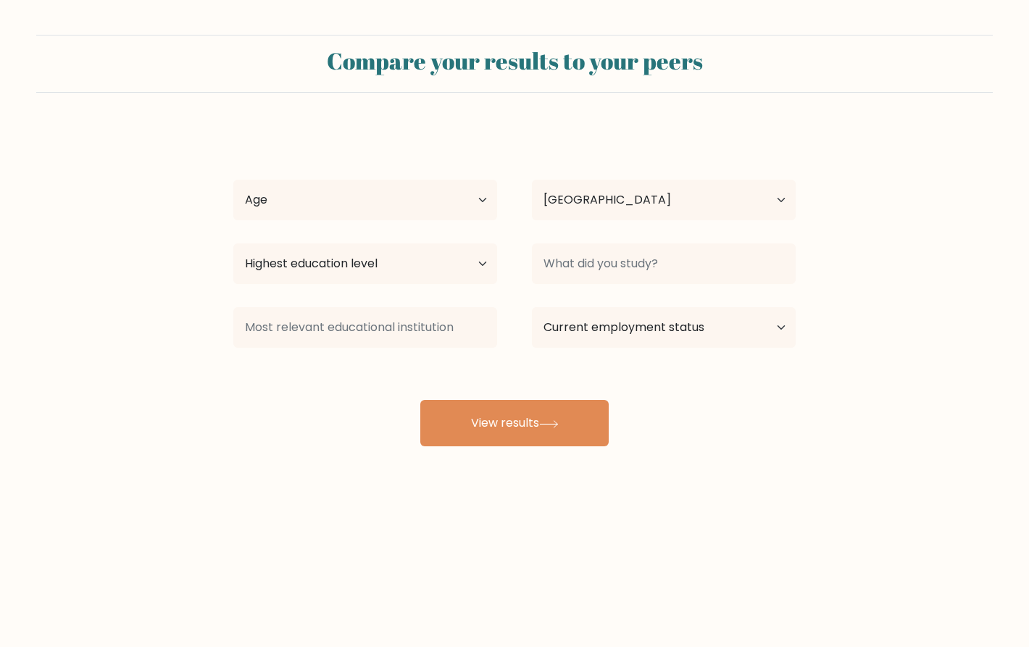
select select "PH"
drag, startPoint x: 472, startPoint y: 196, endPoint x: 444, endPoint y: 209, distance: 31.1
click at [470, 197] on select "Age Under [DEMOGRAPHIC_DATA] [DEMOGRAPHIC_DATA] [DEMOGRAPHIC_DATA] [DEMOGRAPHIC…" at bounding box center [365, 200] width 264 height 41
select select "18_24"
click at [233, 180] on select "Age Under [DEMOGRAPHIC_DATA] [DEMOGRAPHIC_DATA] [DEMOGRAPHIC_DATA] [DEMOGRAPHIC…" at bounding box center [365, 200] width 264 height 41
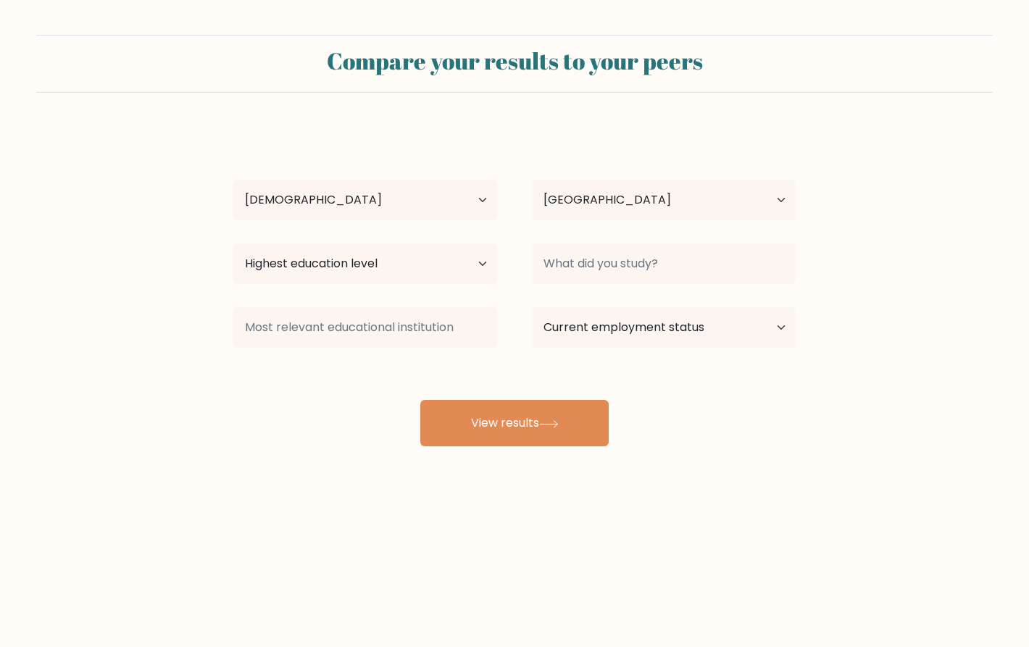
click at [366, 241] on div "Highest education level No schooling Primary Lower Secondary Upper Secondary Oc…" at bounding box center [365, 264] width 298 height 52
click at [363, 258] on select "Highest education level No schooling Primary Lower Secondary Upper Secondary Oc…" at bounding box center [365, 263] width 264 height 41
click at [233, 243] on select "Highest education level No schooling Primary Lower Secondary Upper Secondary Oc…" at bounding box center [365, 263] width 264 height 41
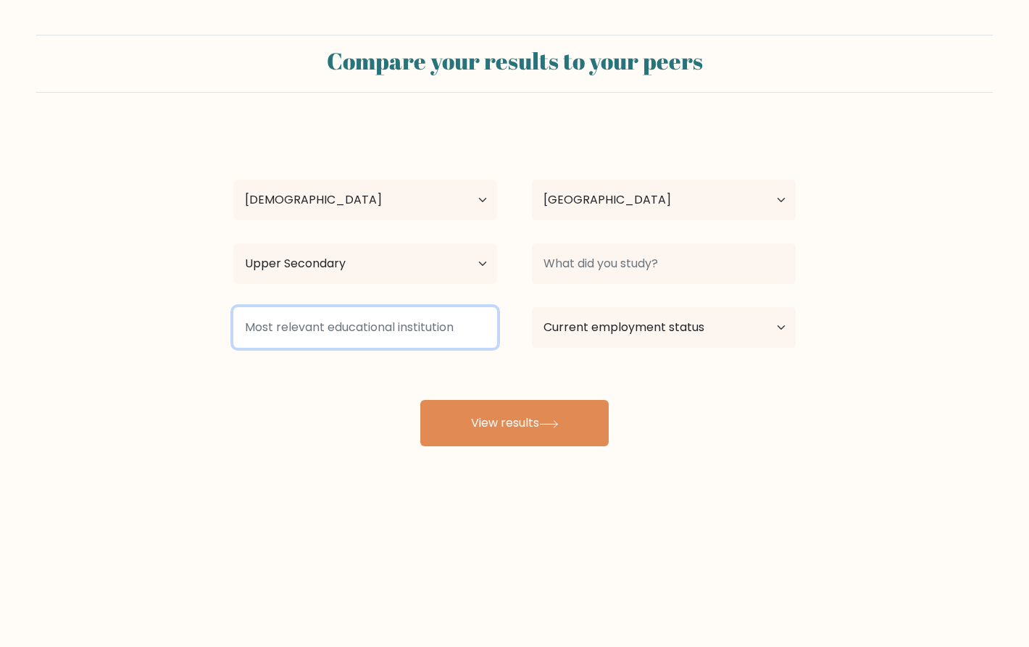
click at [420, 326] on input at bounding box center [365, 327] width 264 height 41
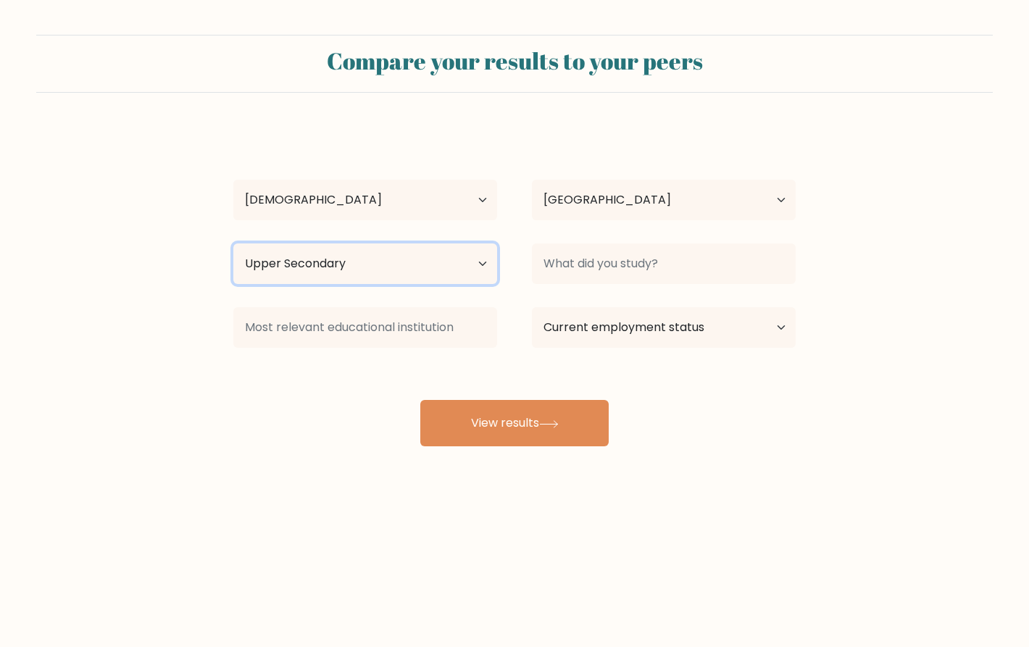
drag, startPoint x: 442, startPoint y: 269, endPoint x: 422, endPoint y: 281, distance: 23.1
click at [442, 269] on select "Highest education level No schooling Primary Lower Secondary Upper Secondary Oc…" at bounding box center [365, 263] width 264 height 41
select select "occupation_specific"
click at [233, 243] on select "Highest education level No schooling Primary Lower Secondary Upper Secondary Oc…" at bounding box center [365, 263] width 264 height 41
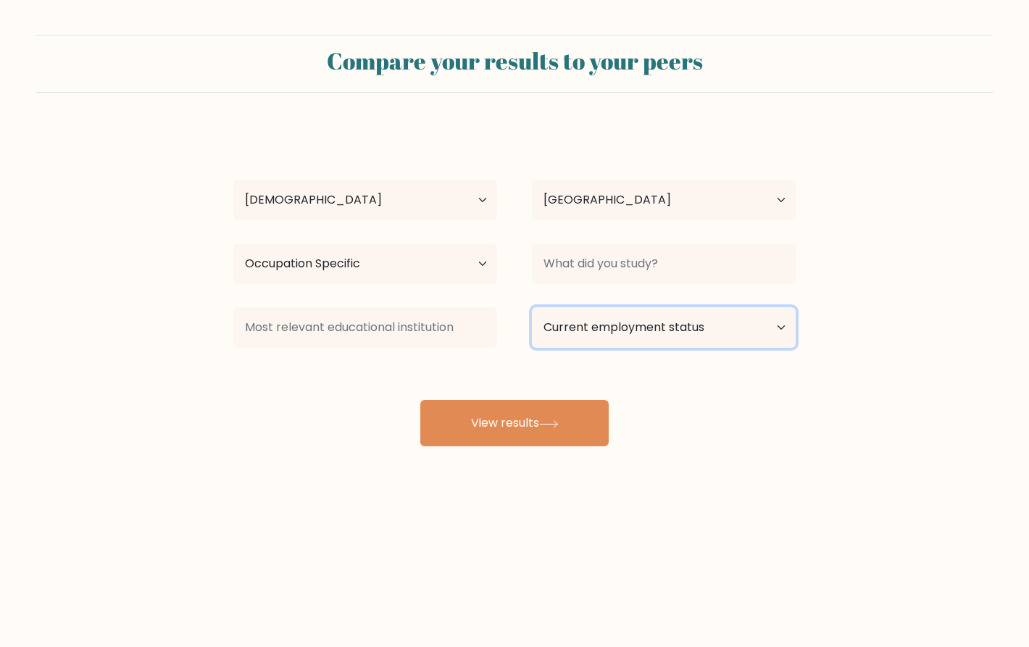
click at [619, 333] on select "Current employment status Employed Student Retired Other / prefer not to answer" at bounding box center [664, 327] width 264 height 41
click at [532, 307] on select "Current employment status Employed Student Retired Other / prefer not to answer" at bounding box center [664, 327] width 264 height 41
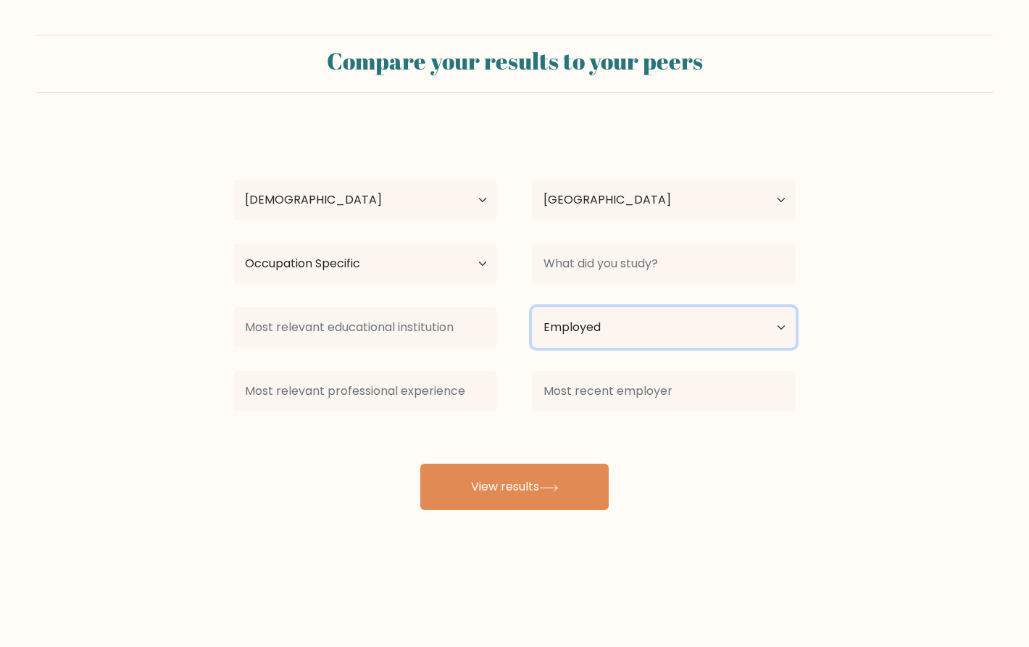
drag, startPoint x: 677, startPoint y: 320, endPoint x: 669, endPoint y: 324, distance: 8.1
click at [677, 320] on select "Current employment status Employed Student Retired Other / prefer not to answer" at bounding box center [664, 327] width 264 height 41
select select "other"
click at [532, 307] on select "Current employment status Employed Student Retired Other / prefer not to answer" at bounding box center [664, 327] width 264 height 41
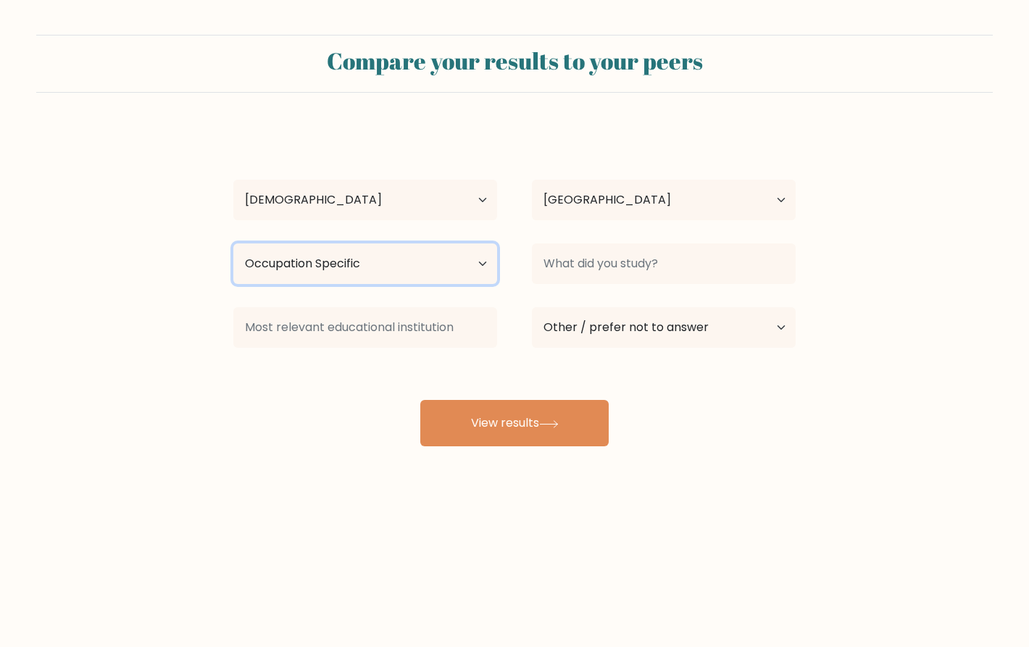
click at [424, 262] on select "Highest education level No schooling Primary Lower Secondary Upper Secondary Oc…" at bounding box center [365, 263] width 264 height 41
click at [233, 243] on select "Highest education level No schooling Primary Lower Secondary Upper Secondary Oc…" at bounding box center [365, 263] width 264 height 41
click at [409, 269] on select "Highest education level No schooling Primary Lower Secondary Upper Secondary Oc…" at bounding box center [365, 263] width 264 height 41
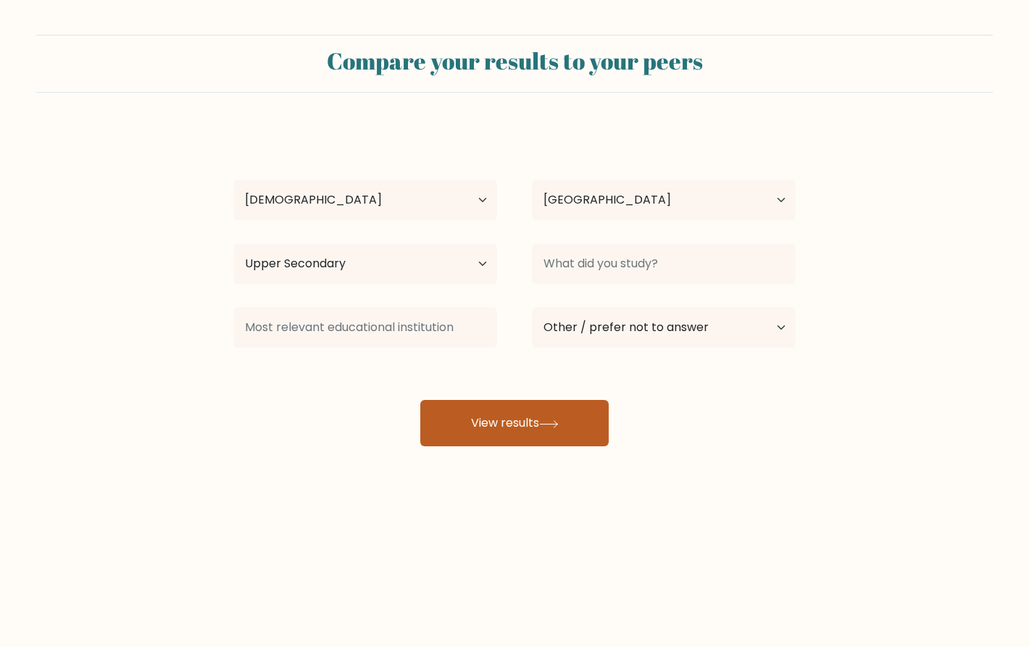
click at [589, 438] on button "View results" at bounding box center [514, 423] width 188 height 46
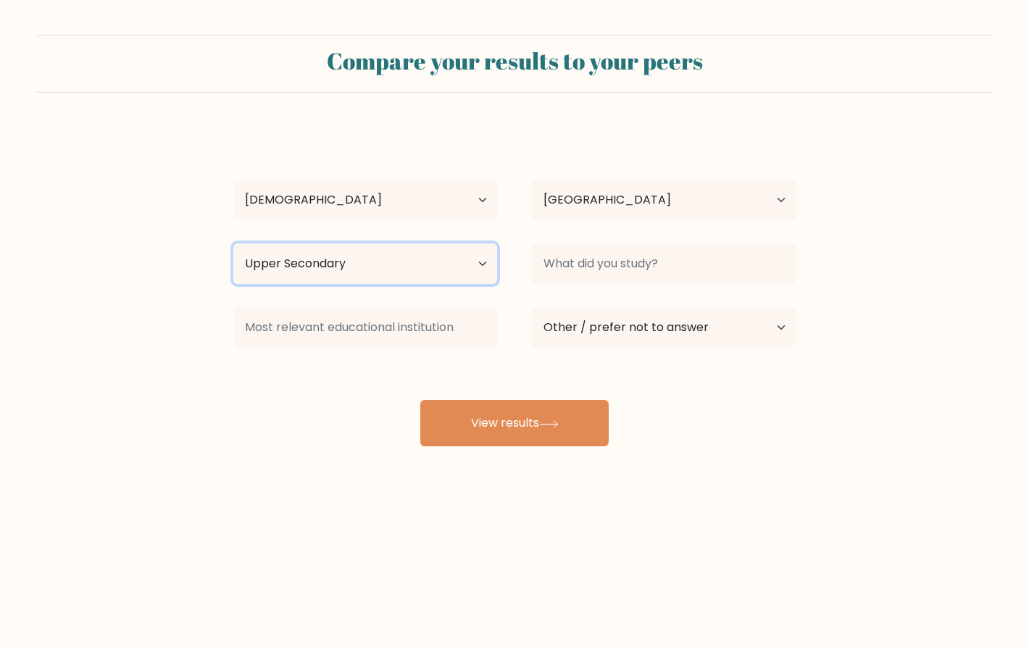
drag, startPoint x: 427, startPoint y: 273, endPoint x: 414, endPoint y: 272, distance: 13.1
click at [423, 272] on select "Highest education level No schooling Primary Lower Secondary Upper Secondary Oc…" at bounding box center [365, 263] width 264 height 41
click at [233, 243] on select "Highest education level No schooling Primary Lower Secondary Upper Secondary Oc…" at bounding box center [365, 263] width 264 height 41
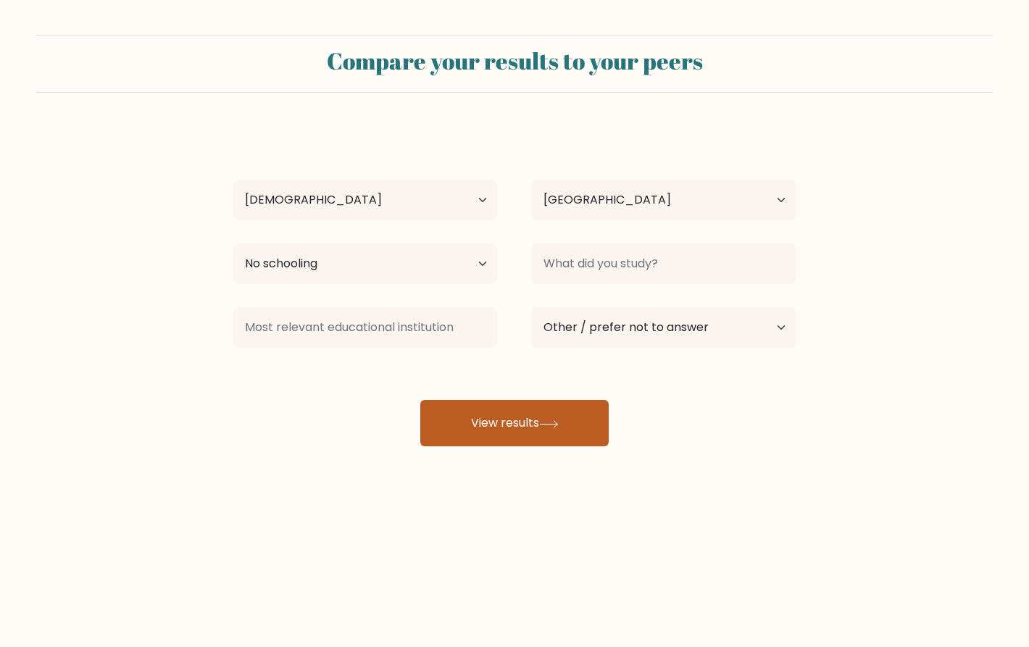
click at [481, 422] on button "View results" at bounding box center [514, 423] width 188 height 46
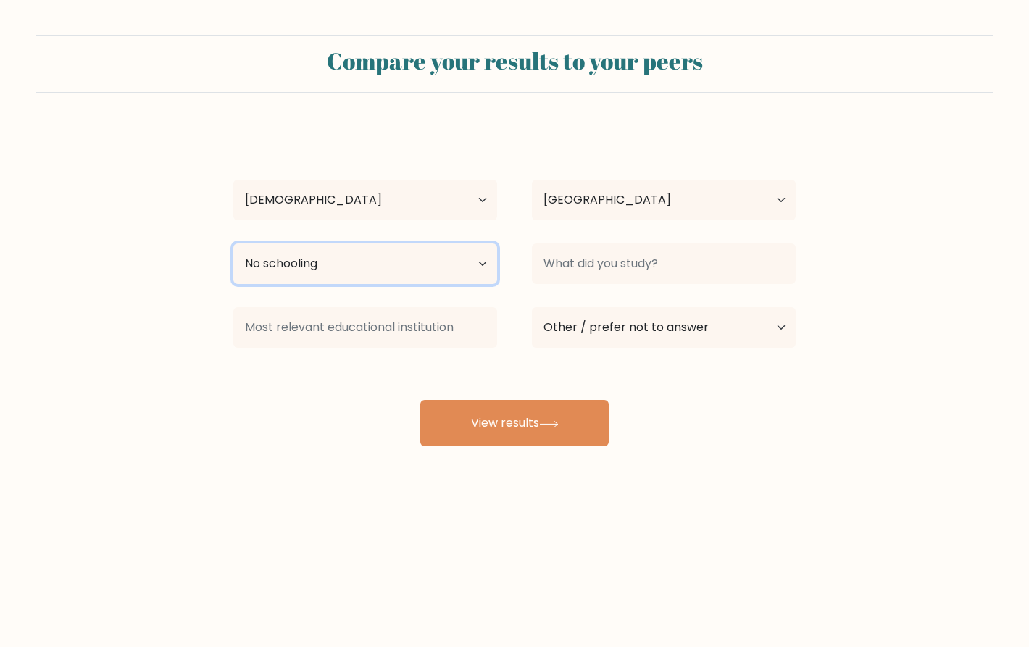
click at [459, 254] on select "Highest education level No schooling Primary Lower Secondary Upper Secondary Oc…" at bounding box center [365, 263] width 264 height 41
select select "upper_secondary"
click at [233, 243] on select "Highest education level No schooling Primary Lower Secondary Upper Secondary Oc…" at bounding box center [365, 263] width 264 height 41
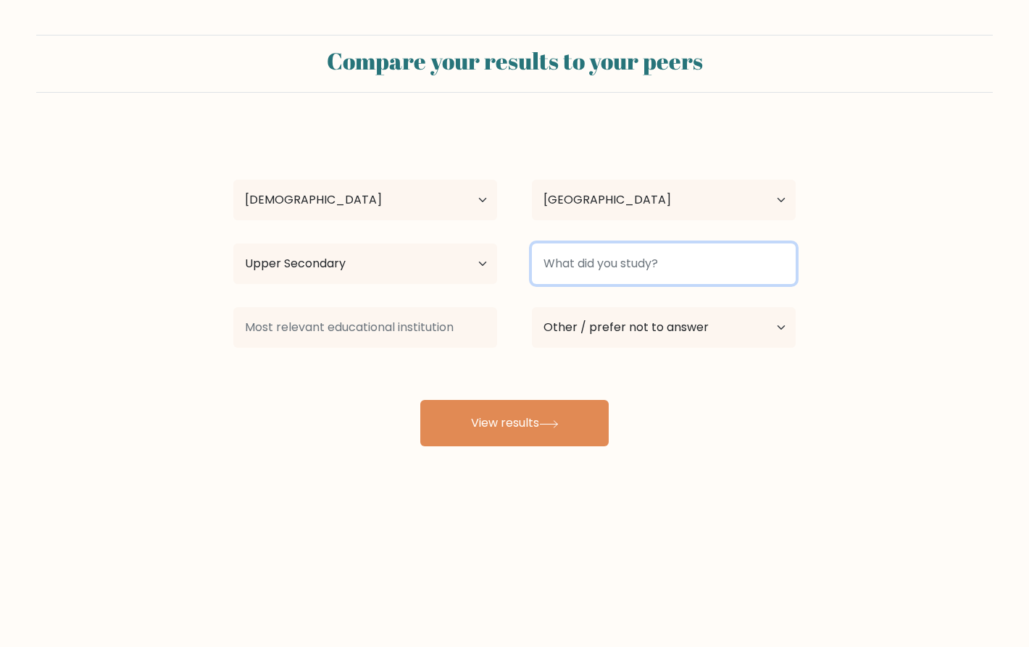
click at [591, 253] on input at bounding box center [664, 263] width 264 height 41
click at [591, 251] on input at bounding box center [664, 263] width 264 height 41
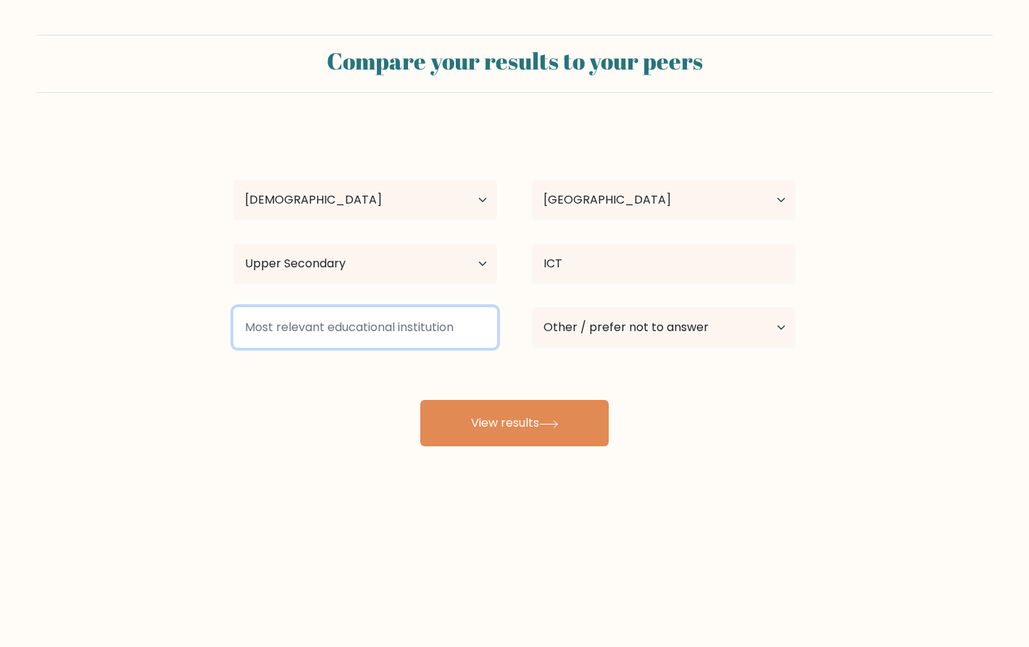
click at [345, 335] on input at bounding box center [365, 327] width 264 height 41
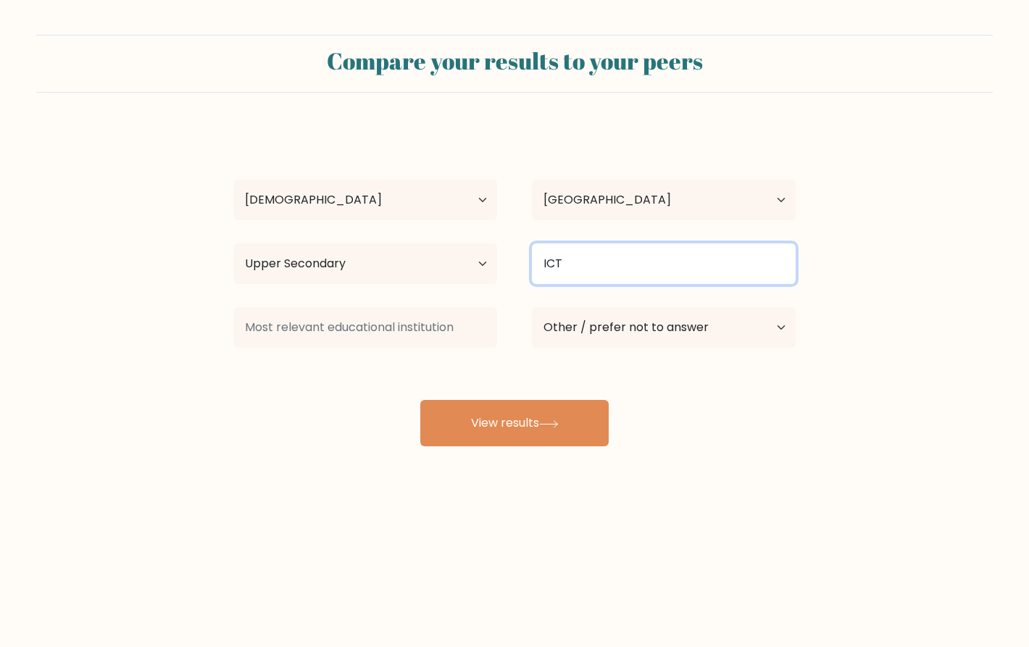
drag, startPoint x: 586, startPoint y: 261, endPoint x: 546, endPoint y: 266, distance: 40.9
click at [546, 266] on input "ICT" at bounding box center [664, 263] width 264 height 41
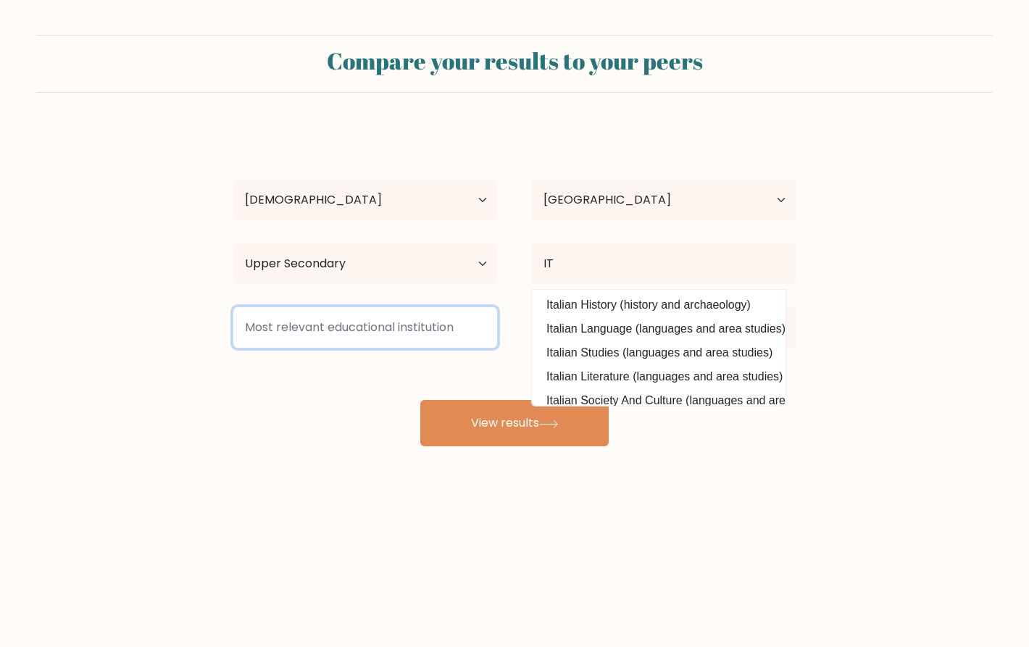
click at [355, 340] on input at bounding box center [365, 327] width 264 height 41
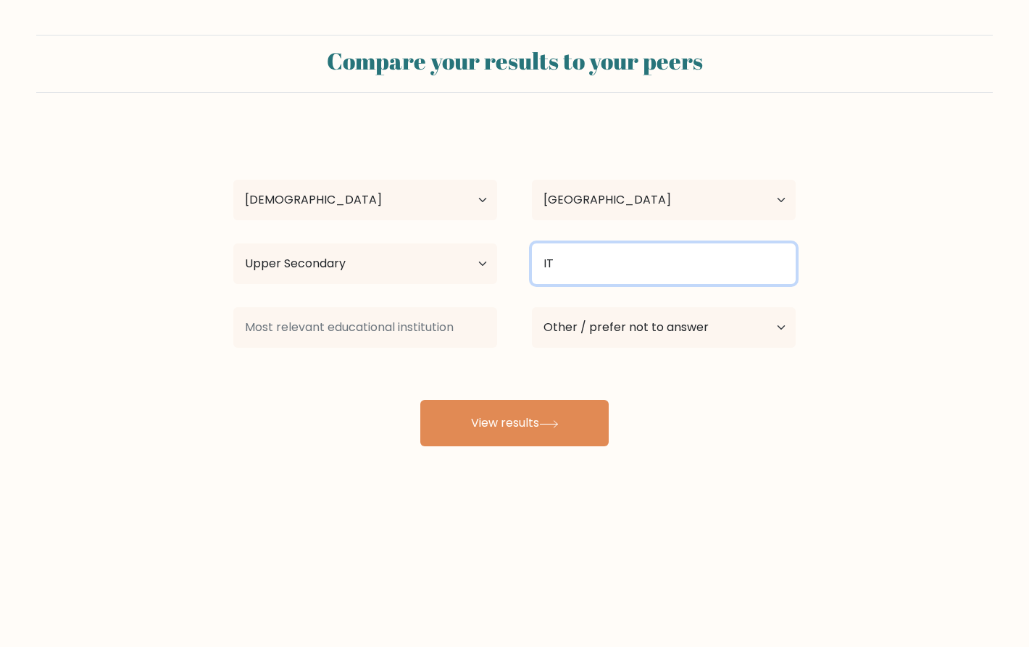
click at [610, 261] on input "IT" at bounding box center [664, 263] width 264 height 41
click at [578, 269] on input "I" at bounding box center [664, 263] width 264 height 41
paste input "nformation and Communications Technology"
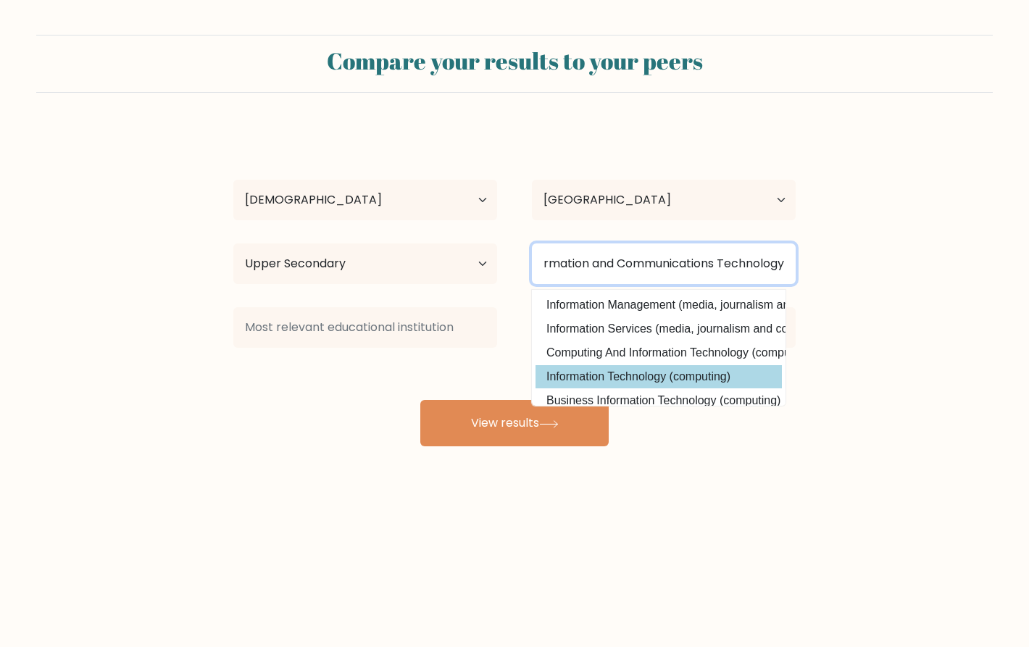
type input "Information and Communications Technology"
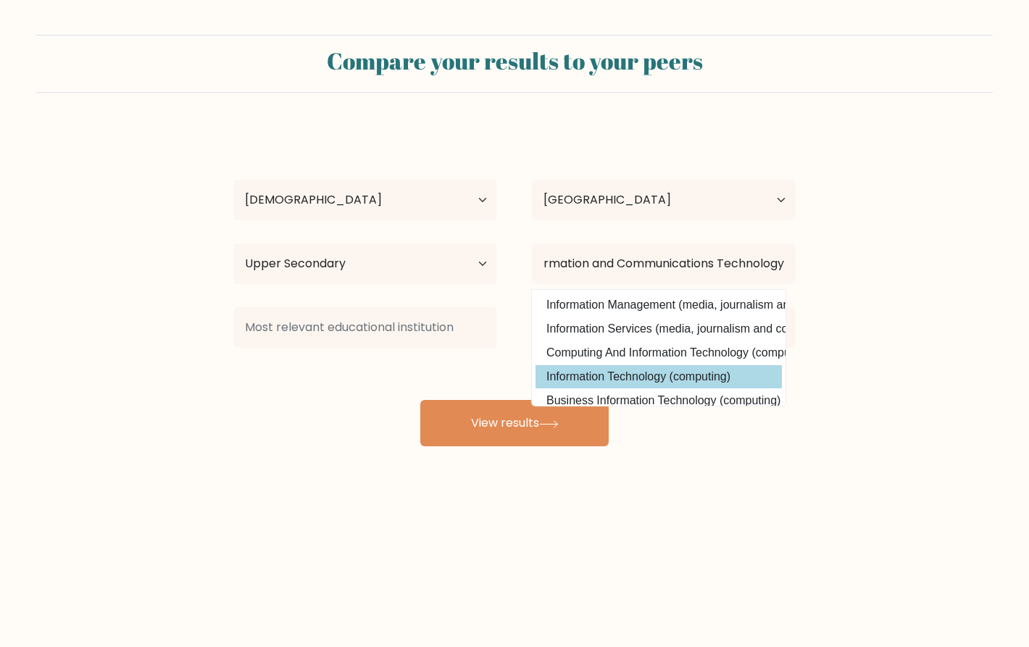
scroll to position [0, 0]
click at [646, 383] on div "Gabrielle Marie Pulido Age Under 18 years old 18-24 years old 25-34 years old 3…" at bounding box center [515, 287] width 580 height 319
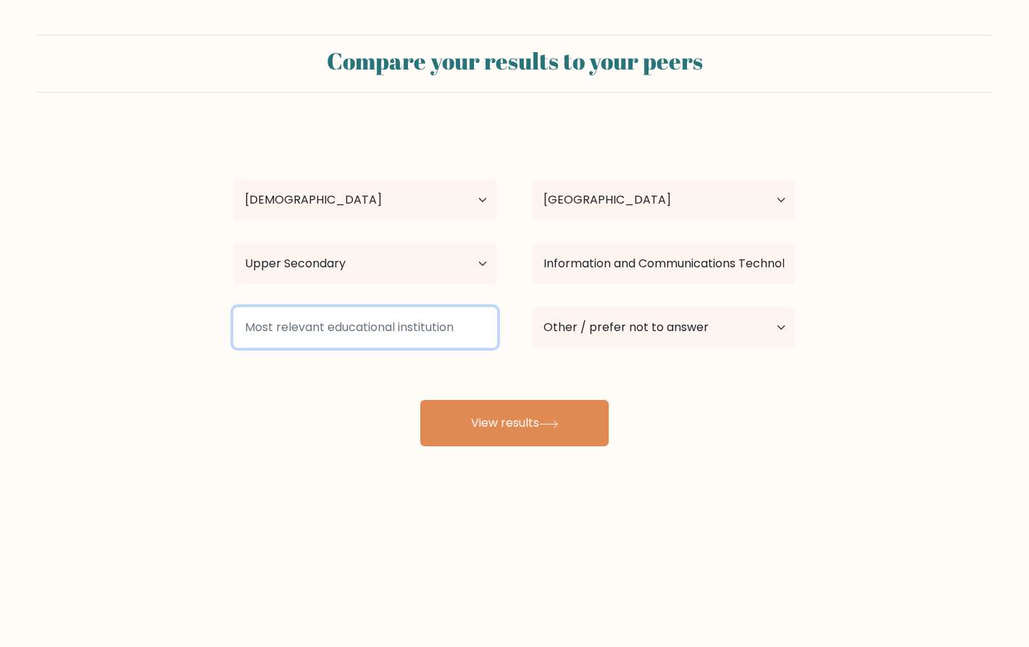
click at [381, 327] on input at bounding box center [365, 327] width 264 height 41
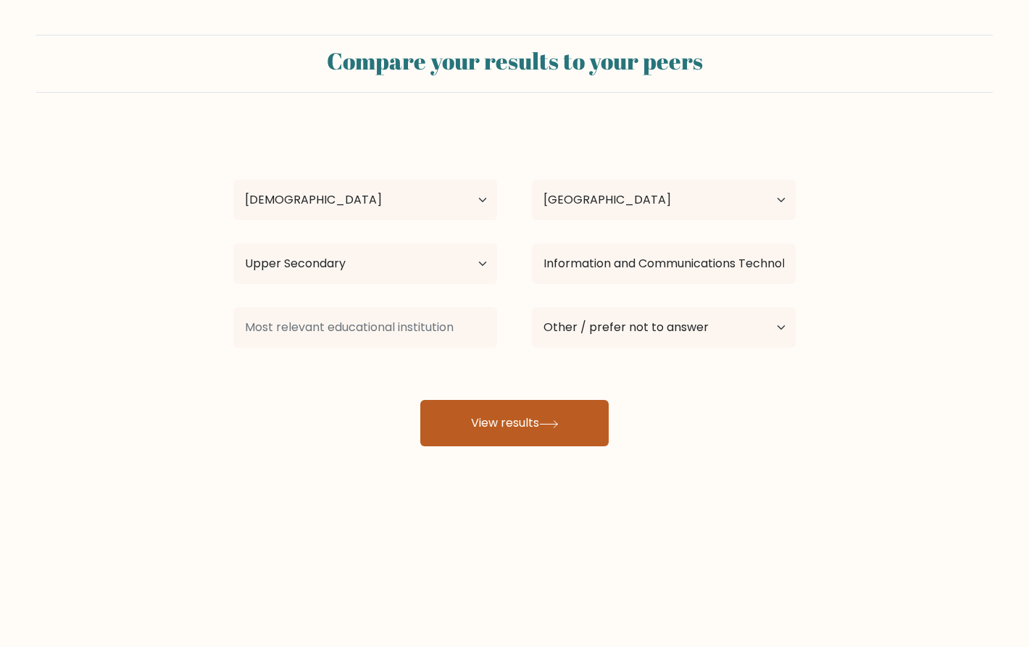
click at [501, 428] on button "View results" at bounding box center [514, 423] width 188 height 46
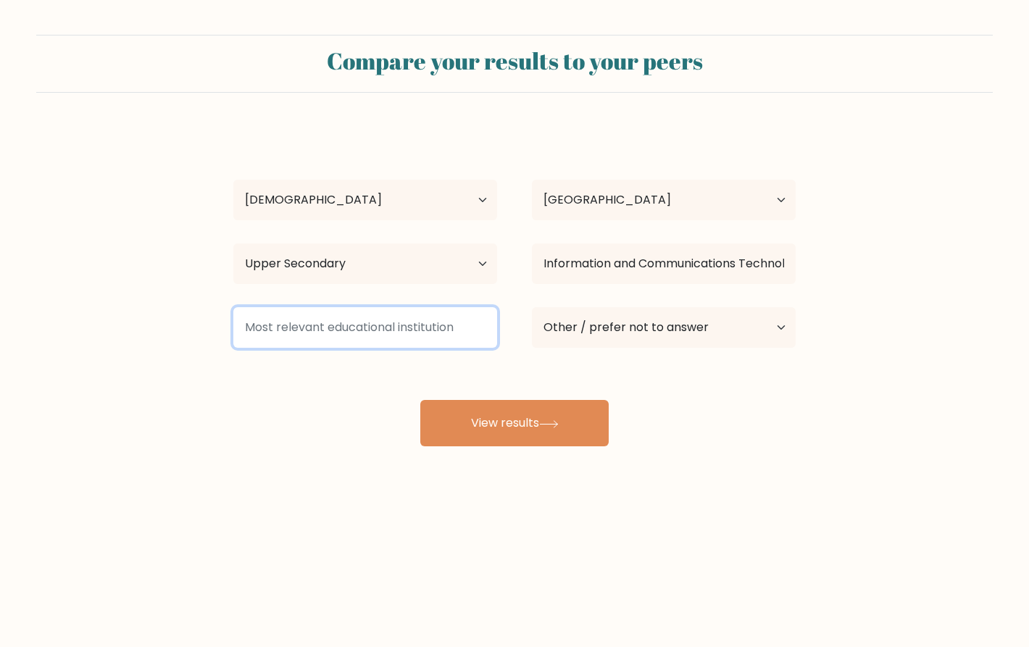
click at [422, 342] on input at bounding box center [365, 327] width 264 height 41
click at [361, 341] on input at bounding box center [365, 327] width 264 height 41
type input "S"
type input "a"
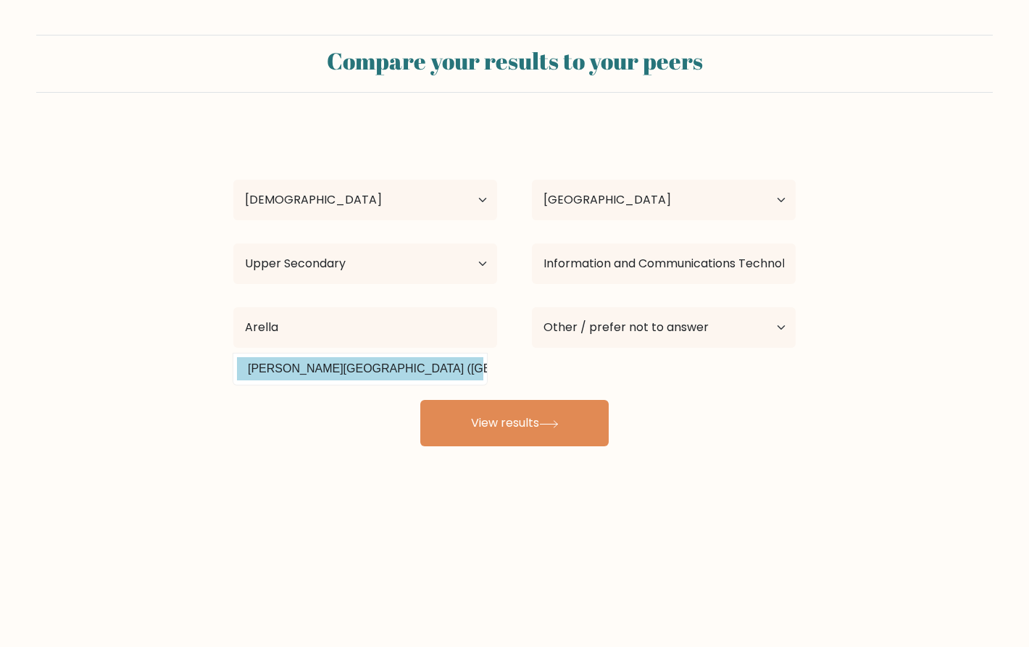
click at [369, 369] on option "Arellano University (Philippines)" at bounding box center [360, 368] width 246 height 23
type input "[PERSON_NAME][GEOGRAPHIC_DATA]"
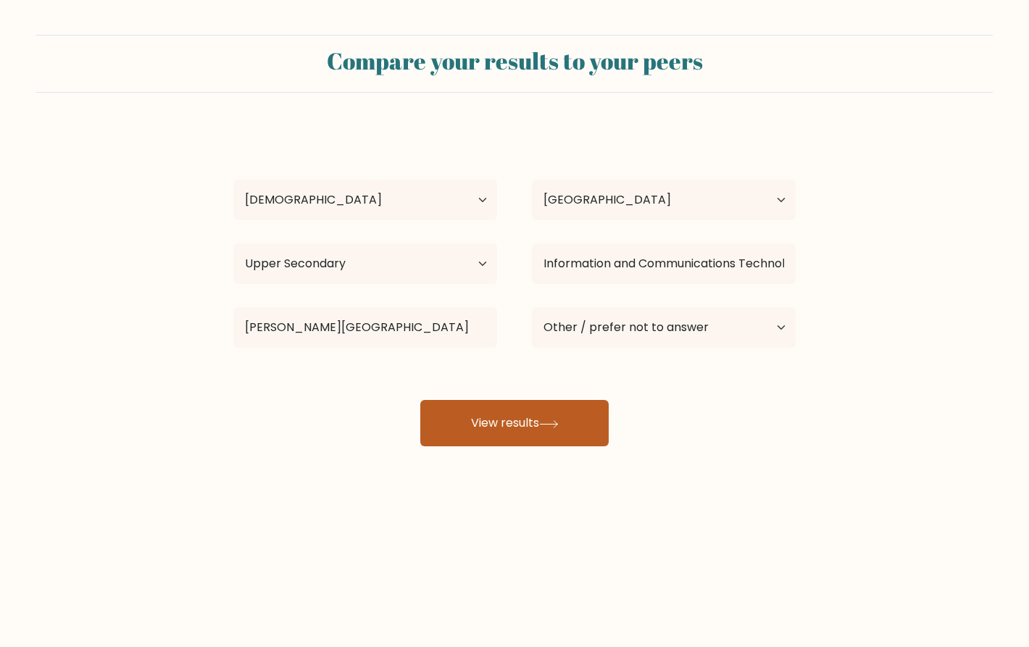
click at [518, 420] on button "View results" at bounding box center [514, 423] width 188 height 46
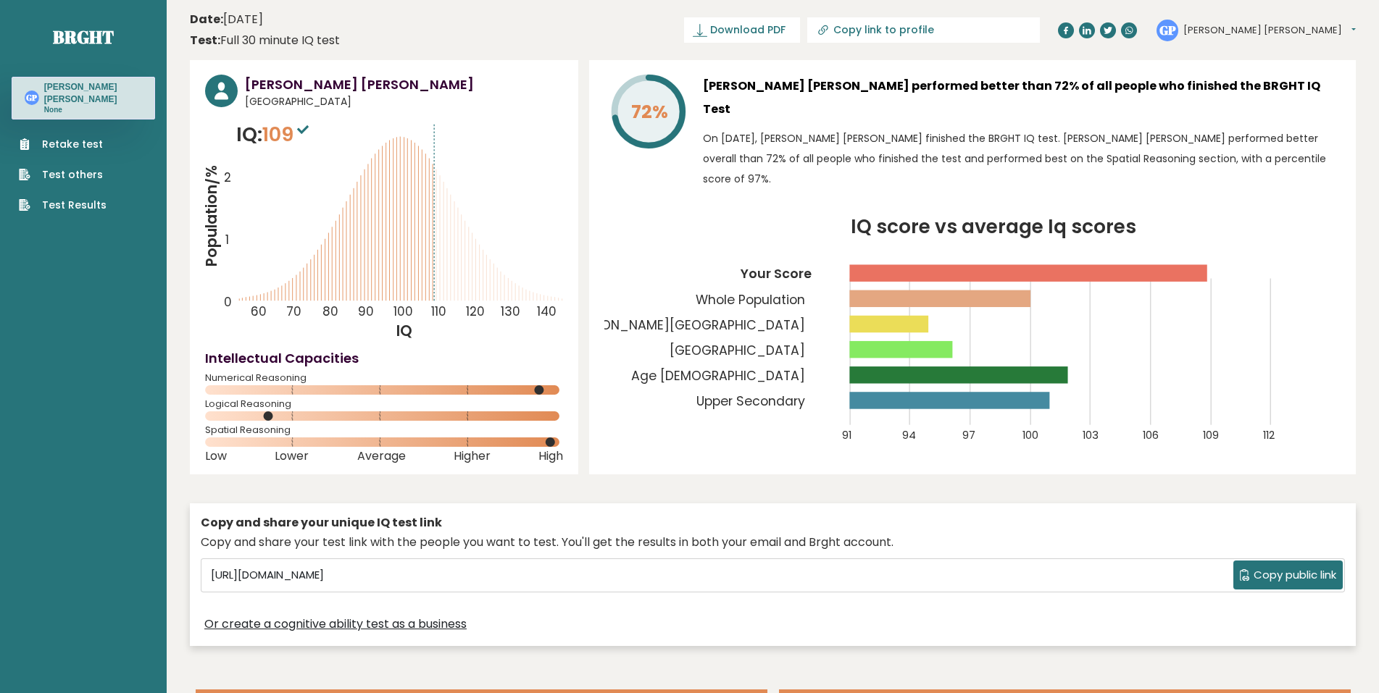
click at [885, 454] on div "72% [PERSON_NAME] [PERSON_NAME] performed better than 72% of all people who fin…" at bounding box center [972, 267] width 766 height 414
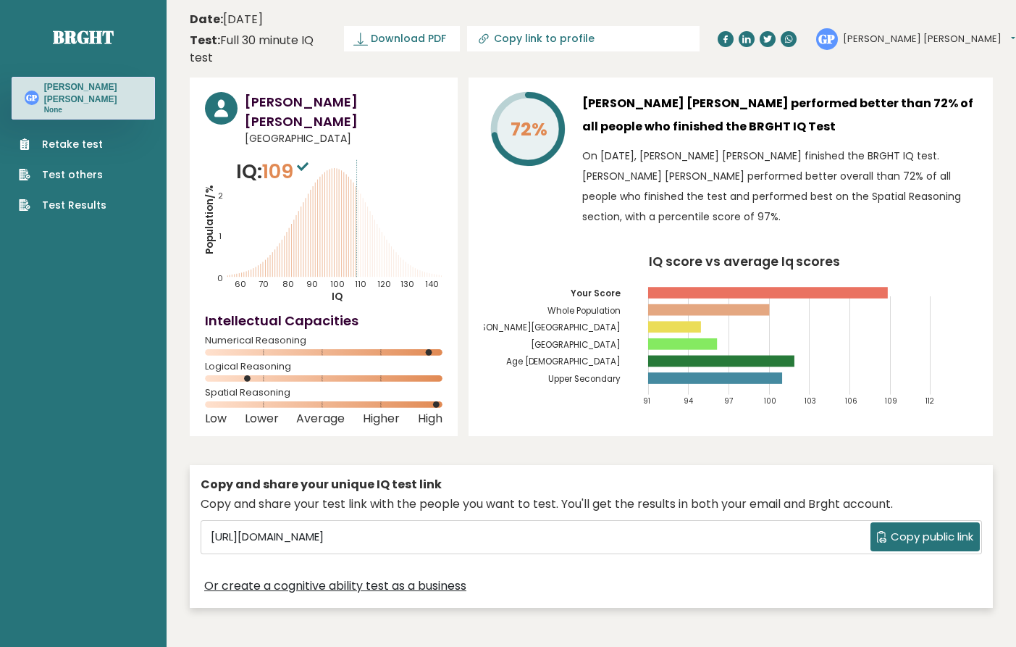
click at [759, 188] on p "On [DATE], [PERSON_NAME] [PERSON_NAME] finished the BRGHT IQ test. [PERSON_NAME…" at bounding box center [780, 186] width 396 height 81
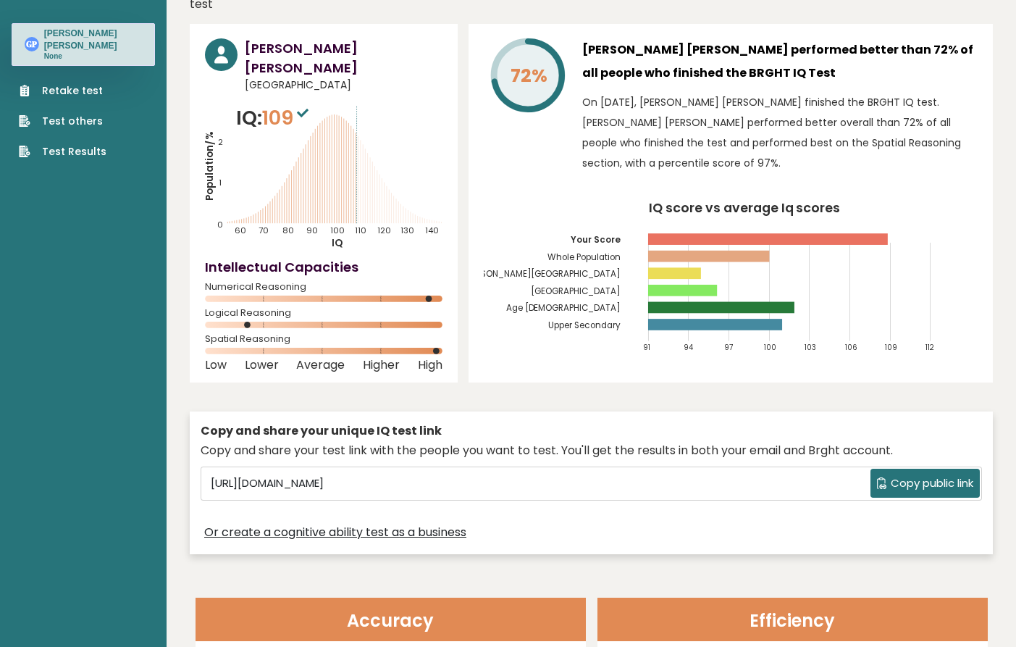
scroll to position [145, 0]
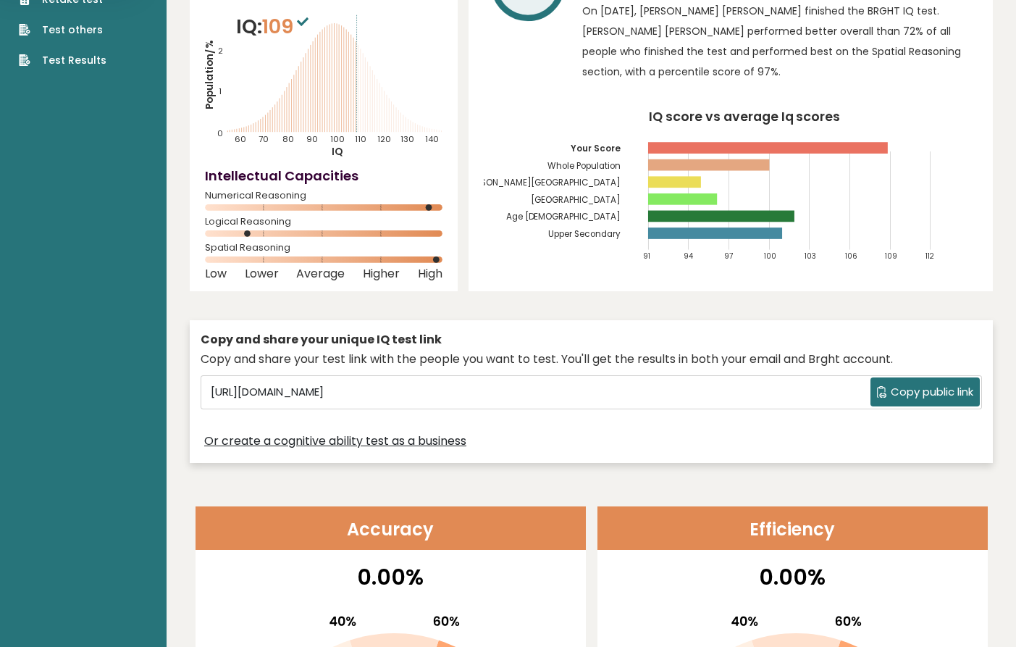
drag, startPoint x: 249, startPoint y: 198, endPoint x: 257, endPoint y: 198, distance: 8.0
click at [257, 230] on icon at bounding box center [324, 233] width 238 height 7
click at [248, 230] on circle at bounding box center [247, 233] width 7 height 7
click at [222, 219] on span "Logical Reasoning" at bounding box center [324, 222] width 238 height 6
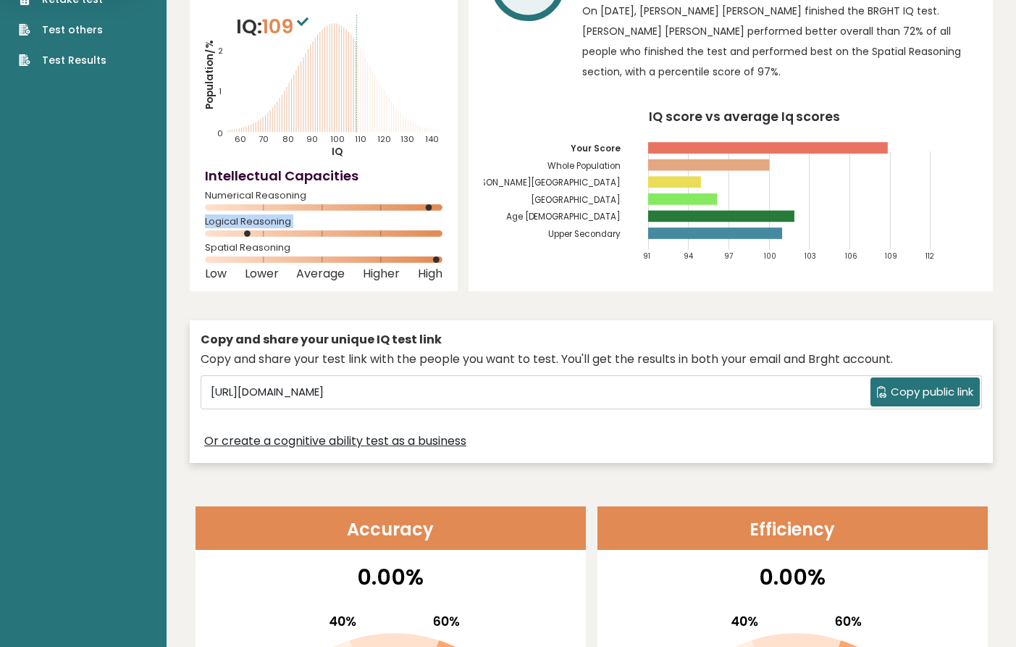
click at [222, 219] on span "Logical Reasoning" at bounding box center [324, 222] width 238 height 6
click at [295, 256] on rect at bounding box center [323, 259] width 237 height 7
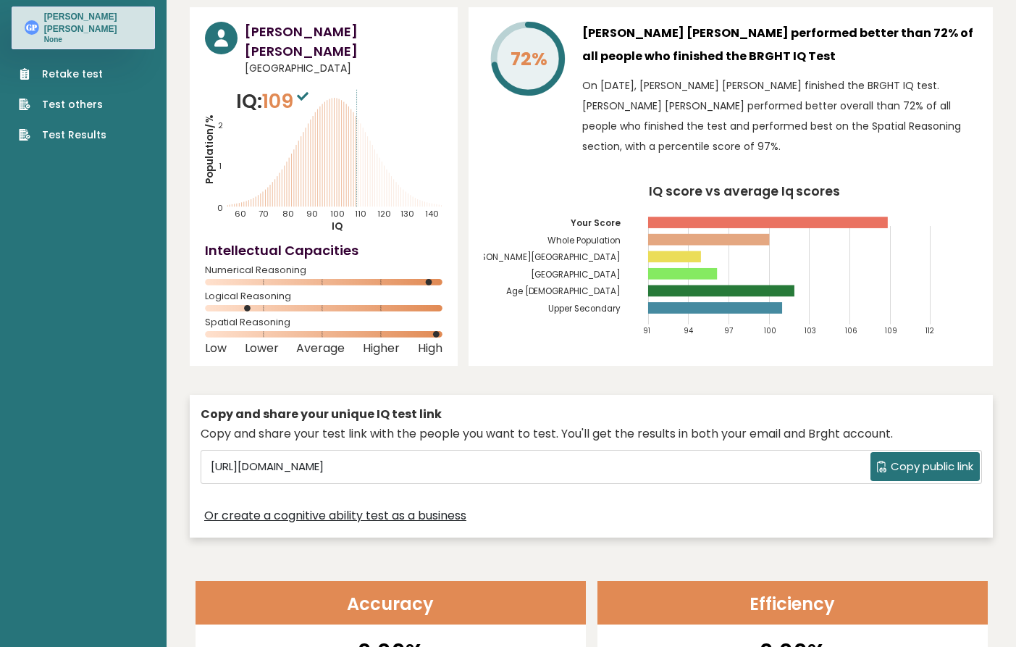
scroll to position [0, 0]
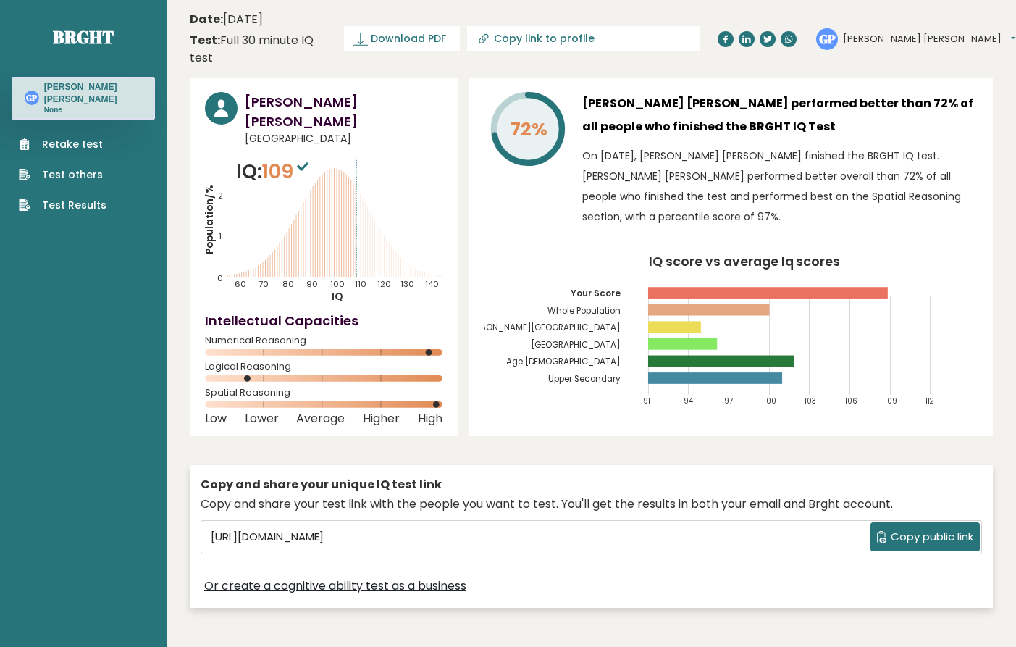
click at [985, 185] on div "72% [PERSON_NAME] [PERSON_NAME] performed better than 72% of all people who fin…" at bounding box center [731, 257] width 525 height 359
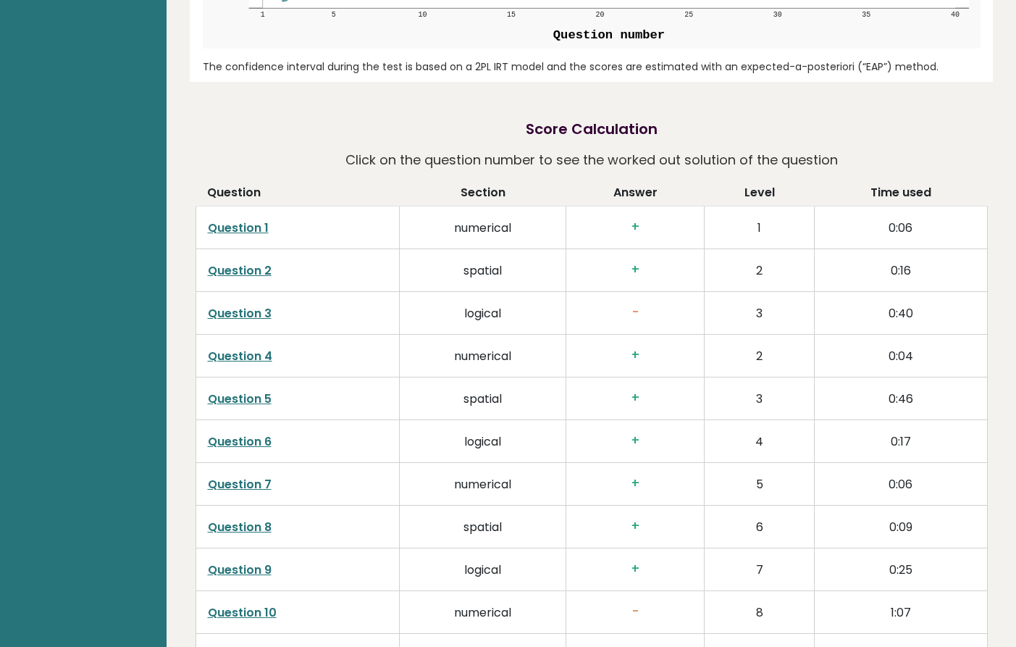
scroll to position [2246, 0]
